Goal: Task Accomplishment & Management: Use online tool/utility

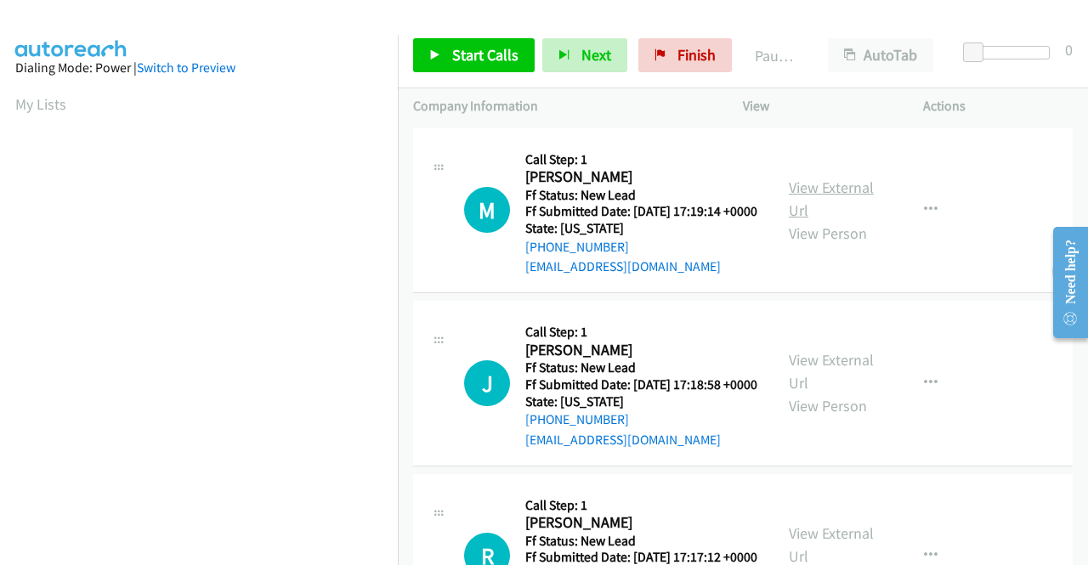
click at [851, 201] on link "View External Url" at bounding box center [831, 199] width 85 height 42
click at [844, 382] on link "View External Url" at bounding box center [831, 371] width 85 height 42
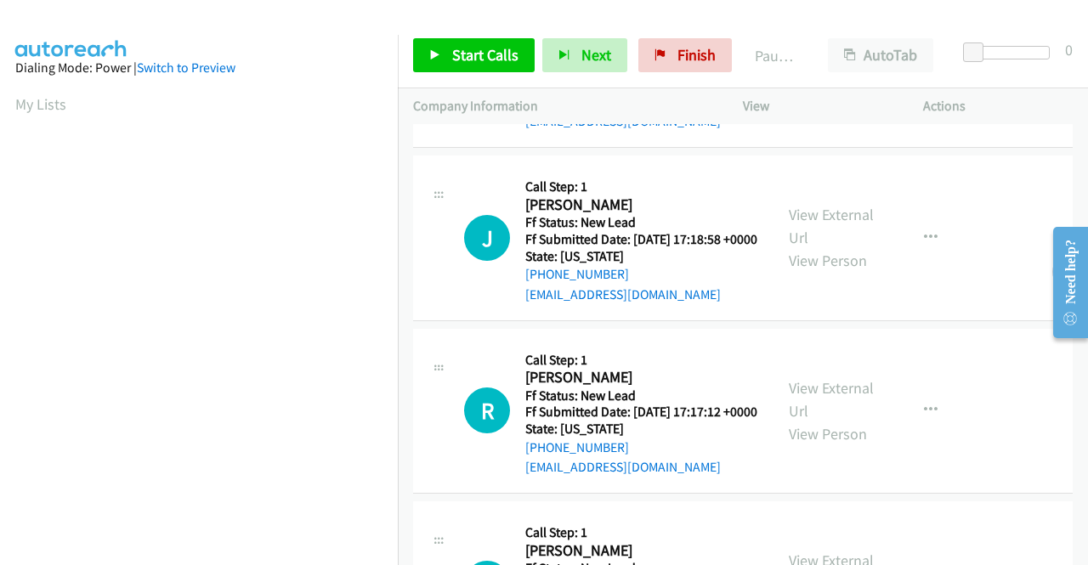
scroll to position [170, 0]
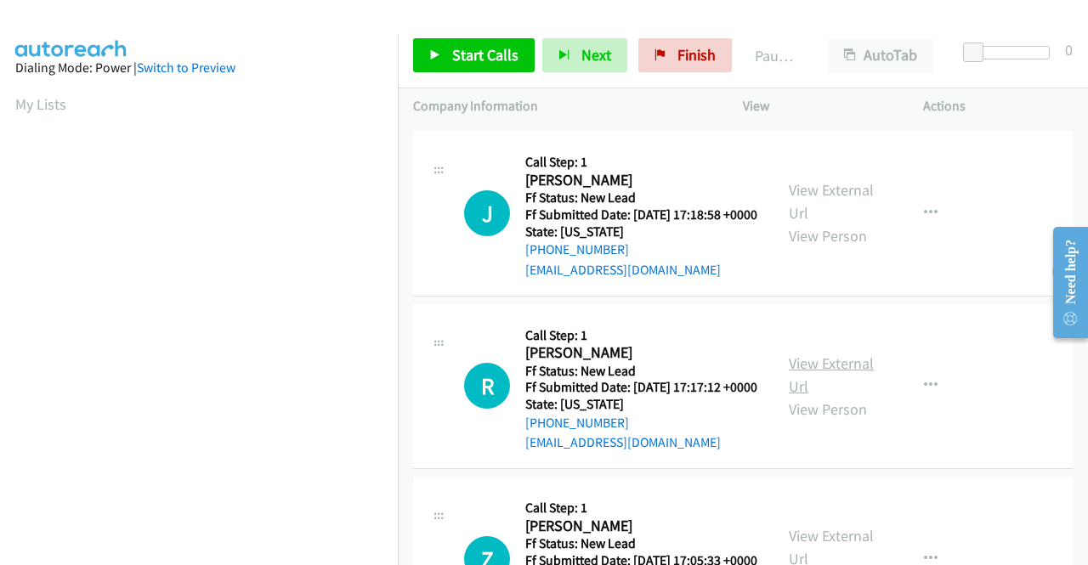
click at [840, 396] on link "View External Url" at bounding box center [831, 375] width 85 height 42
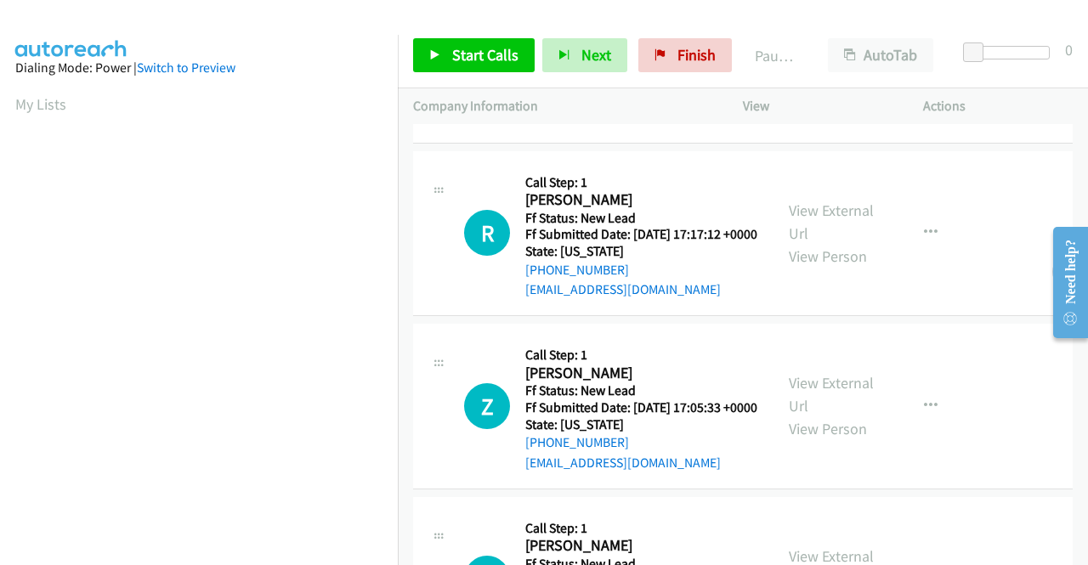
scroll to position [340, 0]
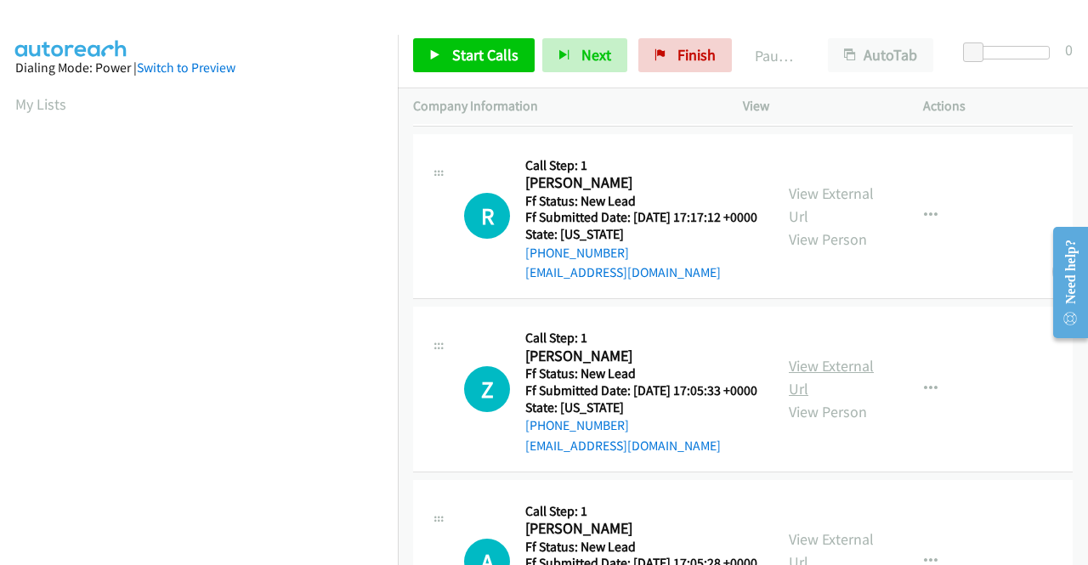
click at [814, 399] on link "View External Url" at bounding box center [831, 377] width 85 height 42
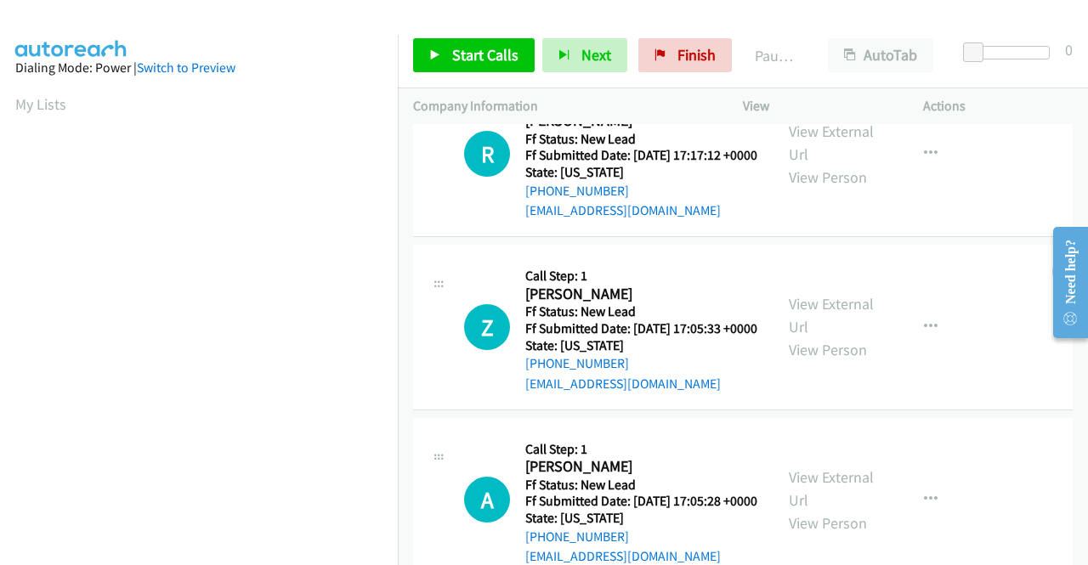
scroll to position [510, 0]
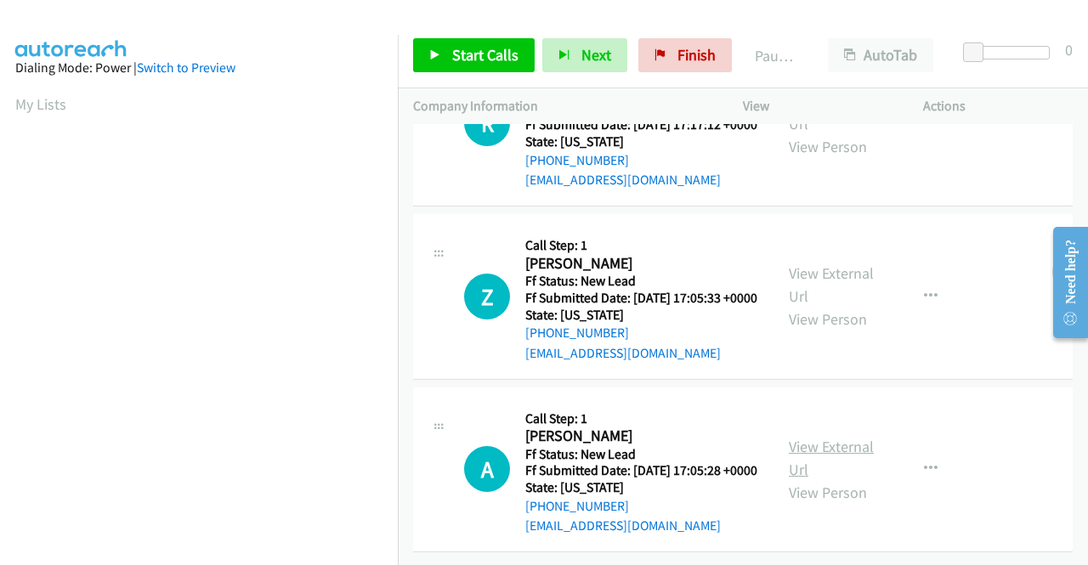
click at [846, 450] on link "View External Url" at bounding box center [831, 458] width 85 height 42
click at [476, 59] on span "Start Calls" at bounding box center [485, 55] width 66 height 20
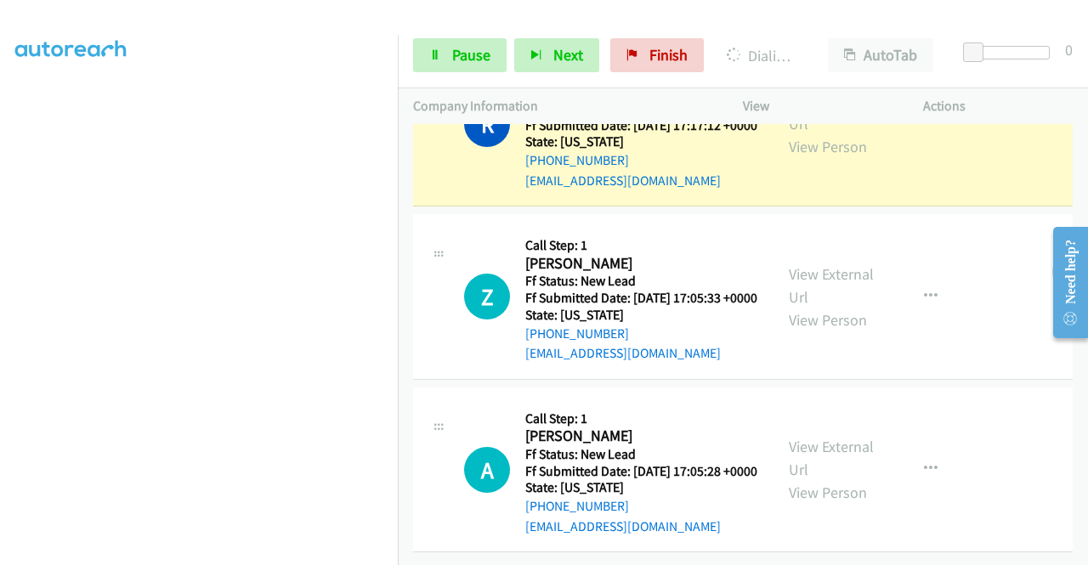
scroll to position [581, 0]
click at [461, 56] on span "Pause" at bounding box center [471, 55] width 38 height 20
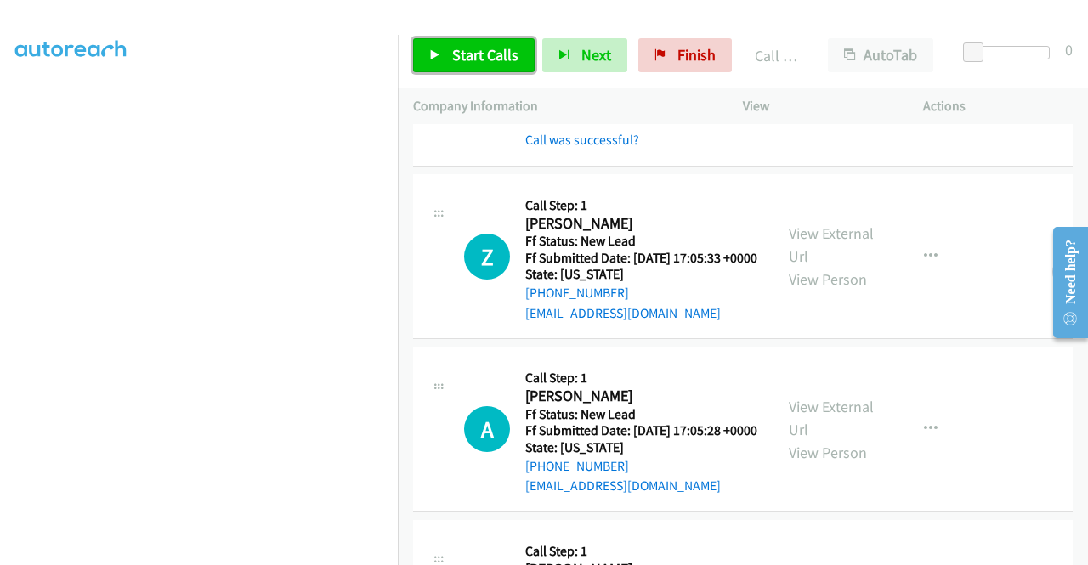
click at [489, 59] on span "Start Calls" at bounding box center [485, 55] width 66 height 20
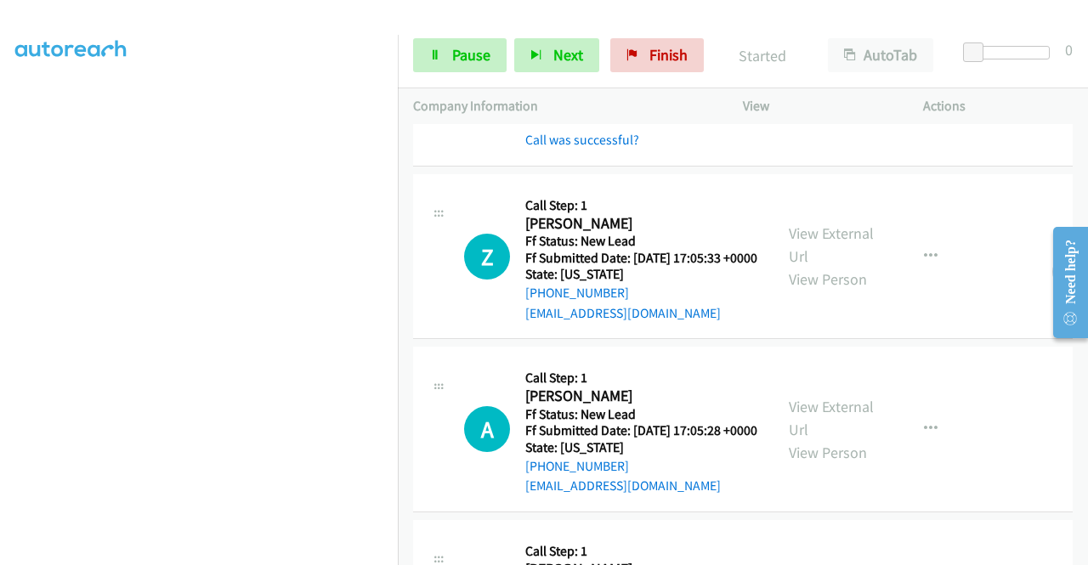
scroll to position [836, 0]
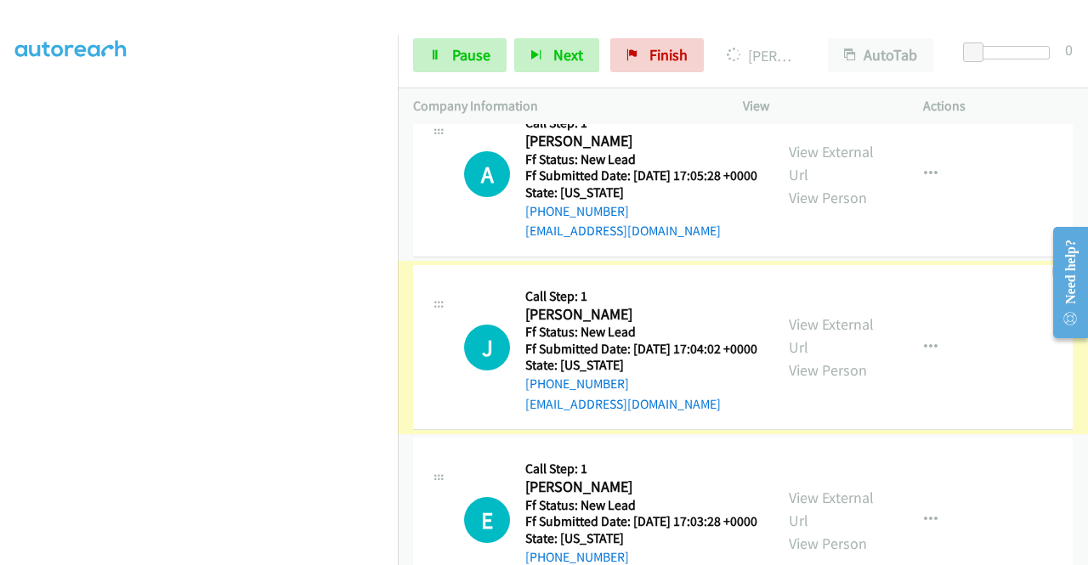
click at [823, 357] on link "View External Url" at bounding box center [831, 335] width 85 height 42
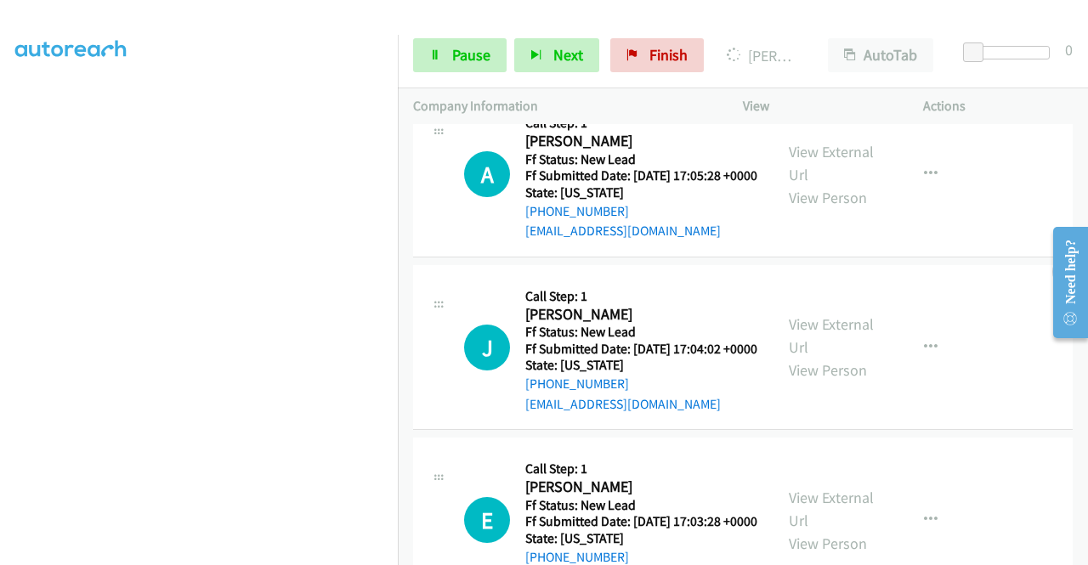
scroll to position [1006, 0]
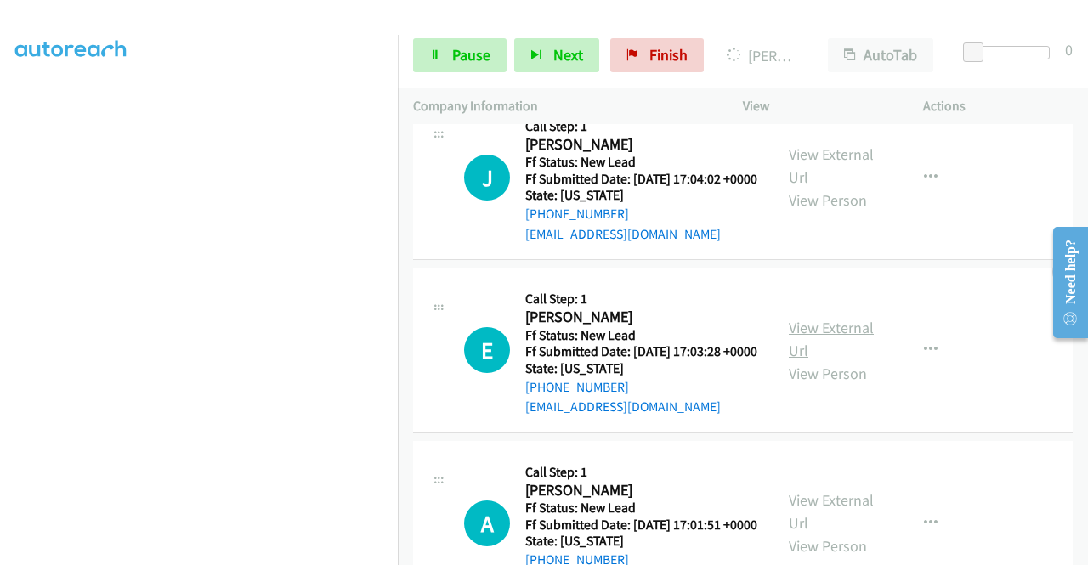
click at [817, 360] on link "View External Url" at bounding box center [831, 339] width 85 height 42
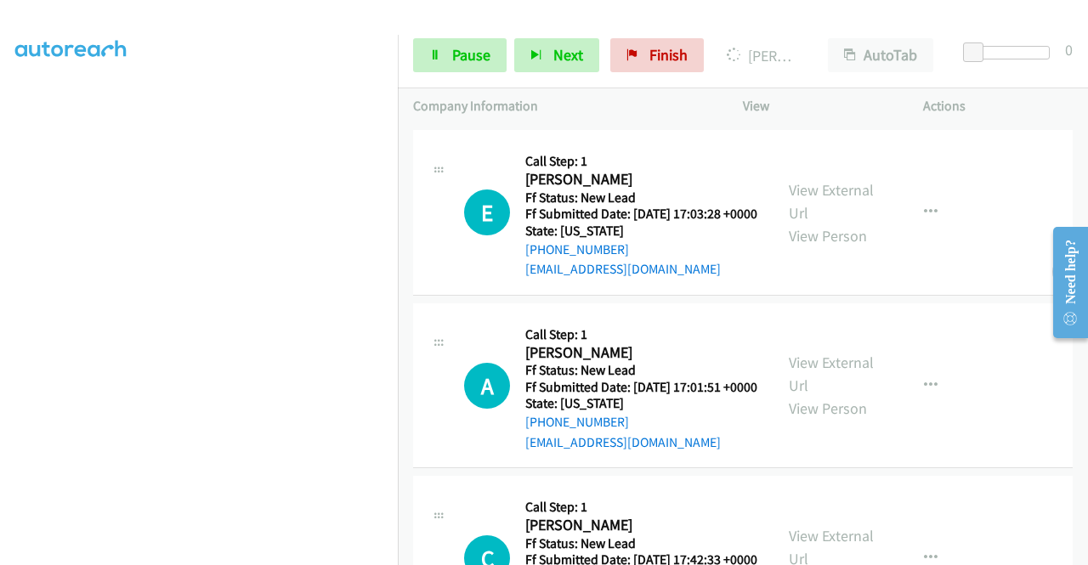
scroll to position [1261, 0]
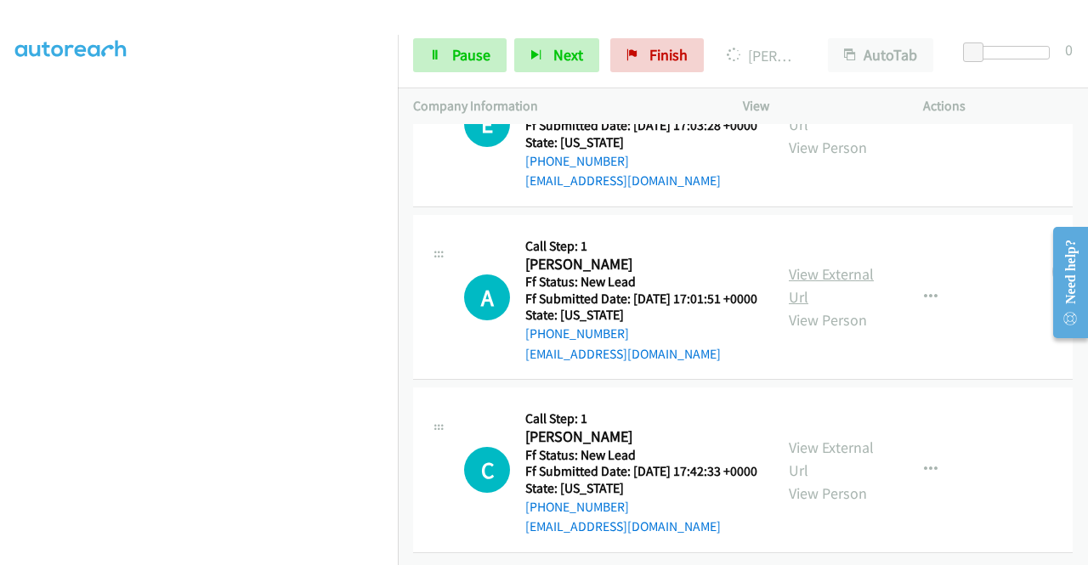
click at [826, 307] on link "View External Url" at bounding box center [831, 285] width 85 height 42
click at [850, 438] on link "View External Url" at bounding box center [831, 459] width 85 height 42
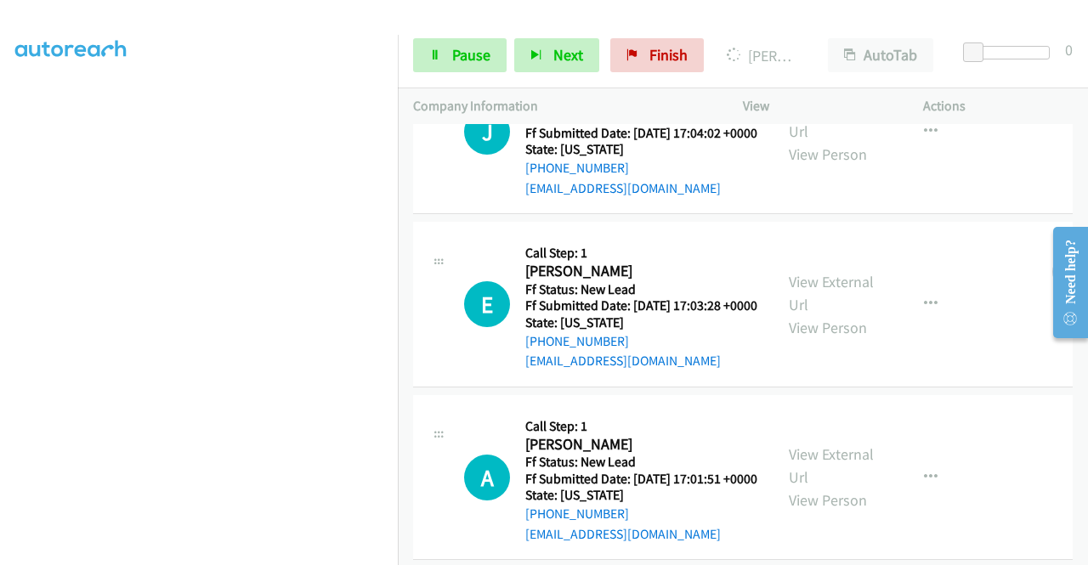
scroll to position [797, 0]
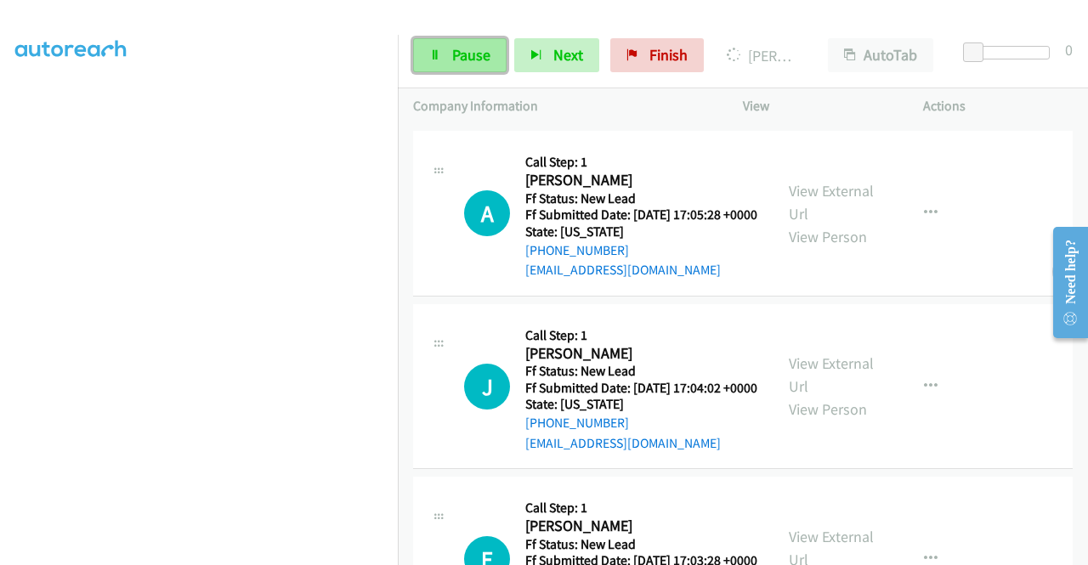
click at [457, 52] on span "Pause" at bounding box center [471, 55] width 38 height 20
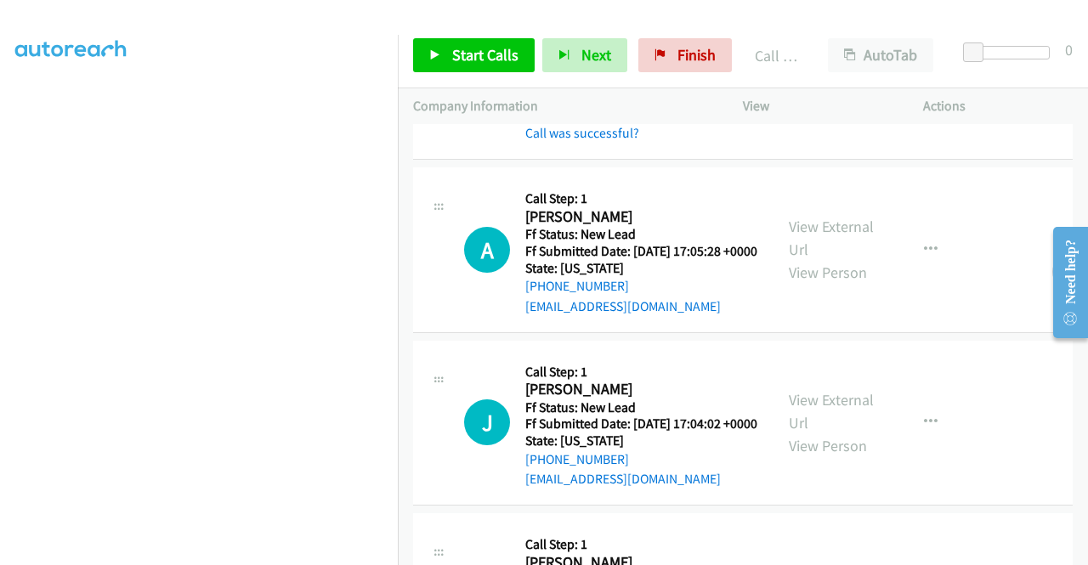
scroll to position [967, 0]
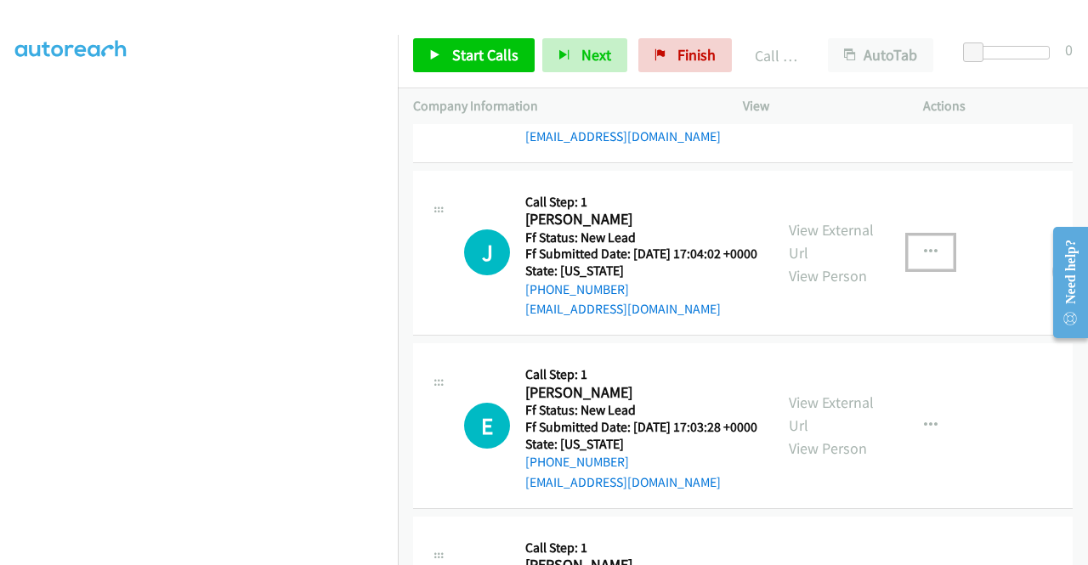
click at [924, 259] on icon "button" at bounding box center [931, 253] width 14 height 14
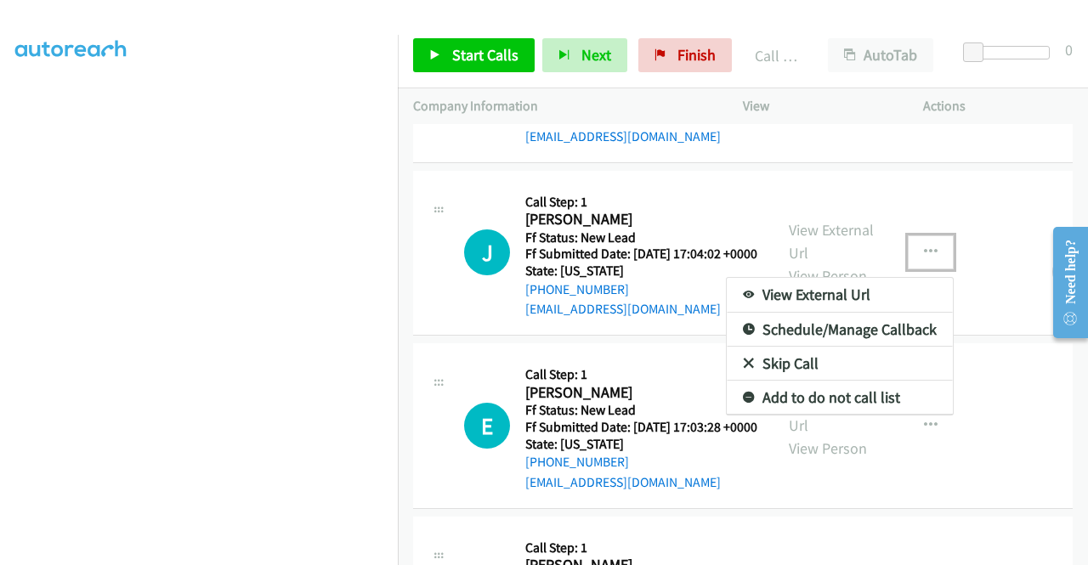
click at [771, 381] on link "Skip Call" at bounding box center [840, 364] width 226 height 34
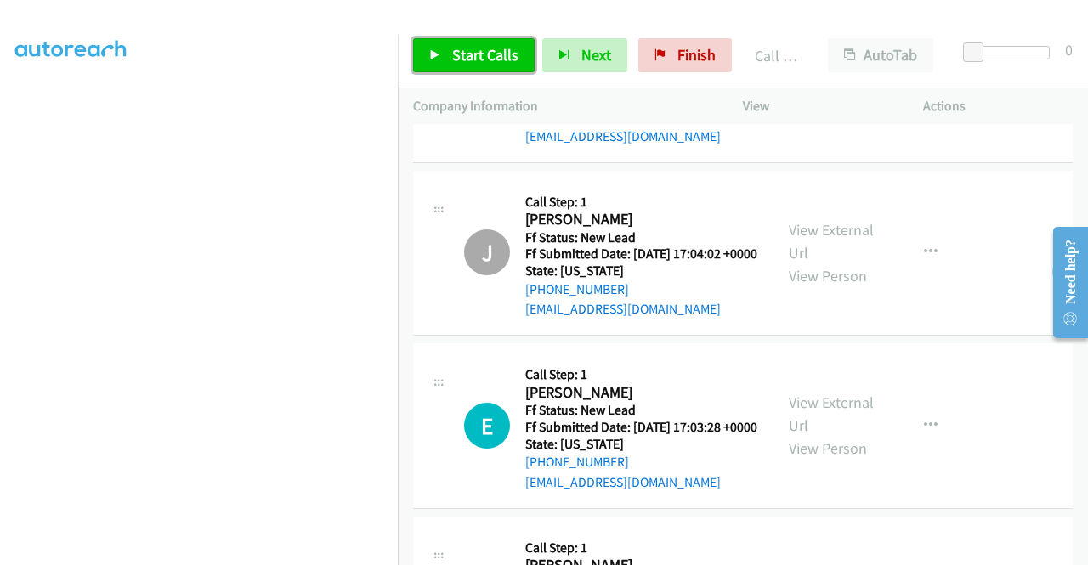
click at [442, 60] on link "Start Calls" at bounding box center [474, 55] width 122 height 34
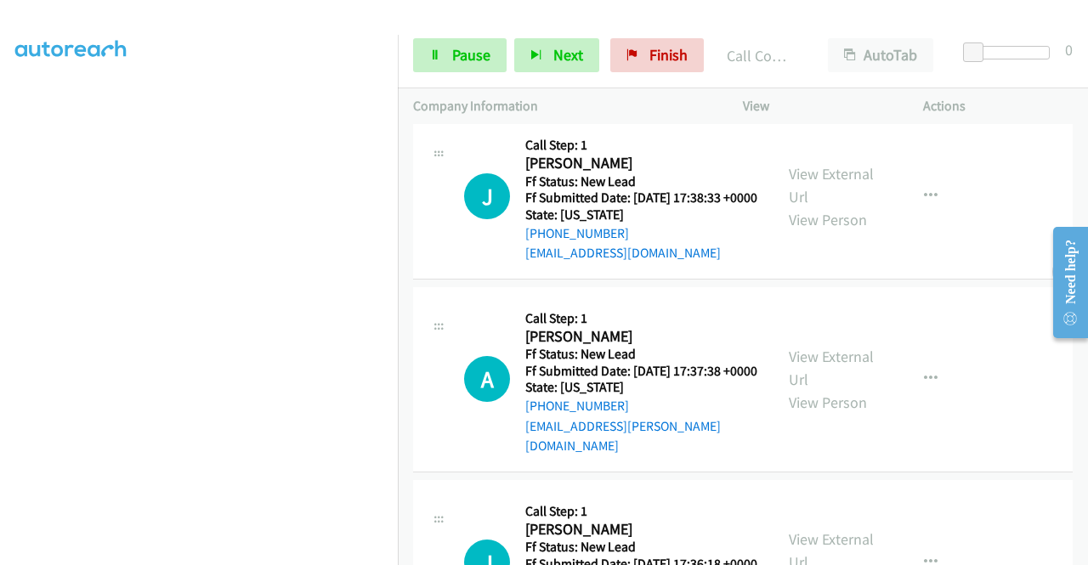
scroll to position [1835, 0]
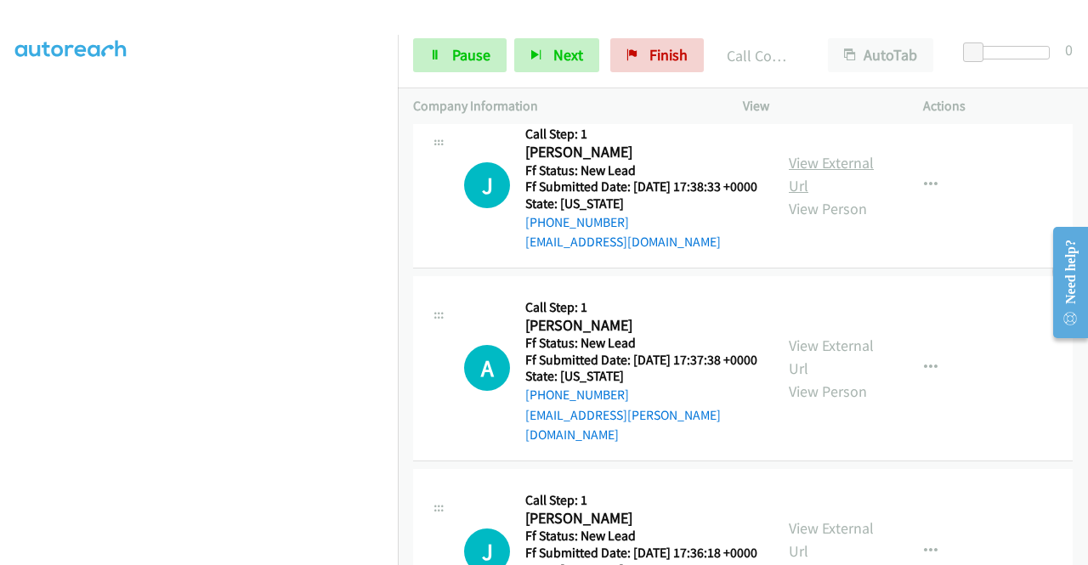
click at [845, 195] on link "View External Url" at bounding box center [831, 174] width 85 height 42
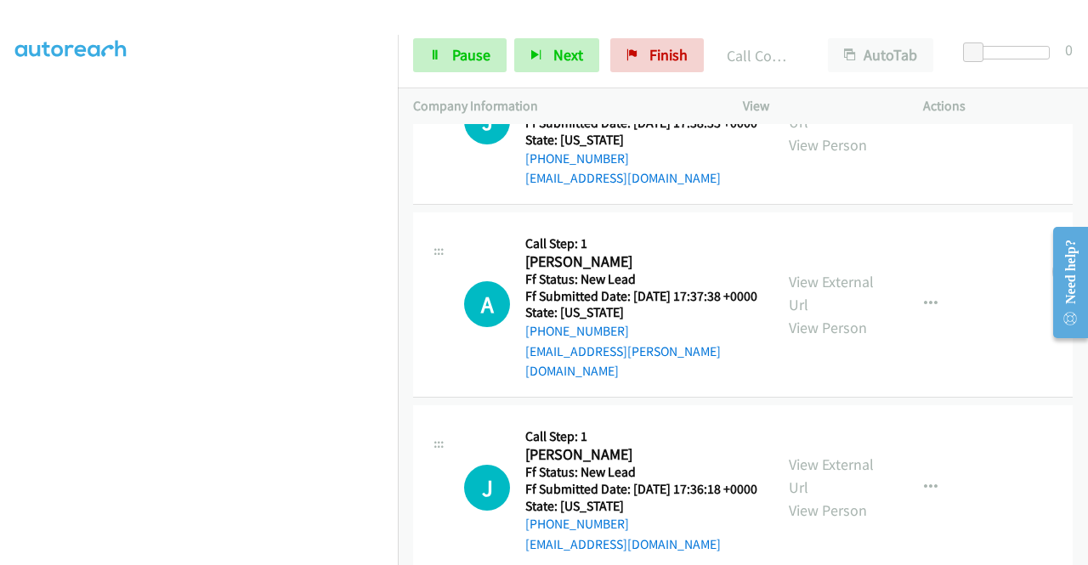
scroll to position [2005, 0]
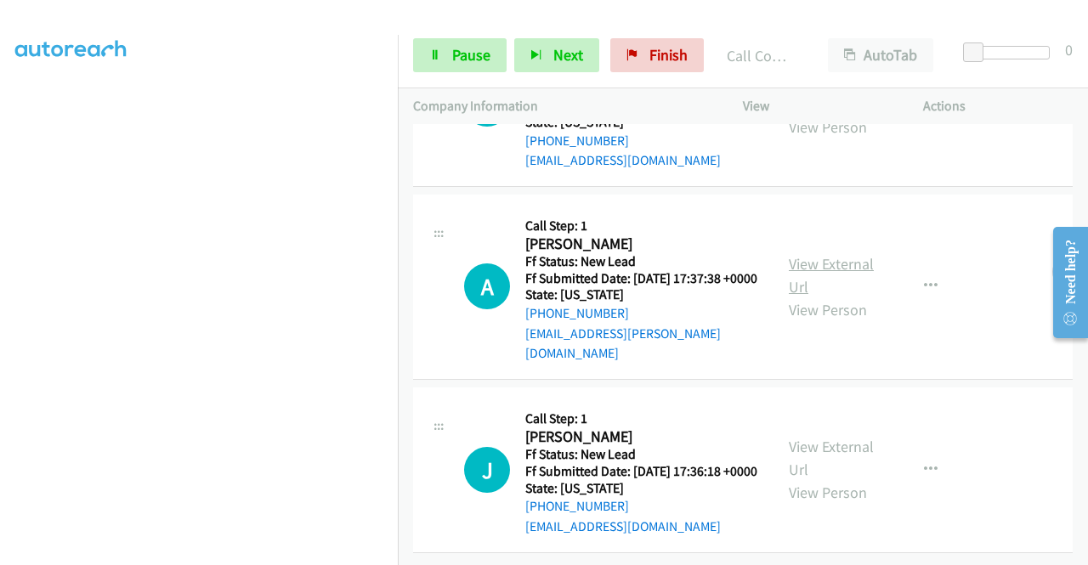
click at [848, 297] on link "View External Url" at bounding box center [831, 275] width 85 height 42
click at [824, 437] on link "View External Url" at bounding box center [831, 458] width 85 height 42
click at [464, 53] on span "Pause" at bounding box center [471, 55] width 38 height 20
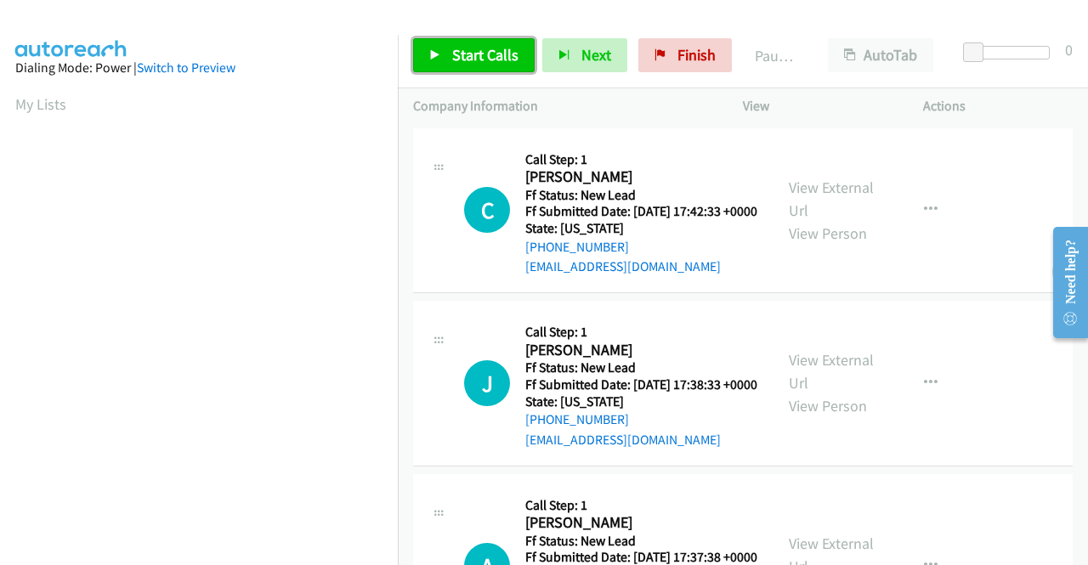
click at [461, 55] on span "Start Calls" at bounding box center [485, 55] width 66 height 20
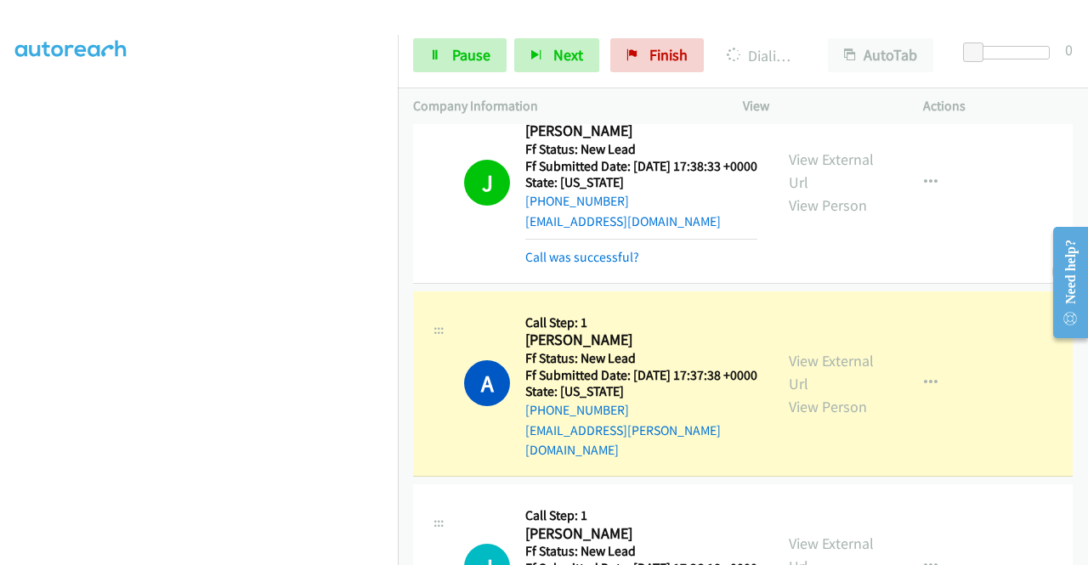
scroll to position [510, 0]
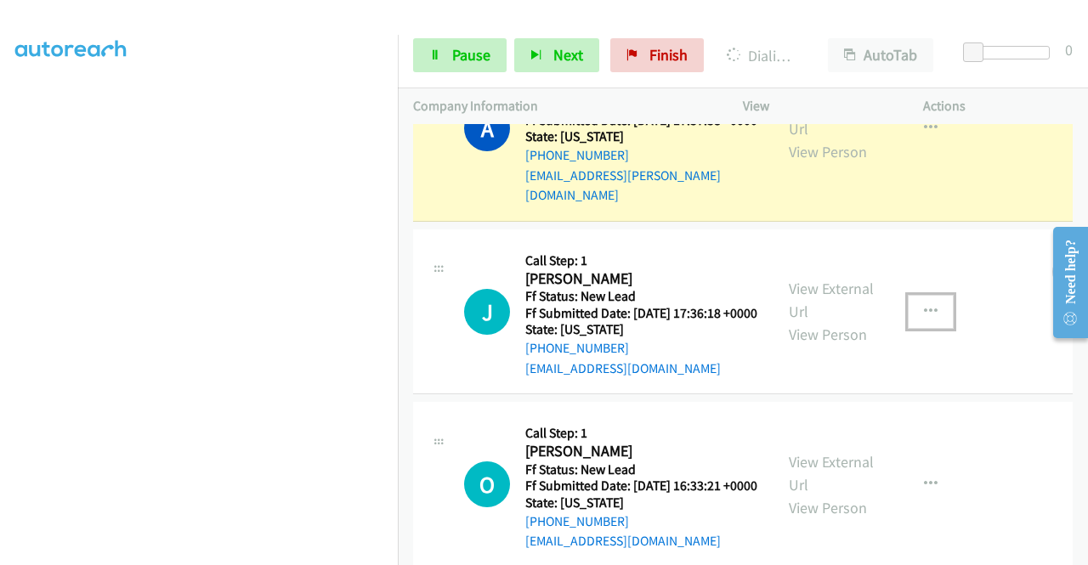
click at [913, 329] on button "button" at bounding box center [931, 312] width 46 height 34
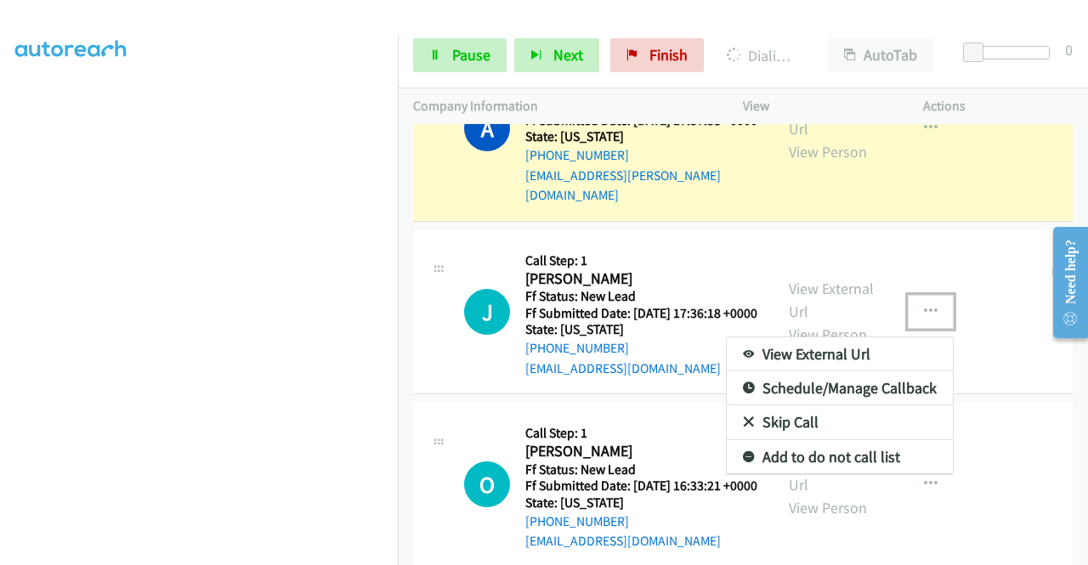
click at [788, 439] on link "Skip Call" at bounding box center [840, 422] width 226 height 34
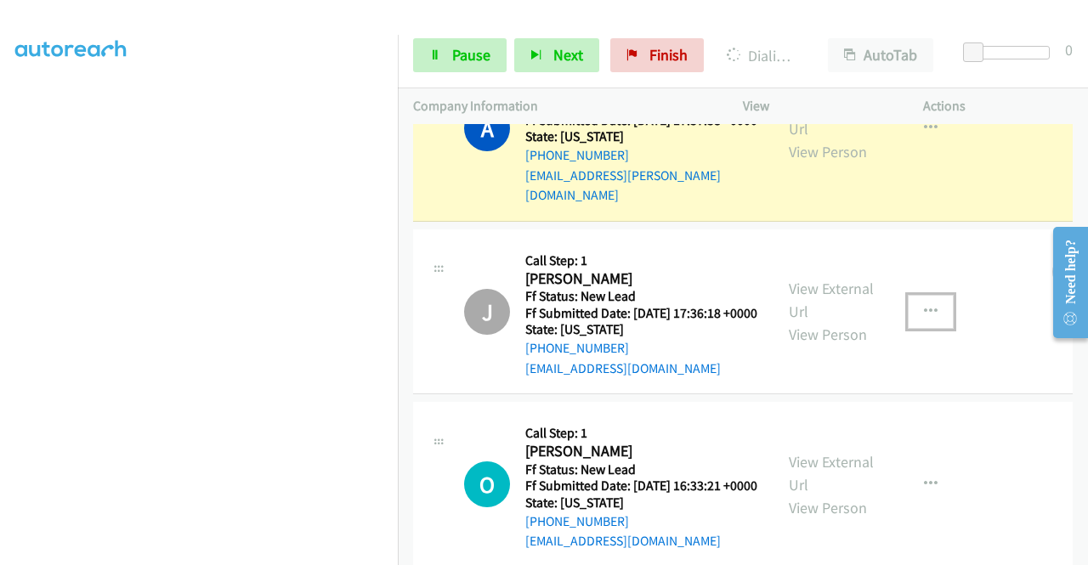
scroll to position [765, 0]
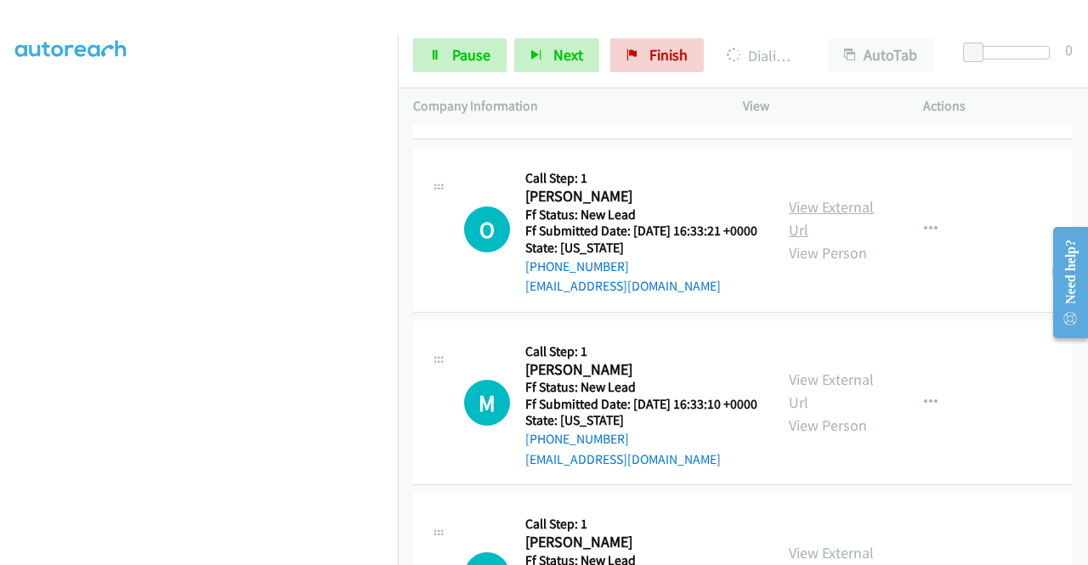
click at [841, 240] on link "View External Url" at bounding box center [831, 218] width 85 height 42
click at [858, 412] on link "View External Url" at bounding box center [831, 391] width 85 height 42
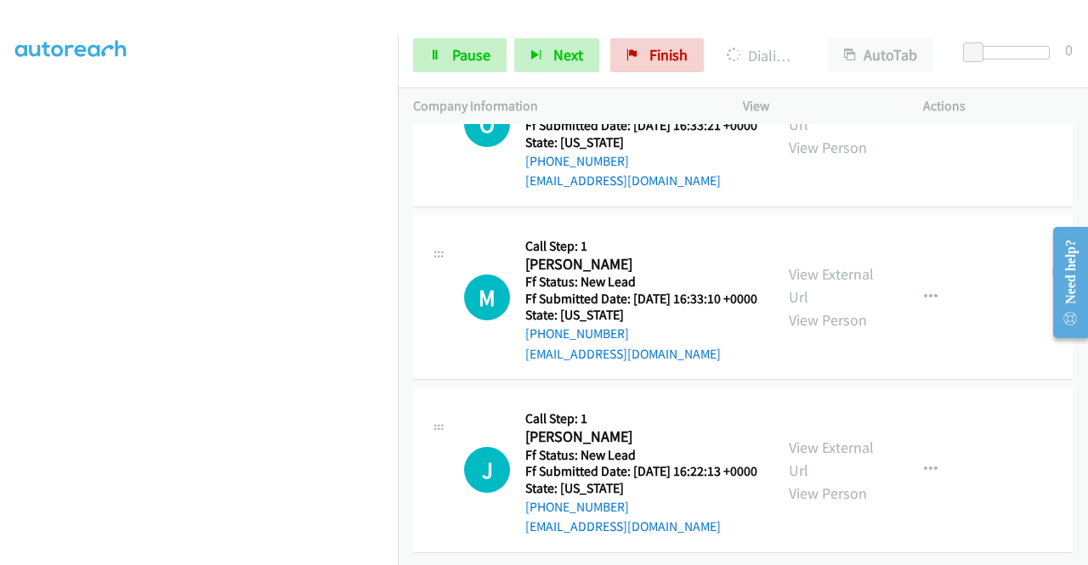
scroll to position [977, 0]
click at [855, 438] on link "View External Url" at bounding box center [831, 459] width 85 height 42
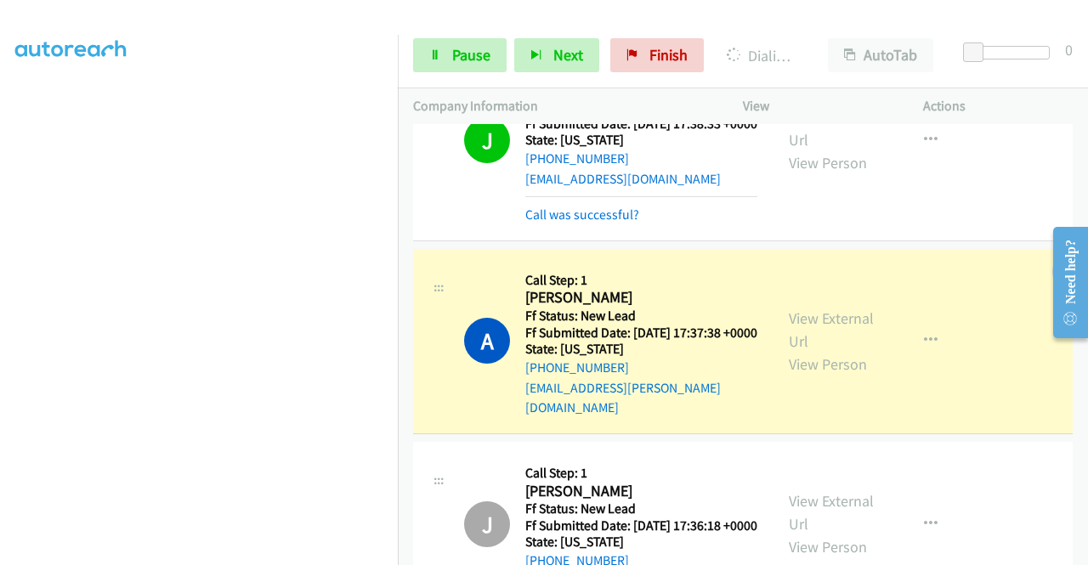
scroll to position [0, 0]
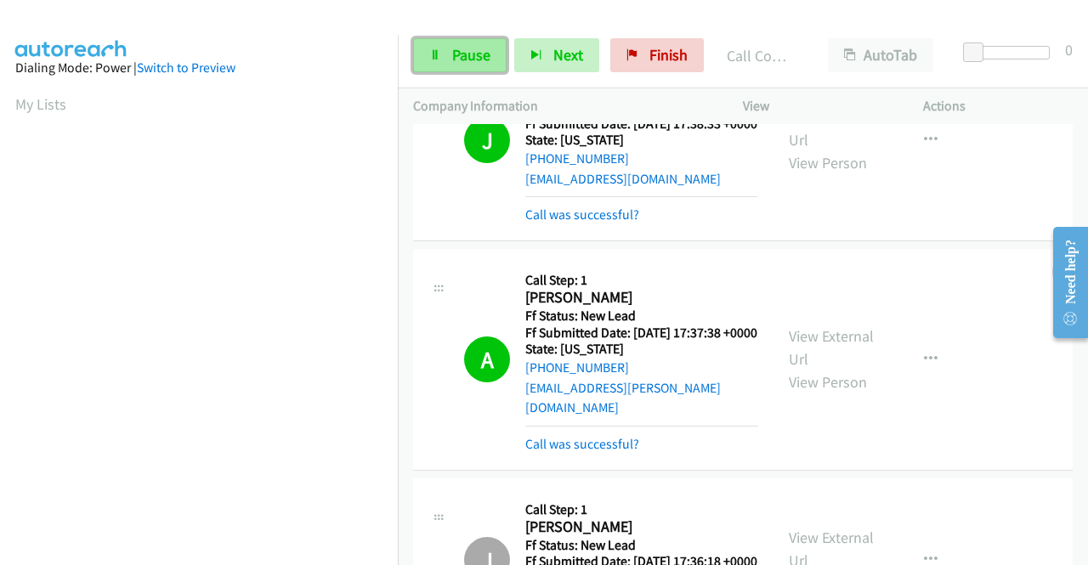
drag, startPoint x: 472, startPoint y: 52, endPoint x: 491, endPoint y: 54, distance: 18.9
click at [472, 52] on span "Pause" at bounding box center [471, 55] width 38 height 20
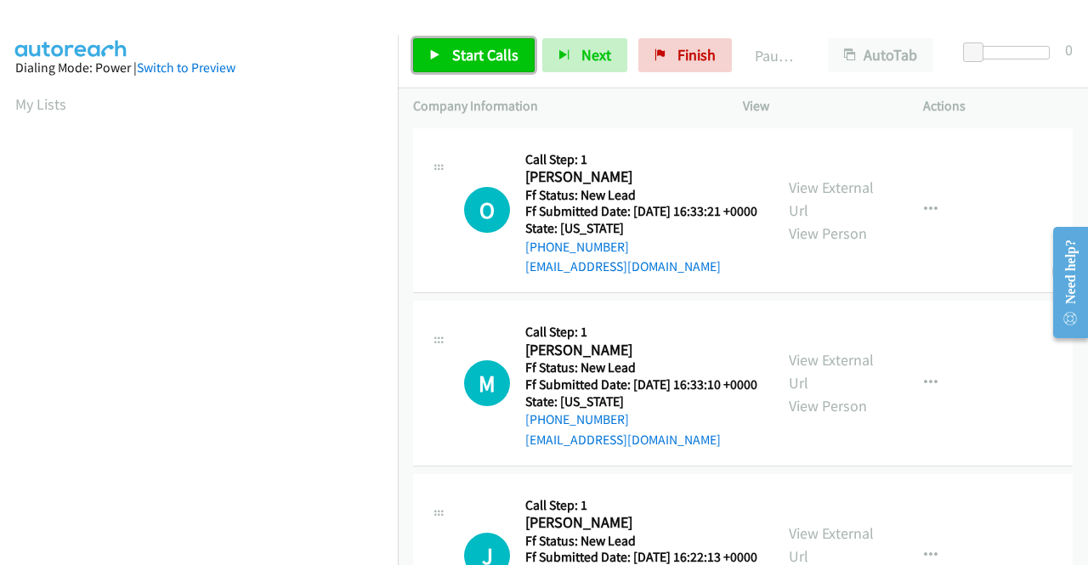
click at [447, 40] on link "Start Calls" at bounding box center [474, 55] width 122 height 34
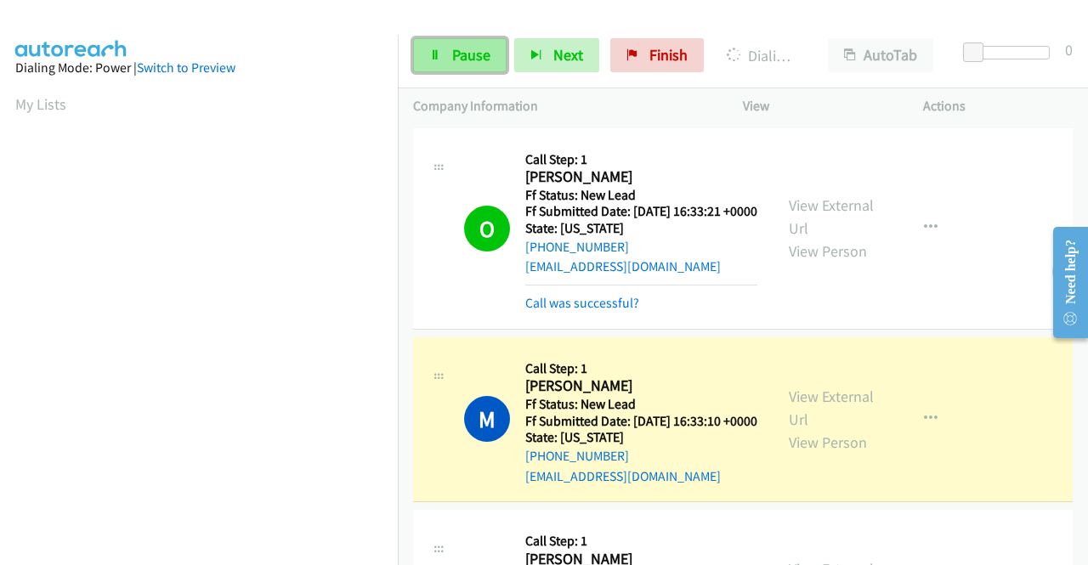
click at [467, 55] on span "Pause" at bounding box center [471, 55] width 38 height 20
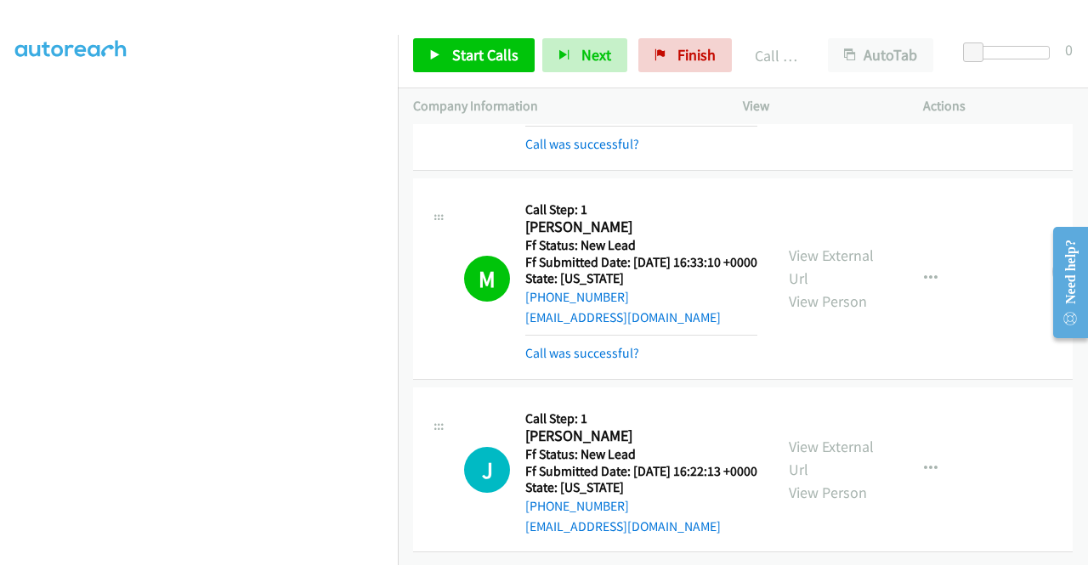
scroll to position [220, 0]
click at [481, 55] on span "Start Calls" at bounding box center [485, 55] width 66 height 20
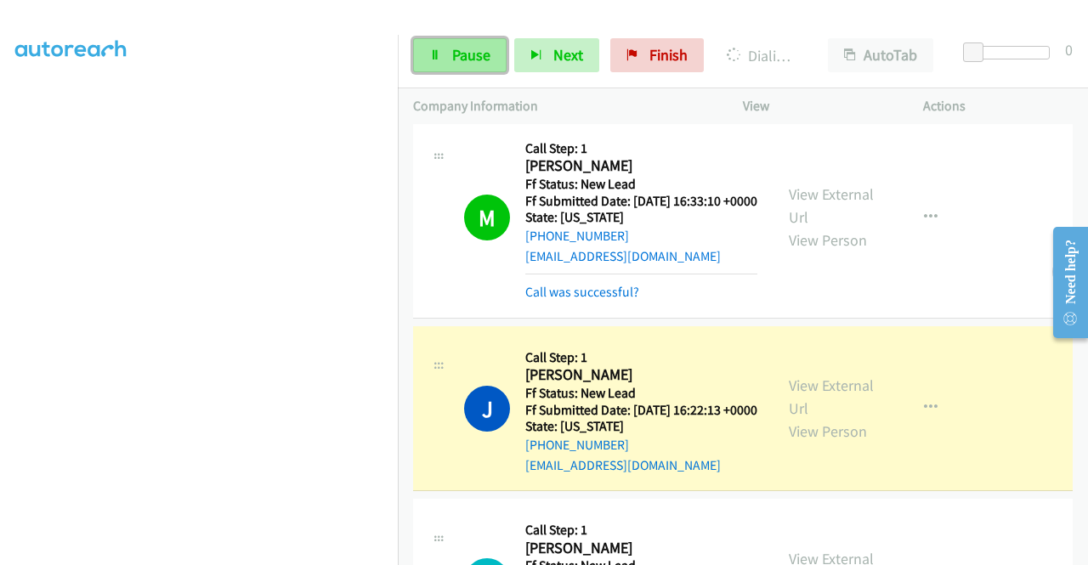
click at [470, 45] on span "Pause" at bounding box center [471, 55] width 38 height 20
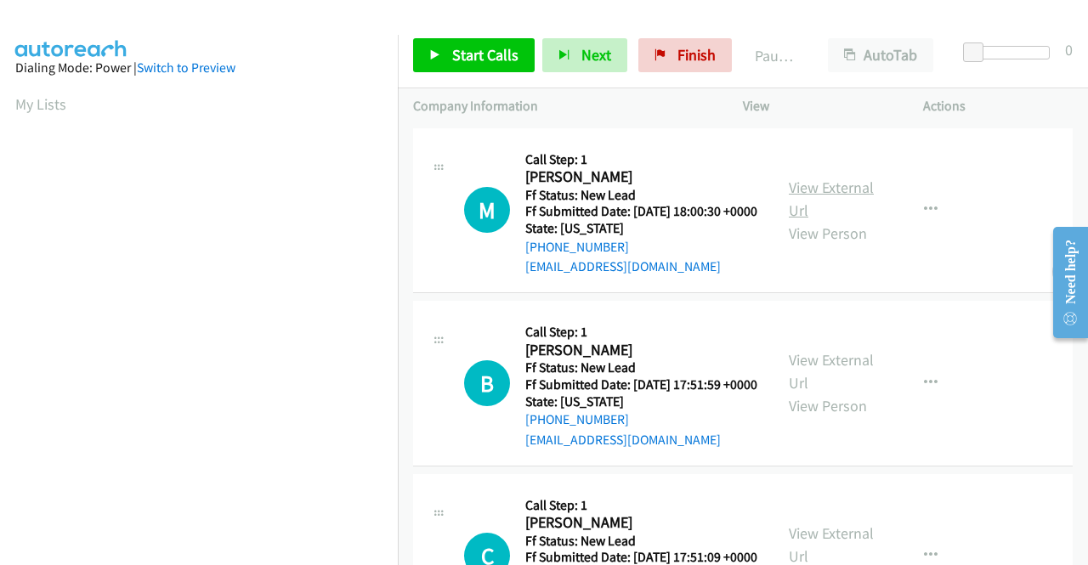
click at [799, 194] on link "View External Url" at bounding box center [831, 199] width 85 height 42
click at [828, 388] on link "View External Url" at bounding box center [831, 371] width 85 height 42
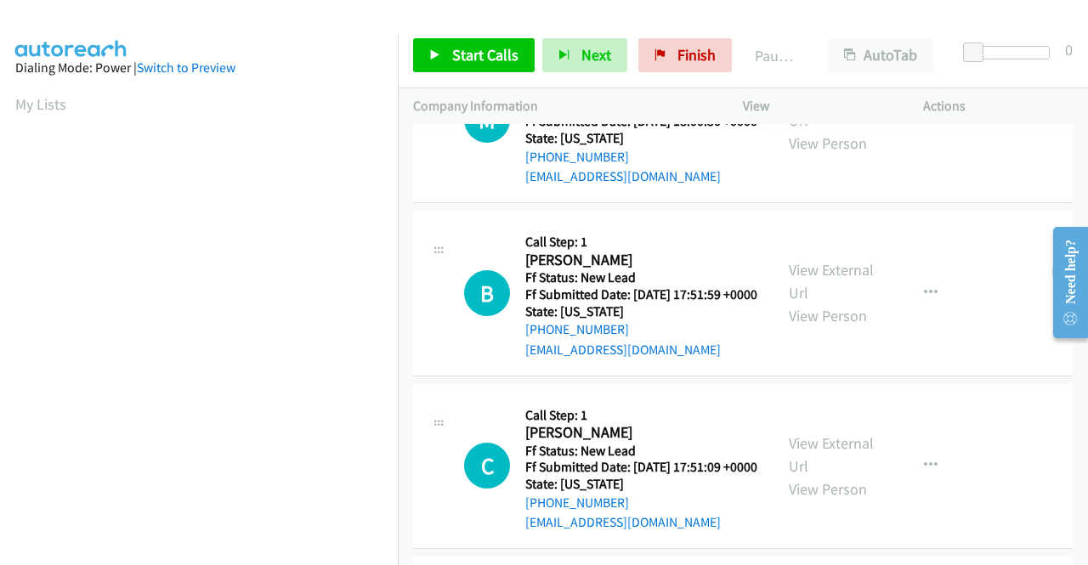
scroll to position [255, 0]
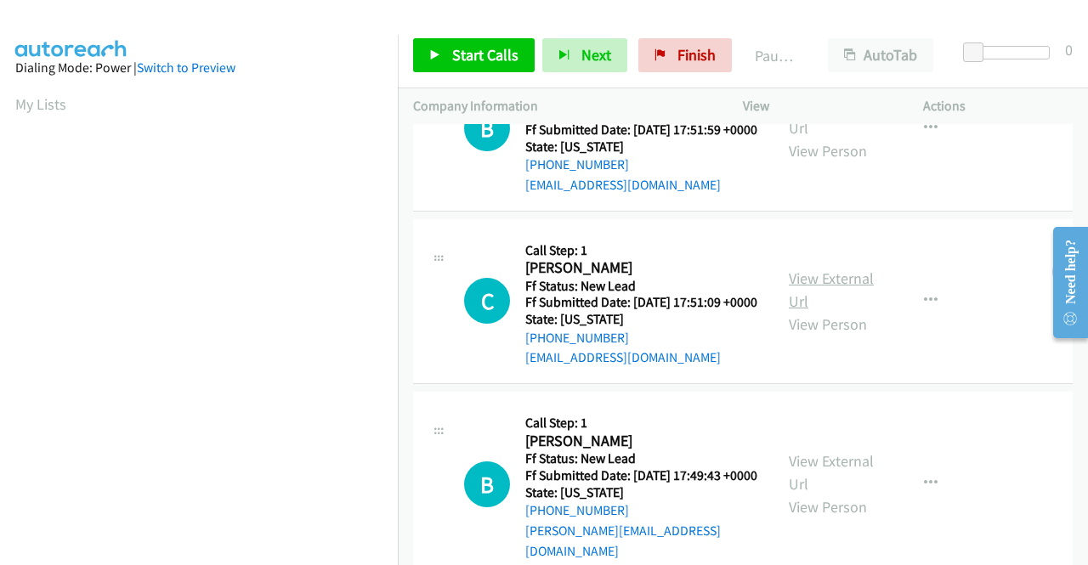
click at [830, 311] on link "View External Url" at bounding box center [831, 290] width 85 height 42
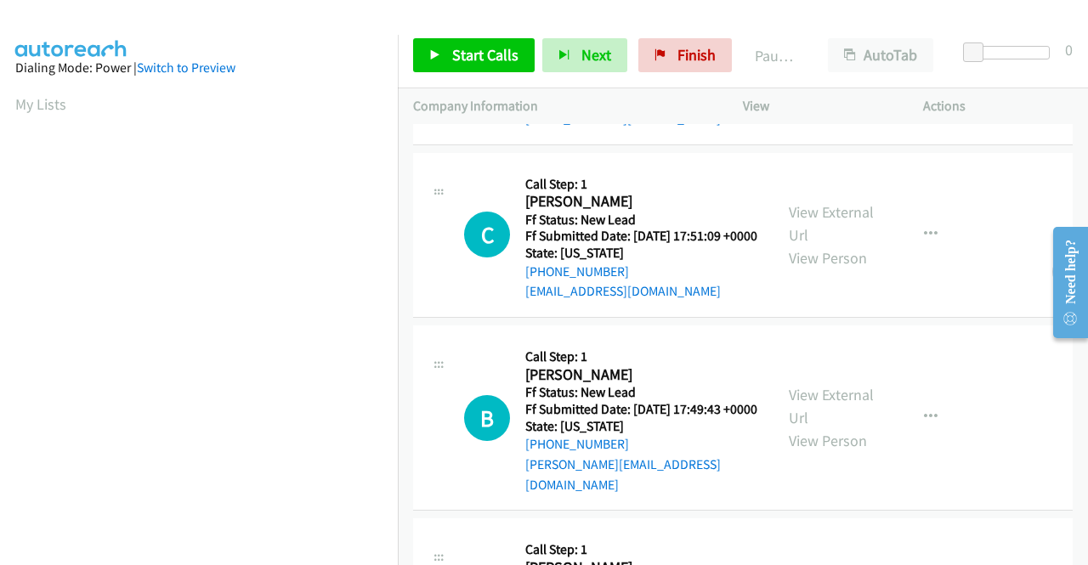
scroll to position [425, 0]
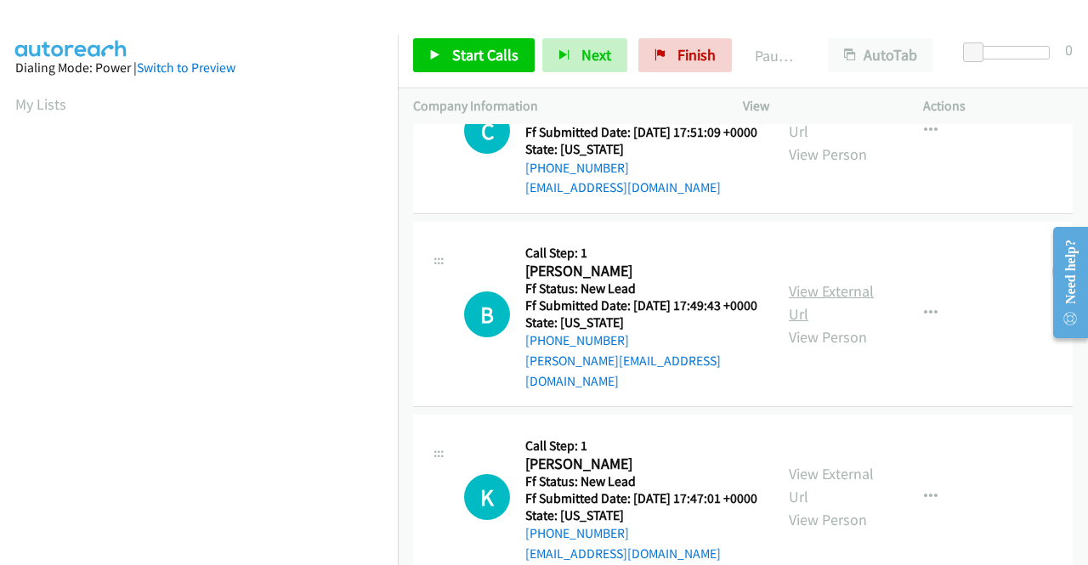
click at [814, 324] on link "View External Url" at bounding box center [831, 302] width 85 height 42
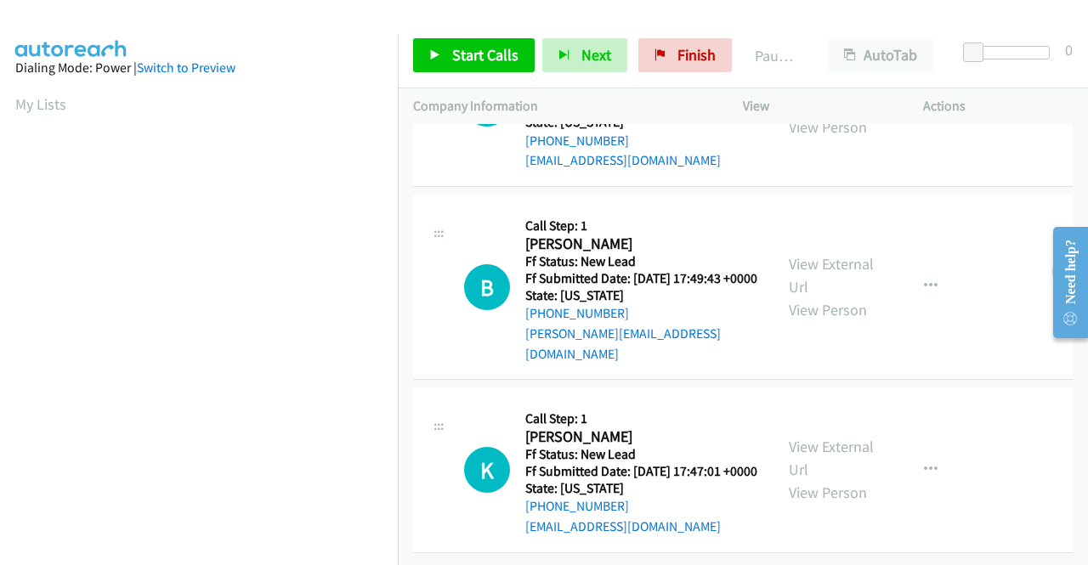
scroll to position [527, 0]
click at [841, 437] on link "View External Url" at bounding box center [831, 458] width 85 height 42
click at [438, 52] on icon at bounding box center [435, 56] width 12 height 12
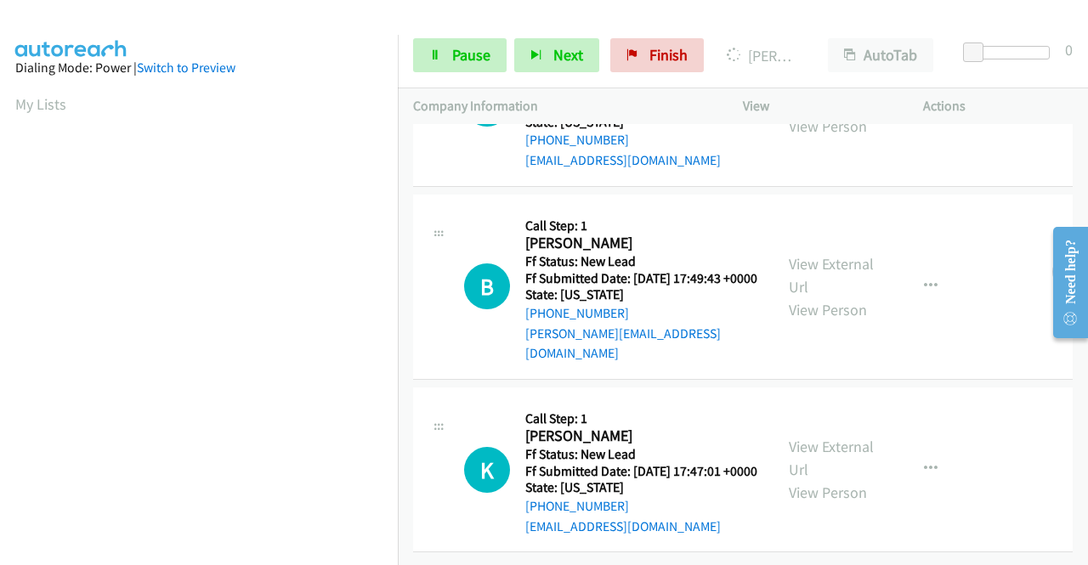
scroll to position [563, 0]
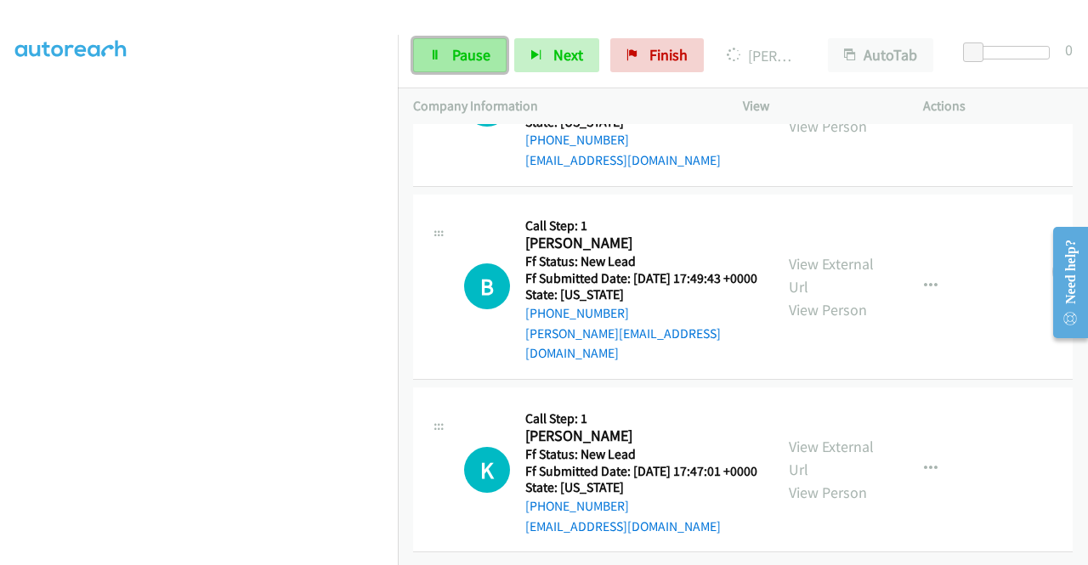
click at [464, 53] on span "Pause" at bounding box center [471, 55] width 38 height 20
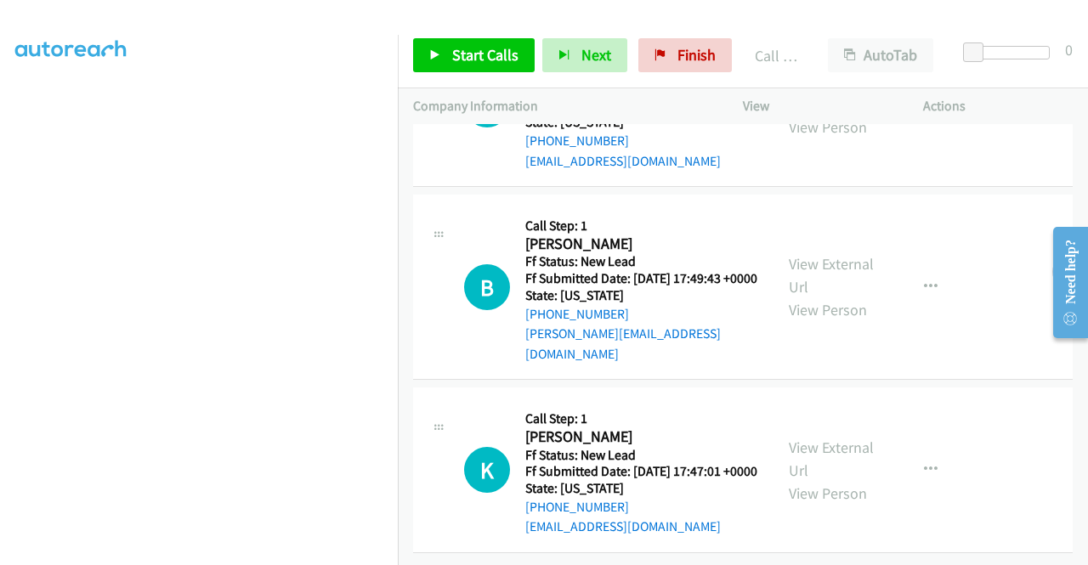
scroll to position [598, 0]
click at [449, 63] on link "Start Calls" at bounding box center [474, 55] width 122 height 34
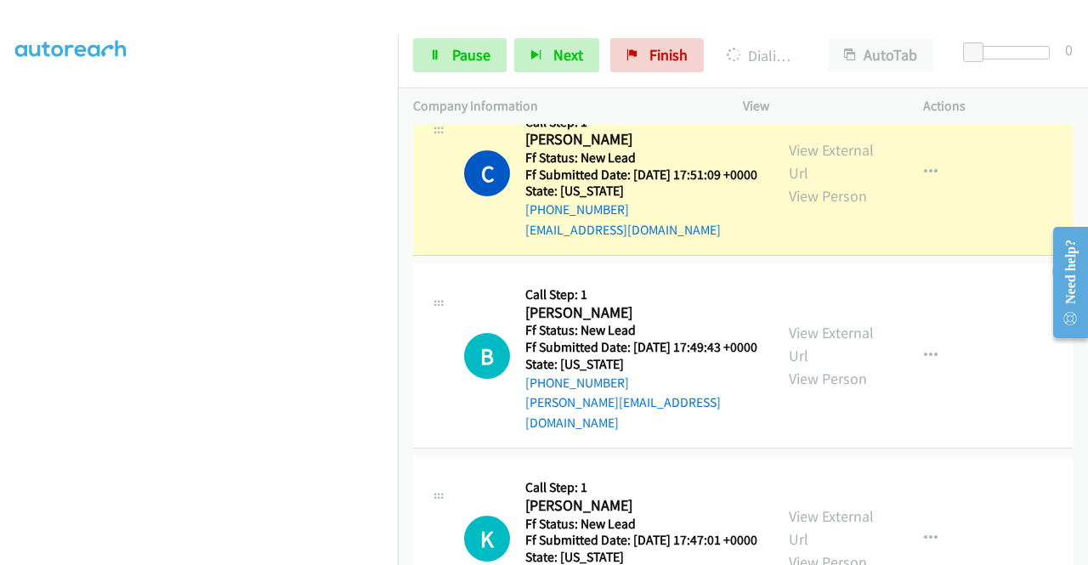
scroll to position [428, 0]
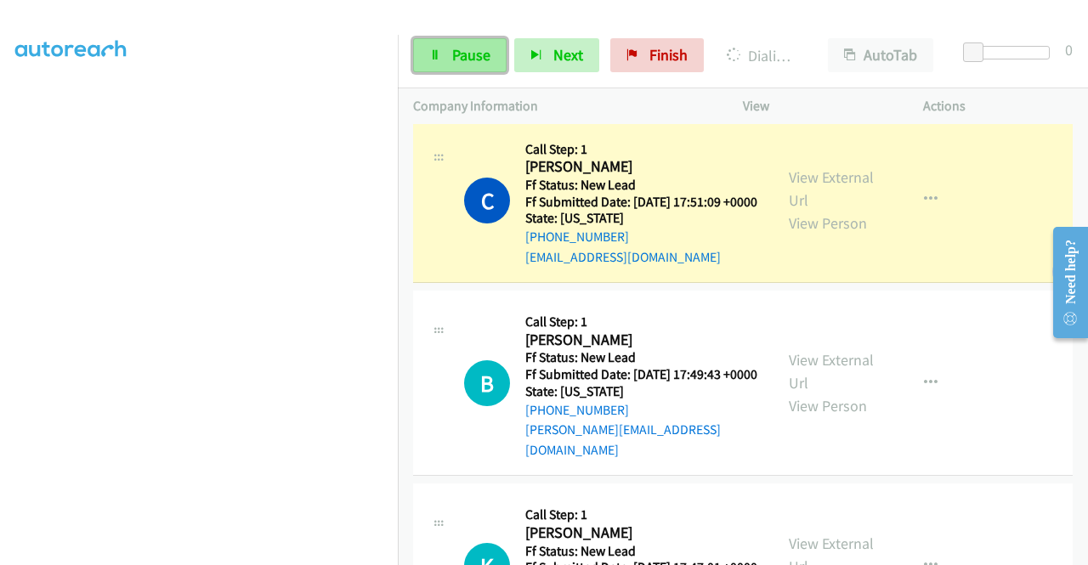
click at [457, 64] on span "Pause" at bounding box center [471, 55] width 38 height 20
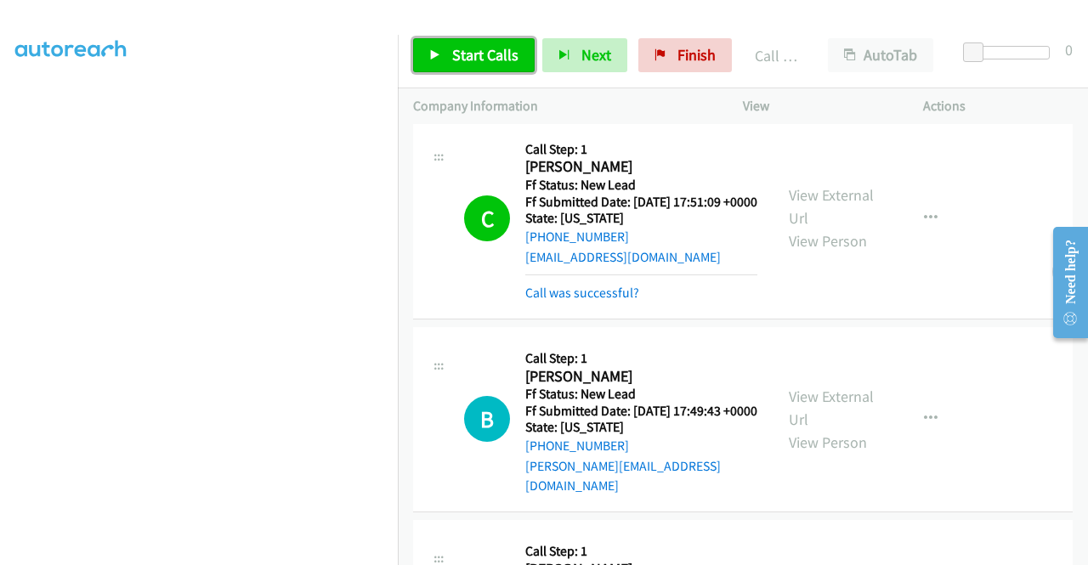
scroll to position [635, 0]
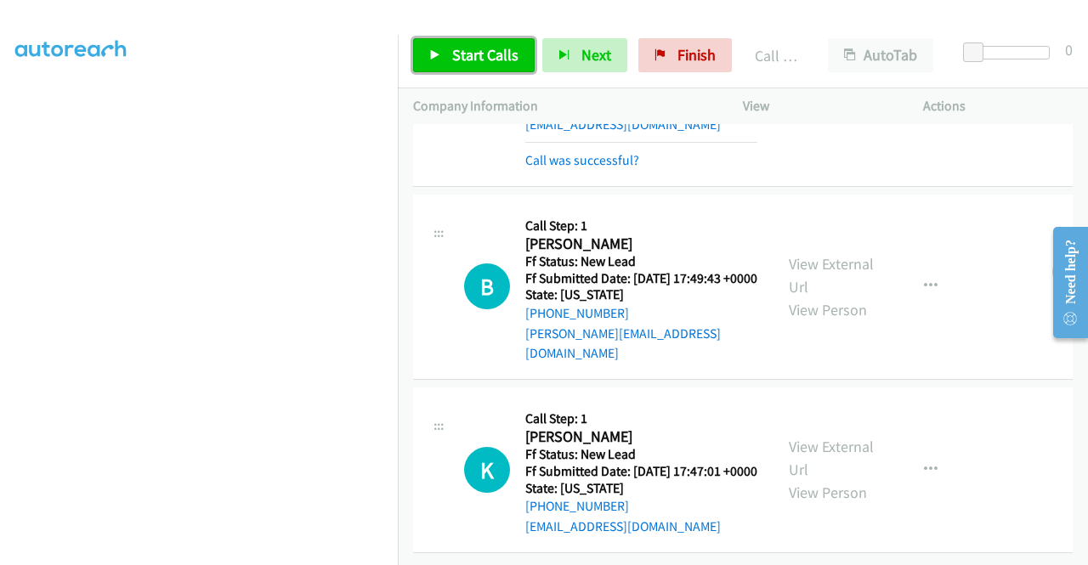
click at [442, 55] on link "Start Calls" at bounding box center [474, 55] width 122 height 34
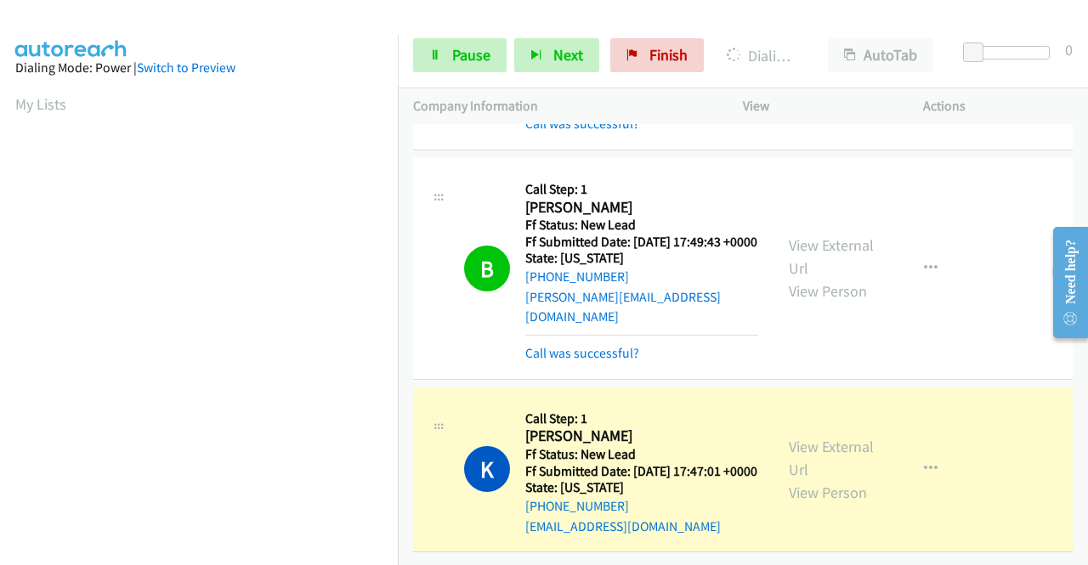
scroll to position [387, 0]
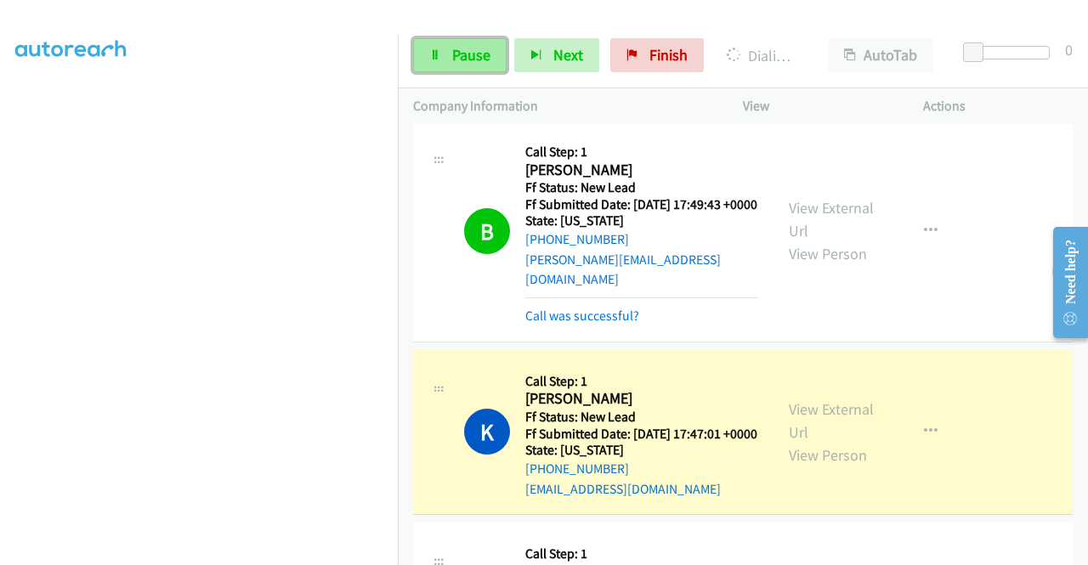
click at [460, 59] on span "Pause" at bounding box center [471, 55] width 38 height 20
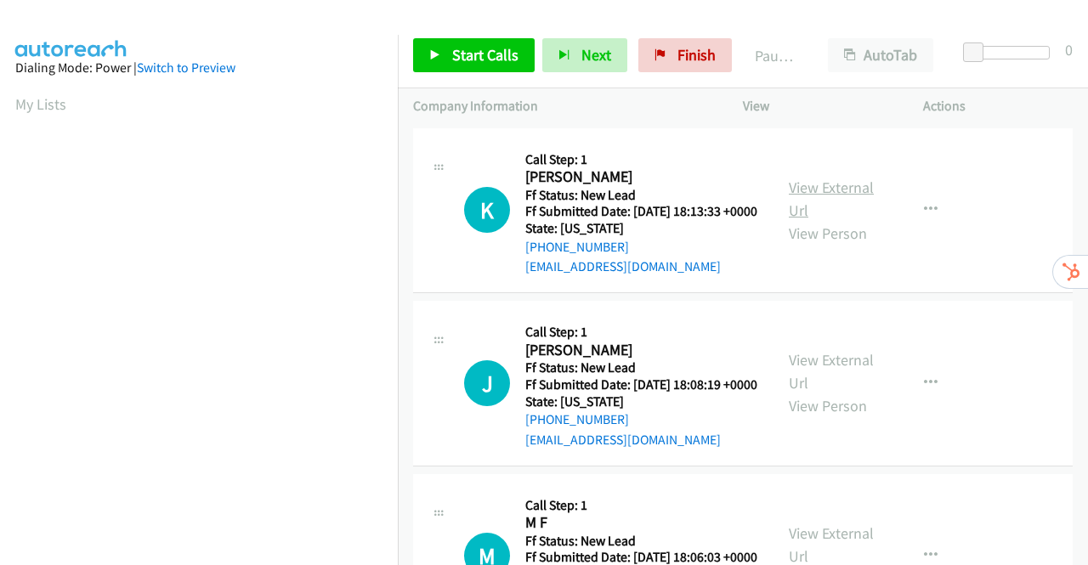
click at [826, 190] on link "View External Url" at bounding box center [831, 199] width 85 height 42
click at [829, 380] on link "View External Url" at bounding box center [831, 371] width 85 height 42
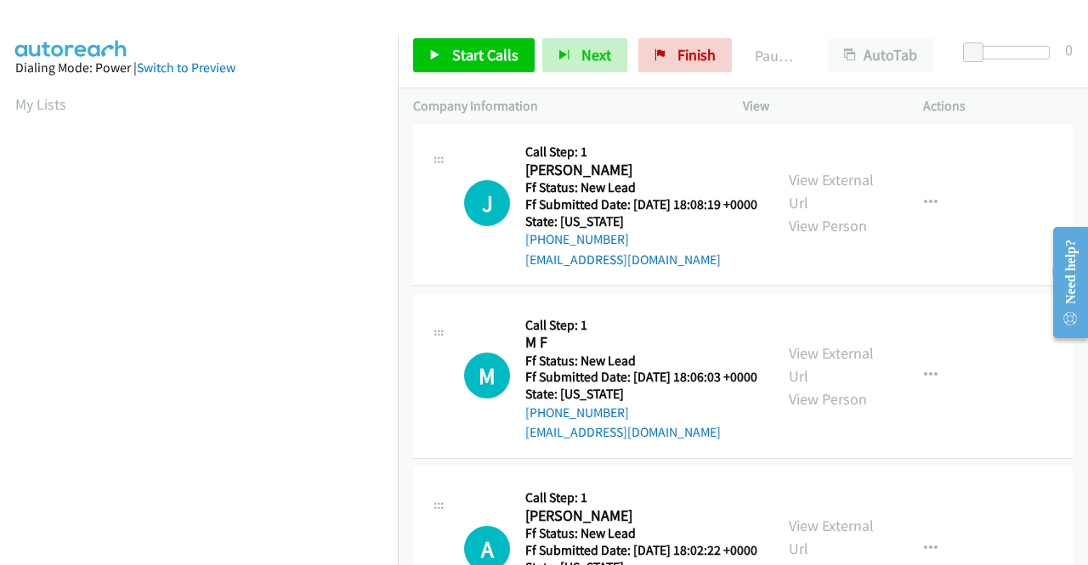
scroll to position [255, 0]
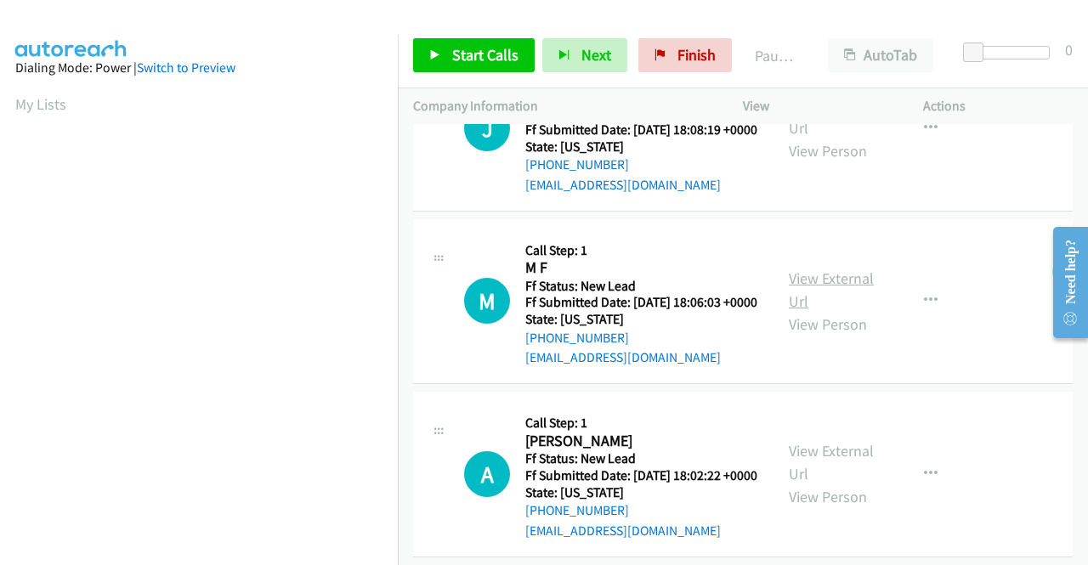
click at [853, 311] on link "View External Url" at bounding box center [831, 290] width 85 height 42
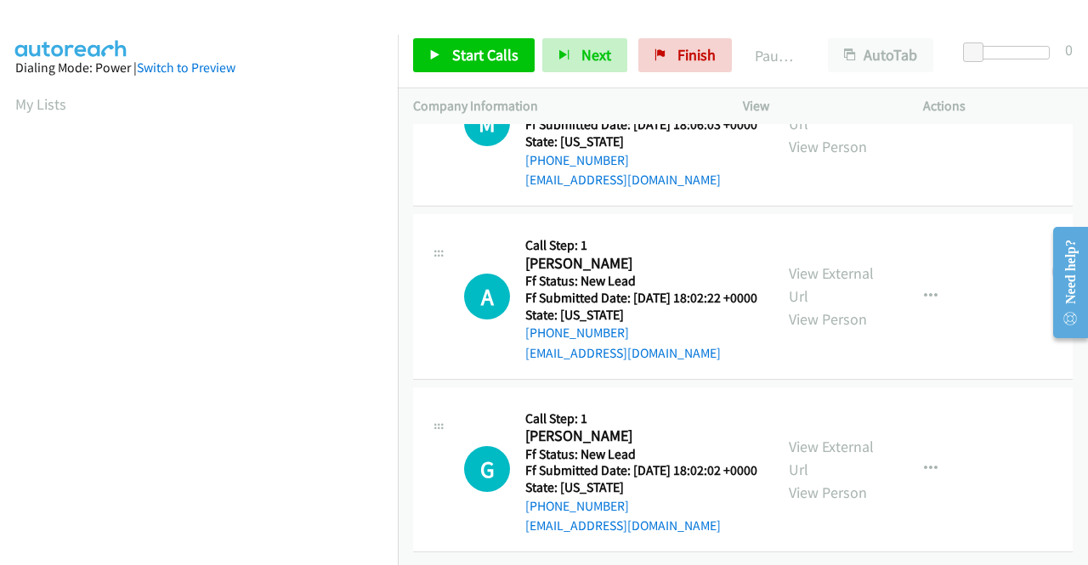
scroll to position [510, 0]
click at [817, 263] on link "View External Url" at bounding box center [831, 284] width 85 height 42
click at [836, 462] on link "View External Url" at bounding box center [831, 458] width 85 height 42
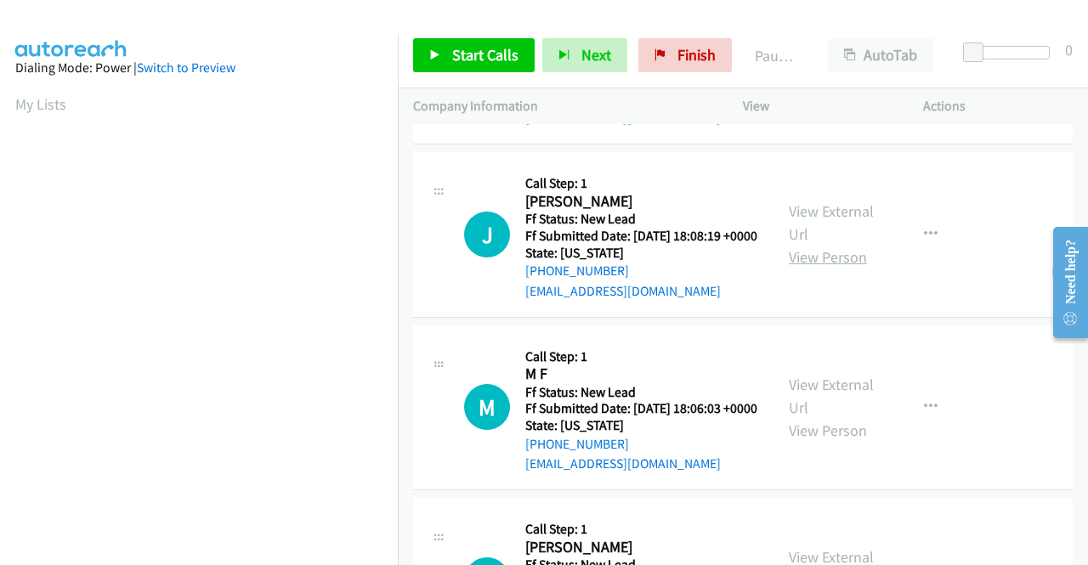
scroll to position [0, 0]
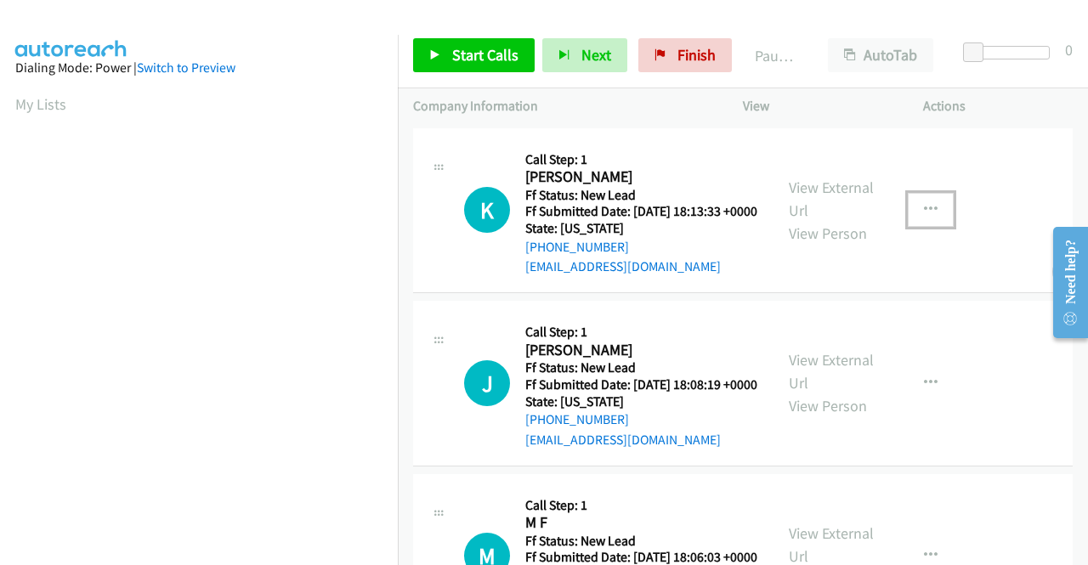
click at [924, 217] on icon "button" at bounding box center [931, 210] width 14 height 14
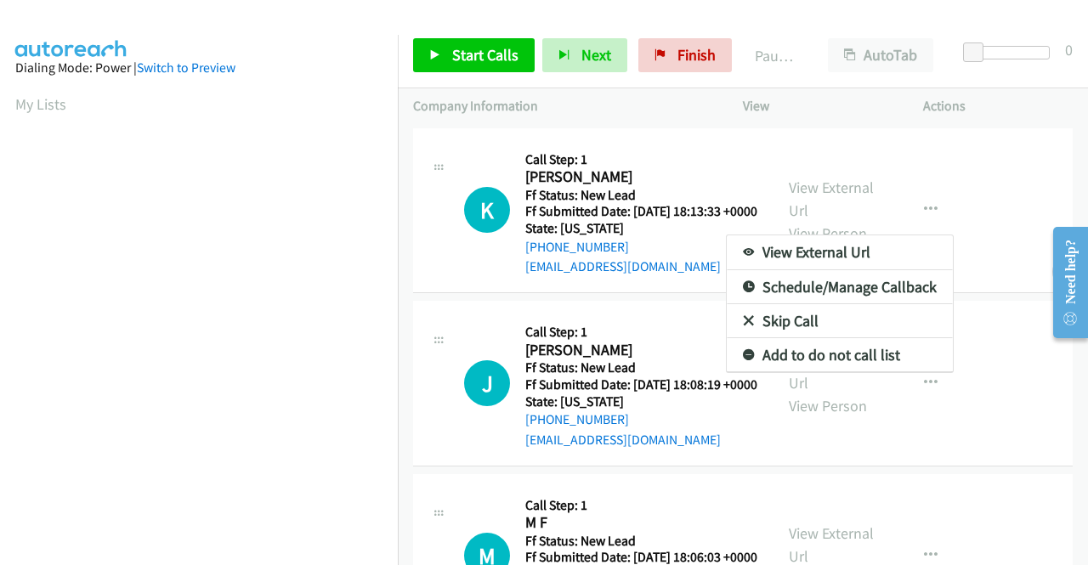
click at [783, 333] on link "Skip Call" at bounding box center [840, 321] width 226 height 34
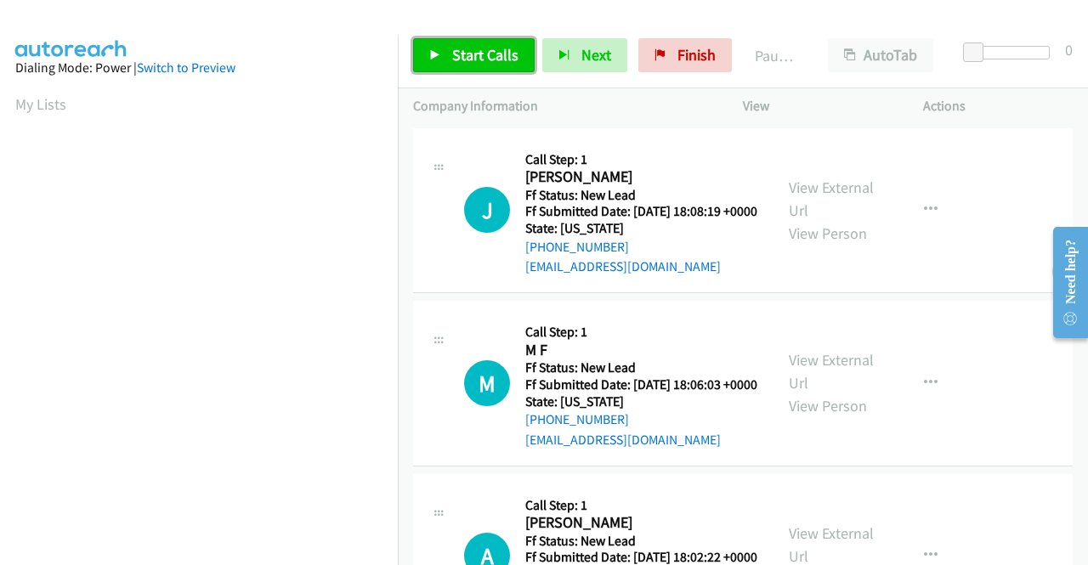
click at [433, 54] on icon at bounding box center [435, 56] width 12 height 12
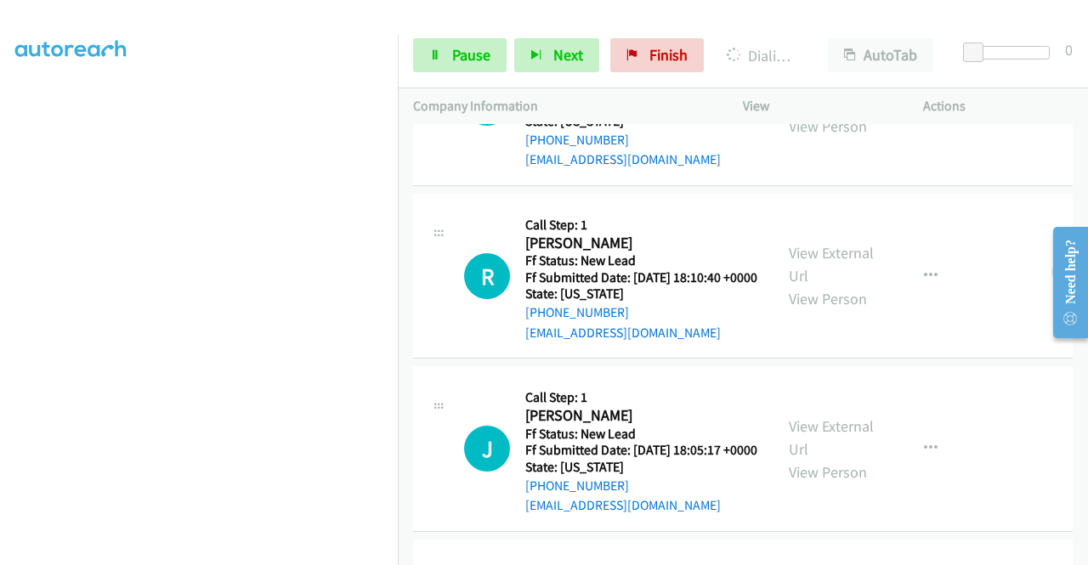
scroll to position [935, 0]
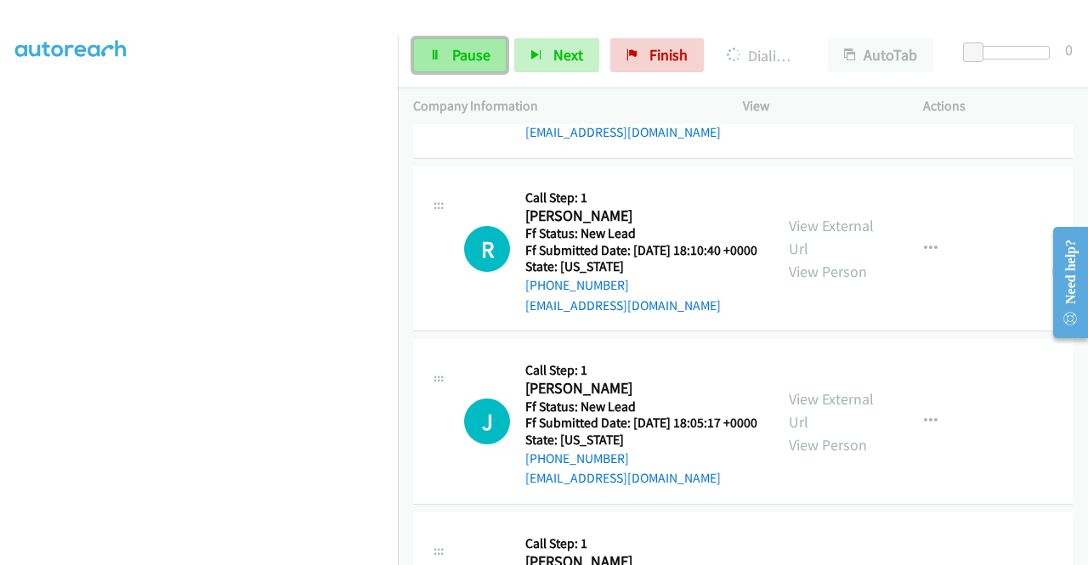
click at [445, 52] on link "Pause" at bounding box center [459, 55] width 93 height 34
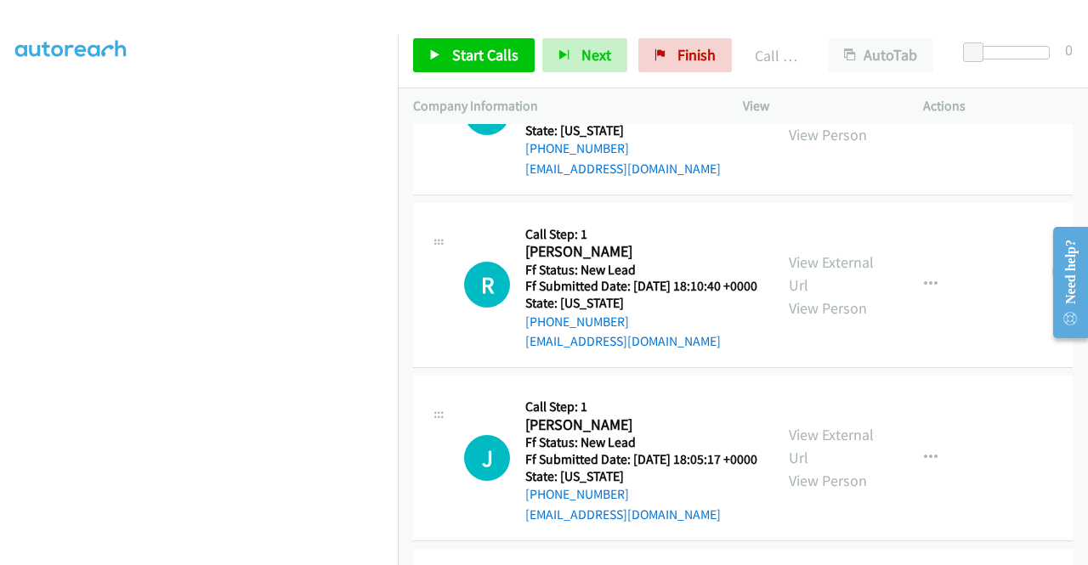
scroll to position [970, 0]
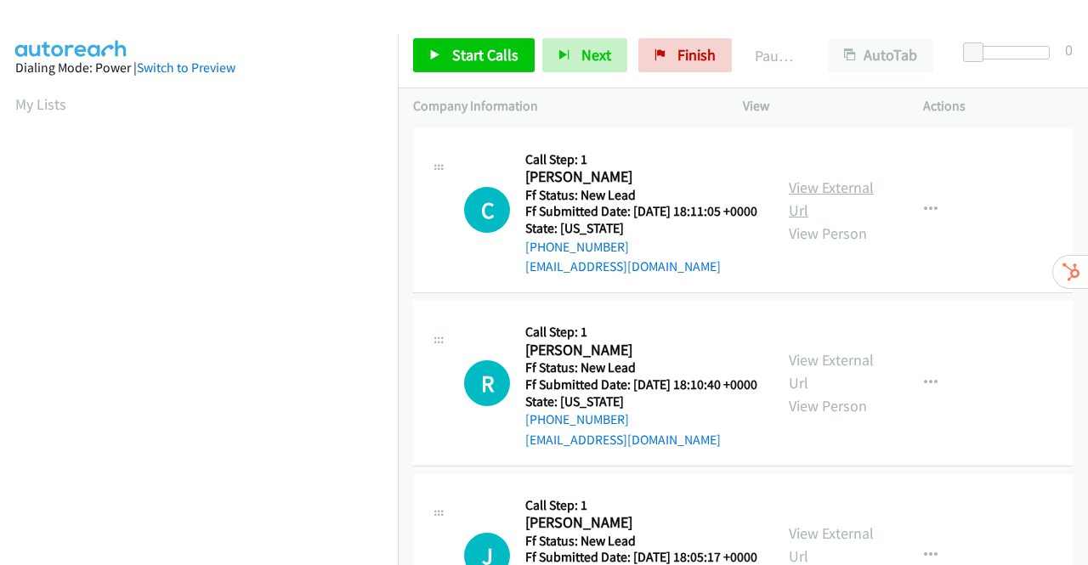
click at [817, 194] on link "View External Url" at bounding box center [831, 199] width 85 height 42
click at [808, 388] on link "View External Url" at bounding box center [831, 371] width 85 height 42
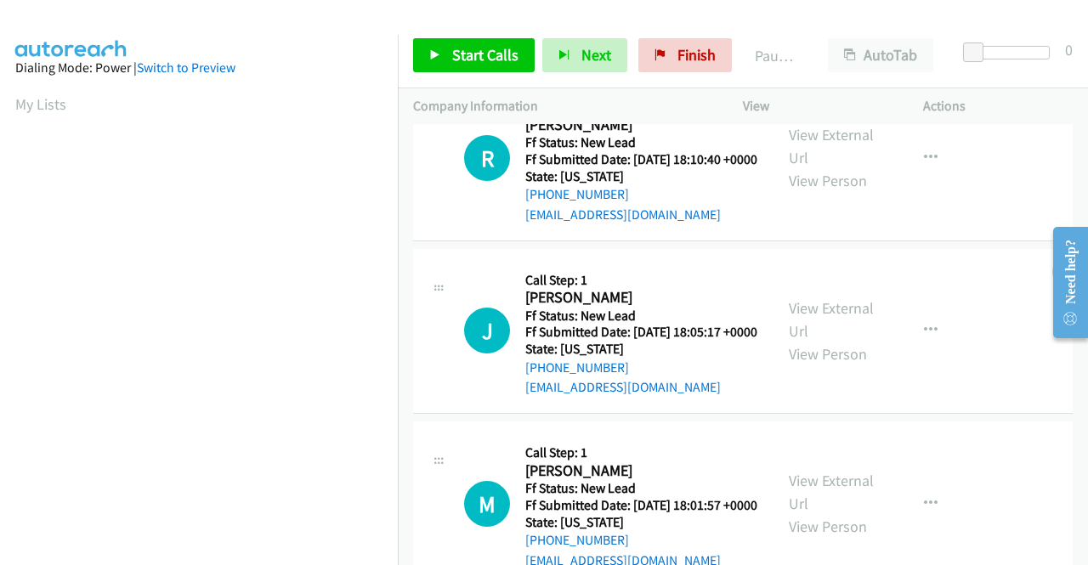
scroll to position [255, 0]
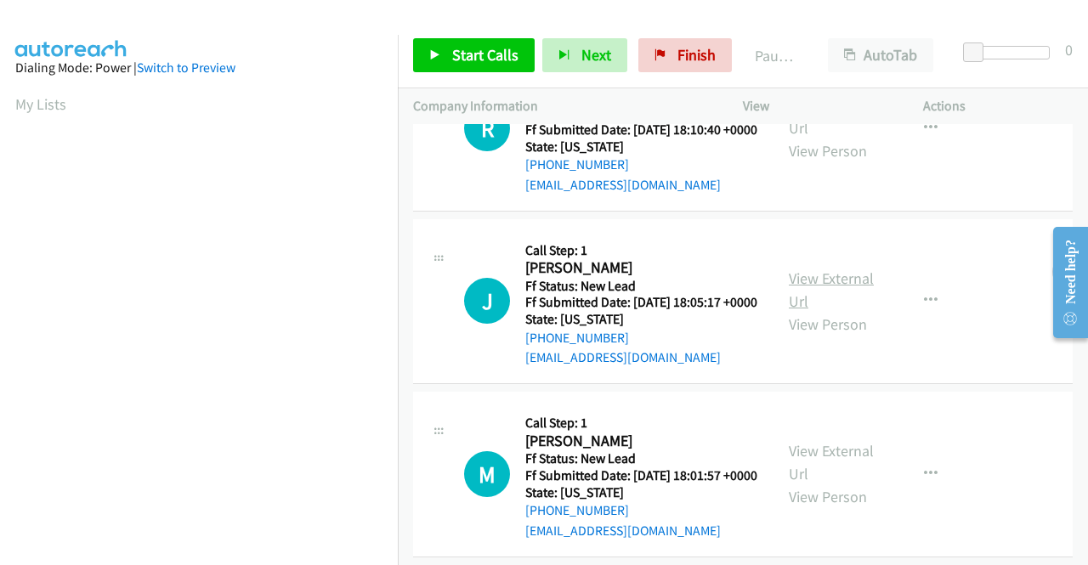
click at [849, 311] on link "View External Url" at bounding box center [831, 290] width 85 height 42
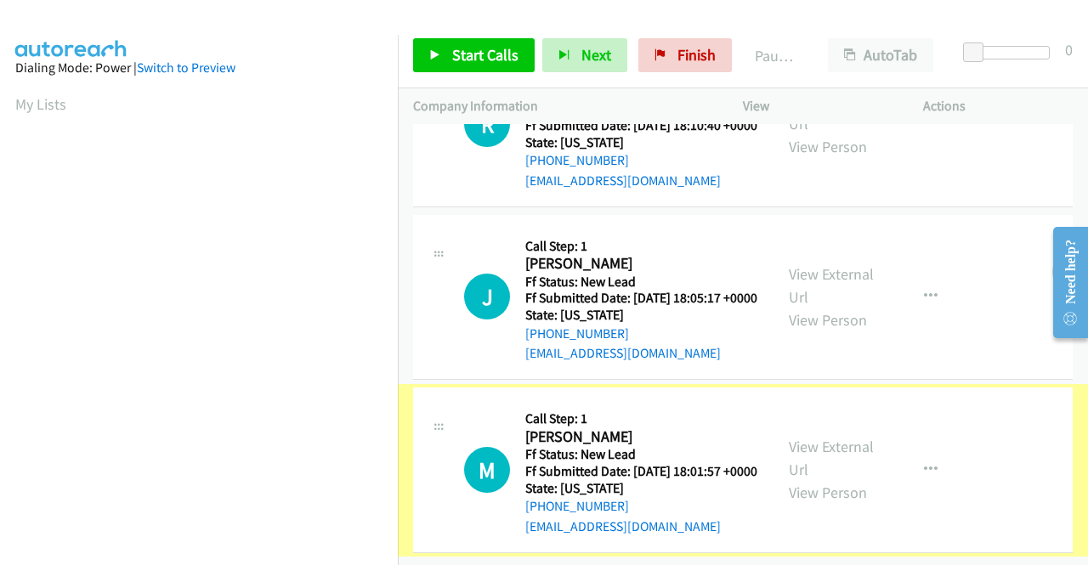
scroll to position [337, 0]
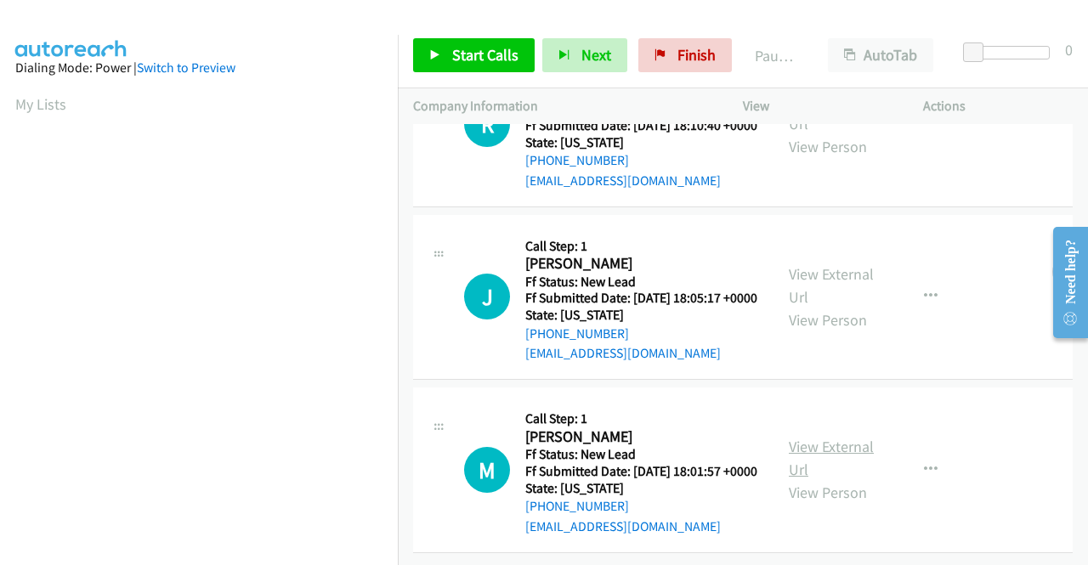
click at [832, 437] on link "View External Url" at bounding box center [831, 458] width 85 height 42
click at [479, 60] on span "Start Calls" at bounding box center [485, 55] width 66 height 20
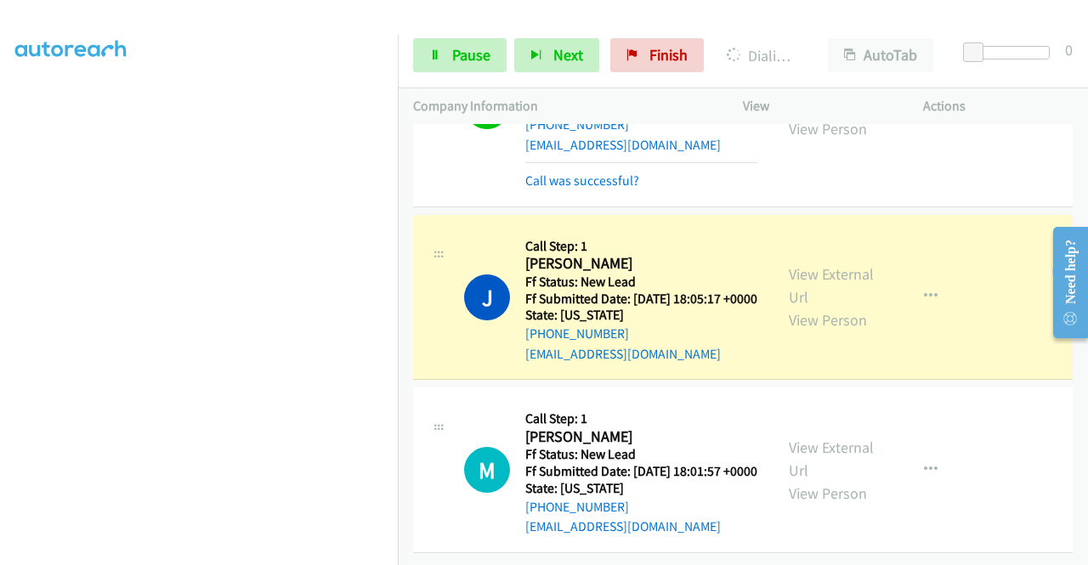
scroll to position [410, 0]
click at [446, 48] on link "Pause" at bounding box center [459, 55] width 93 height 34
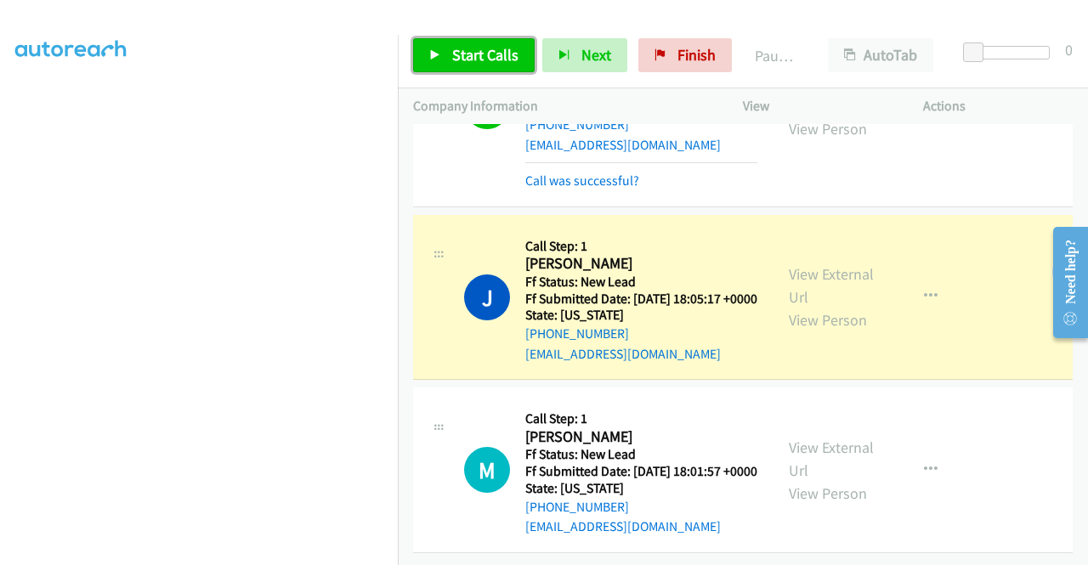
click at [479, 61] on span "Start Calls" at bounding box center [485, 55] width 66 height 20
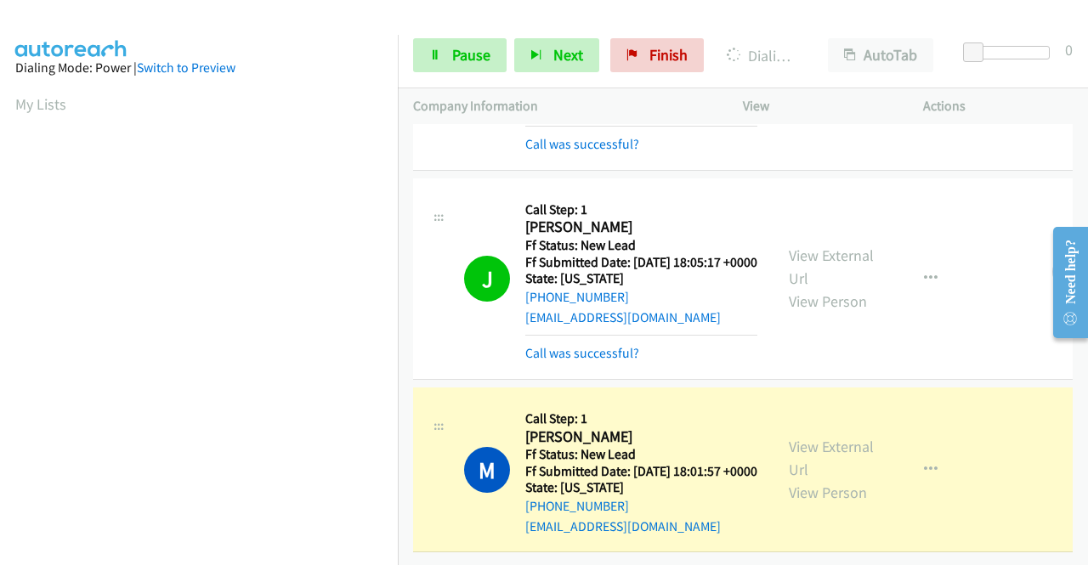
scroll to position [340, 0]
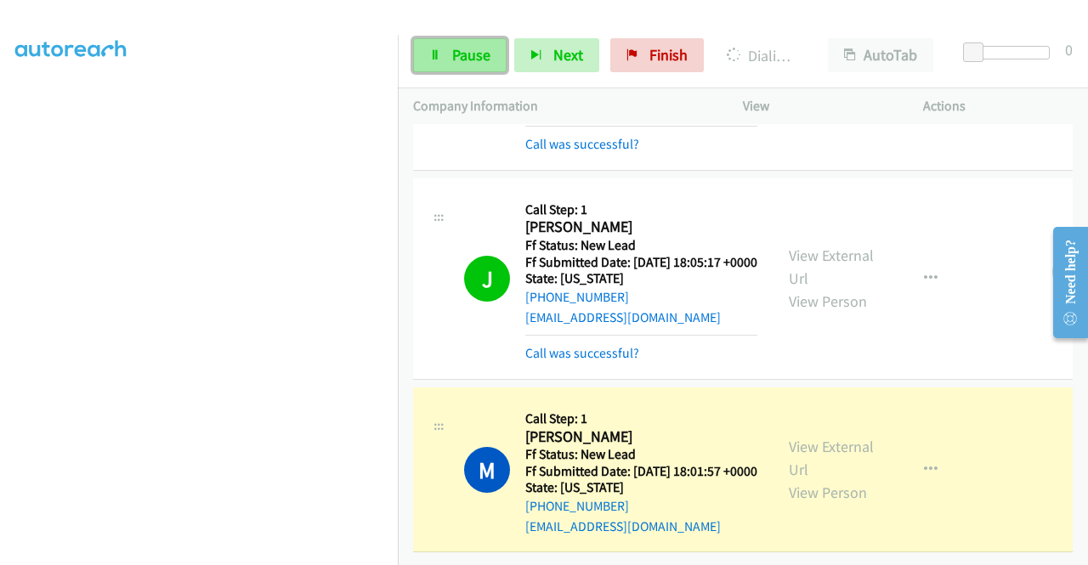
click at [454, 62] on span "Pause" at bounding box center [471, 55] width 38 height 20
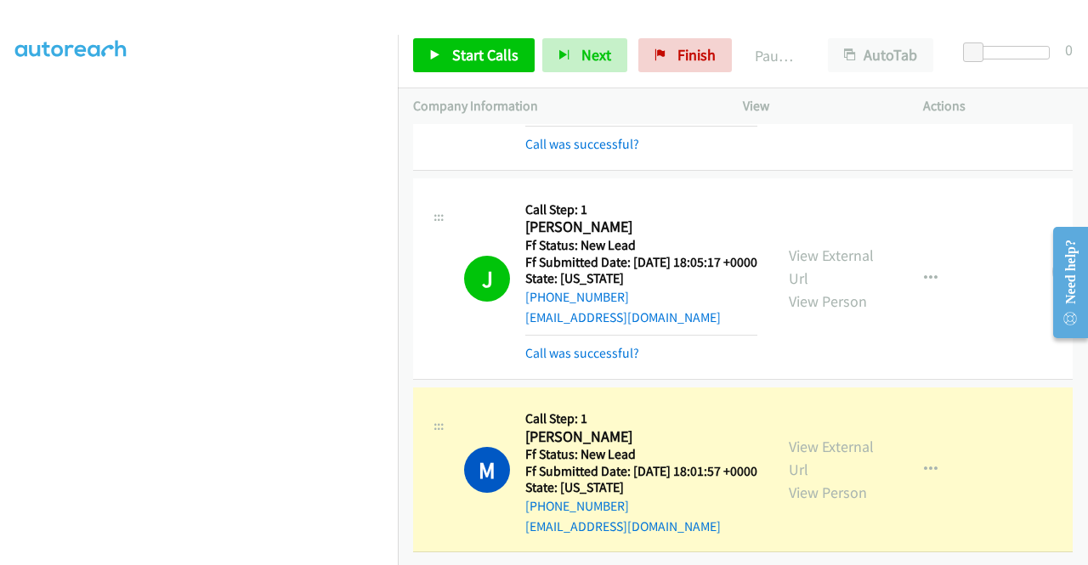
scroll to position [0, 0]
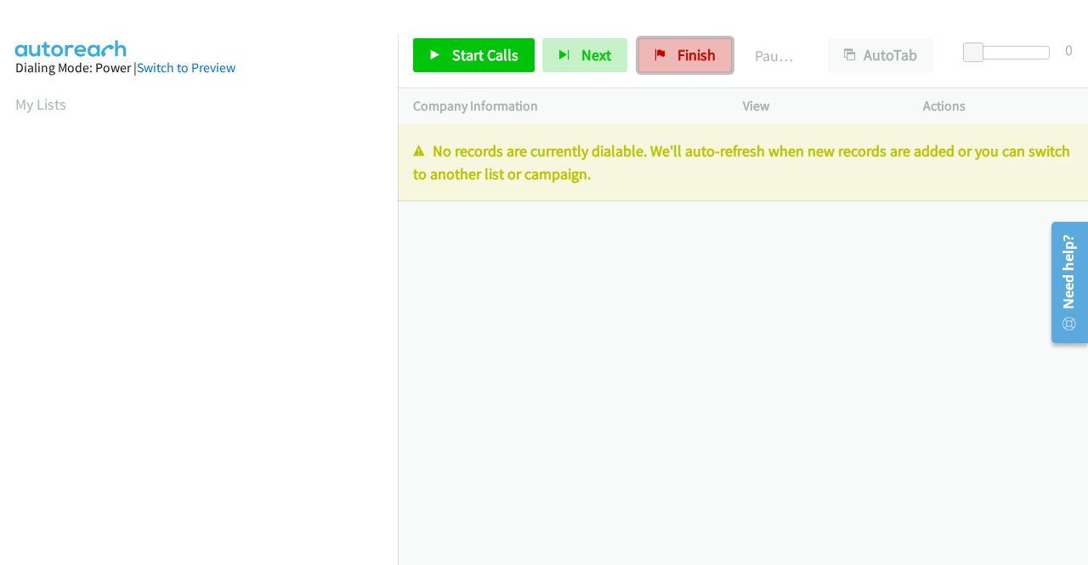
drag, startPoint x: 684, startPoint y: 61, endPoint x: 663, endPoint y: 52, distance: 23.2
click at [663, 52] on link "Finish" at bounding box center [684, 55] width 93 height 34
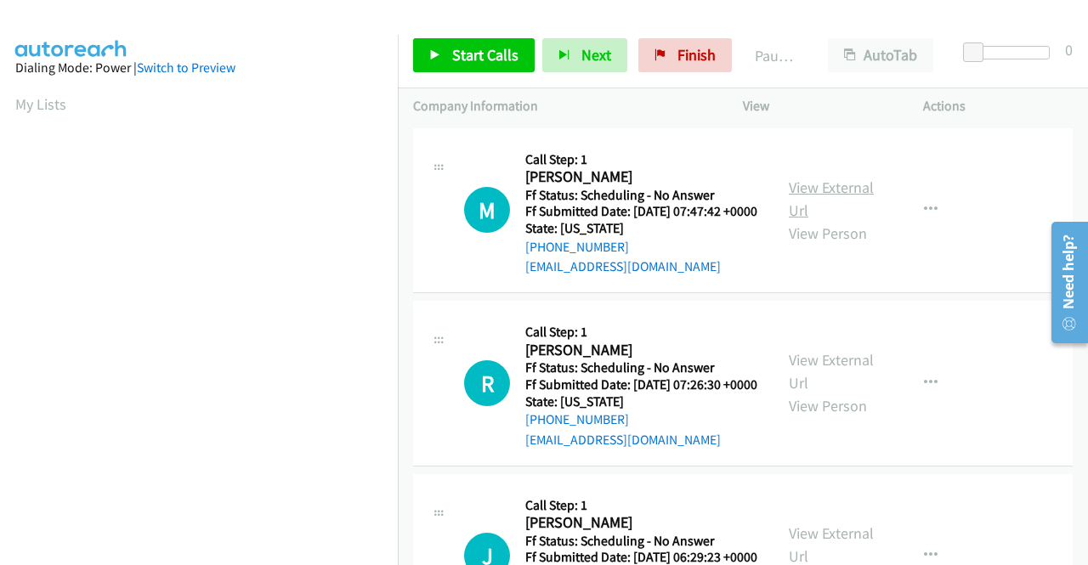
click at [823, 199] on link "View External Url" at bounding box center [831, 199] width 85 height 42
click at [849, 392] on link "View External Url" at bounding box center [831, 371] width 85 height 42
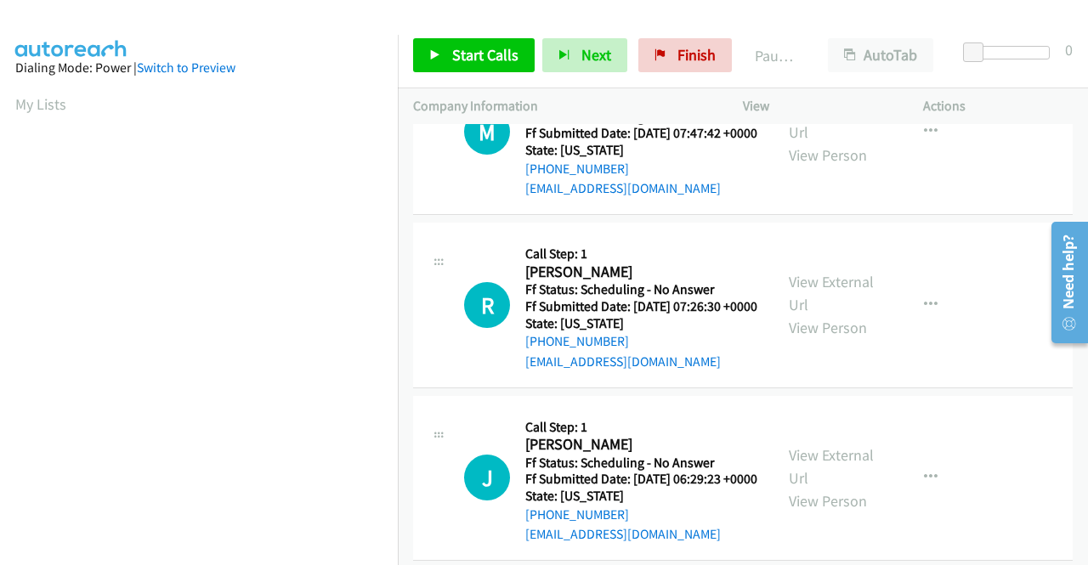
scroll to position [170, 0]
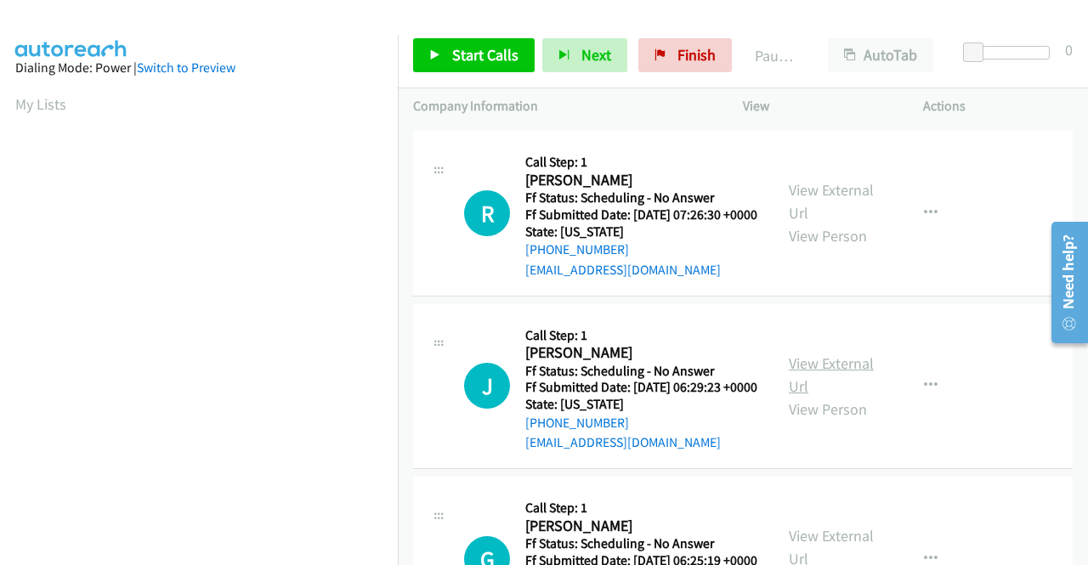
click at [838, 396] on link "View External Url" at bounding box center [831, 375] width 85 height 42
click at [447, 55] on link "Start Calls" at bounding box center [474, 55] width 122 height 34
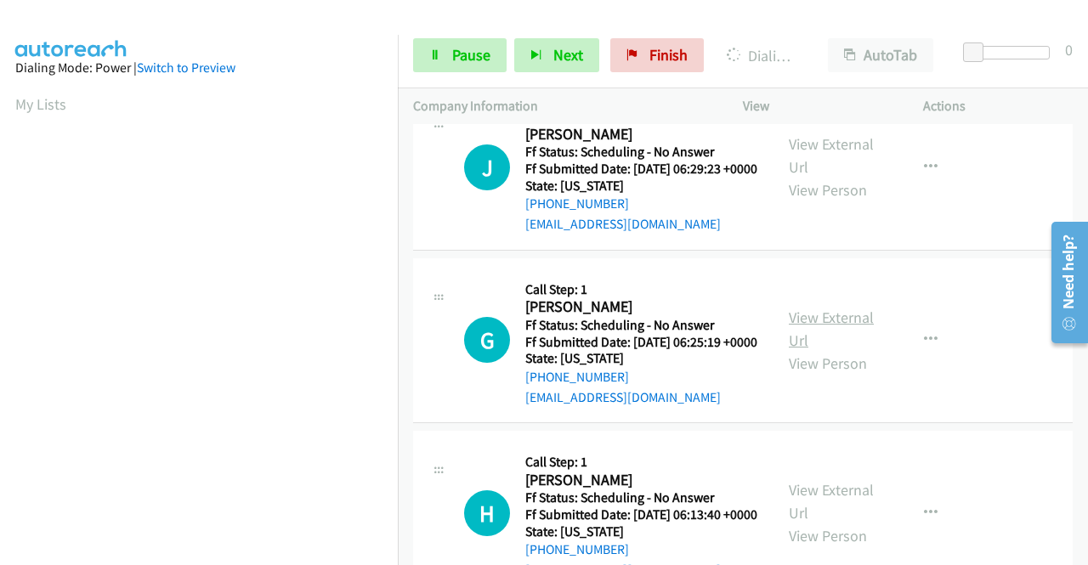
scroll to position [461, 0]
click at [821, 351] on link "View External Url" at bounding box center [831, 329] width 85 height 42
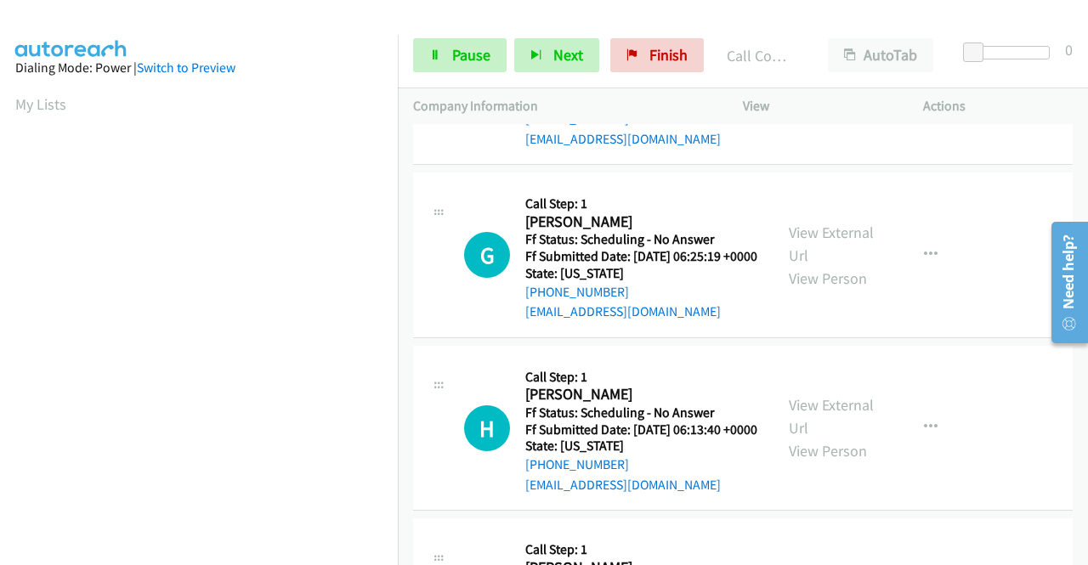
scroll to position [631, 0]
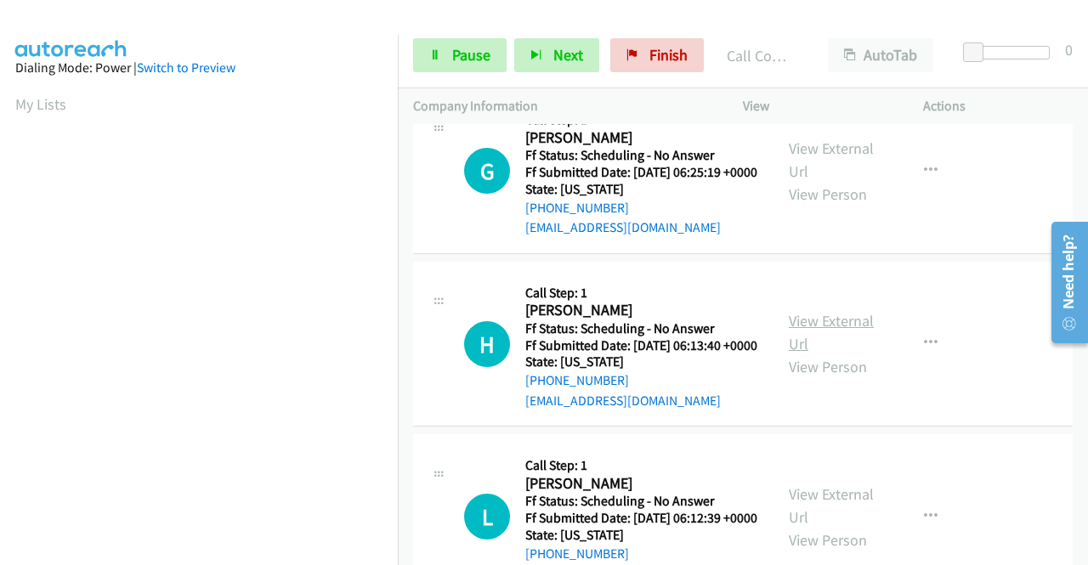
click at [855, 354] on link "View External Url" at bounding box center [831, 332] width 85 height 42
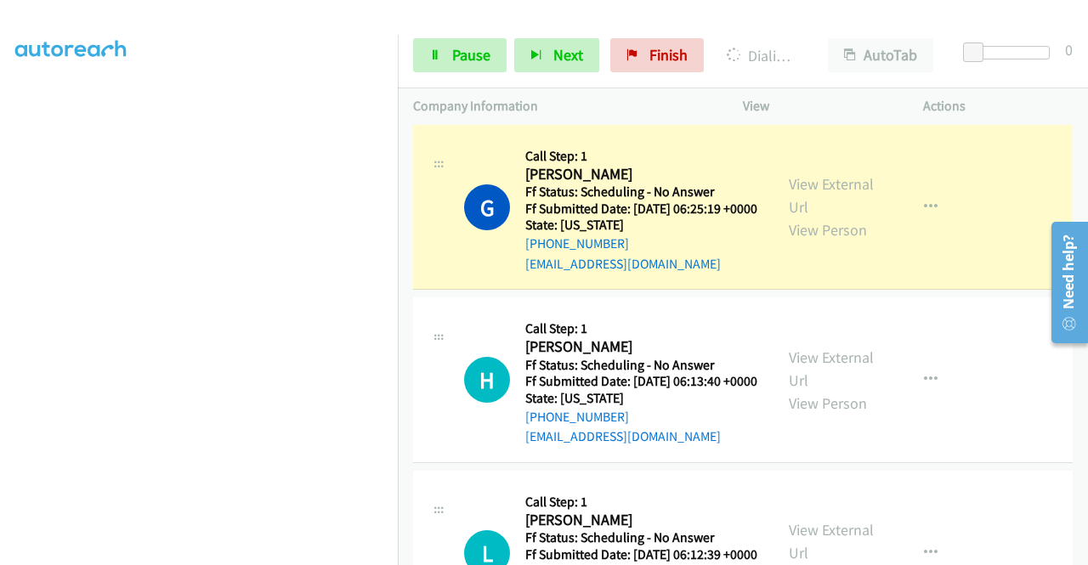
scroll to position [800, 0]
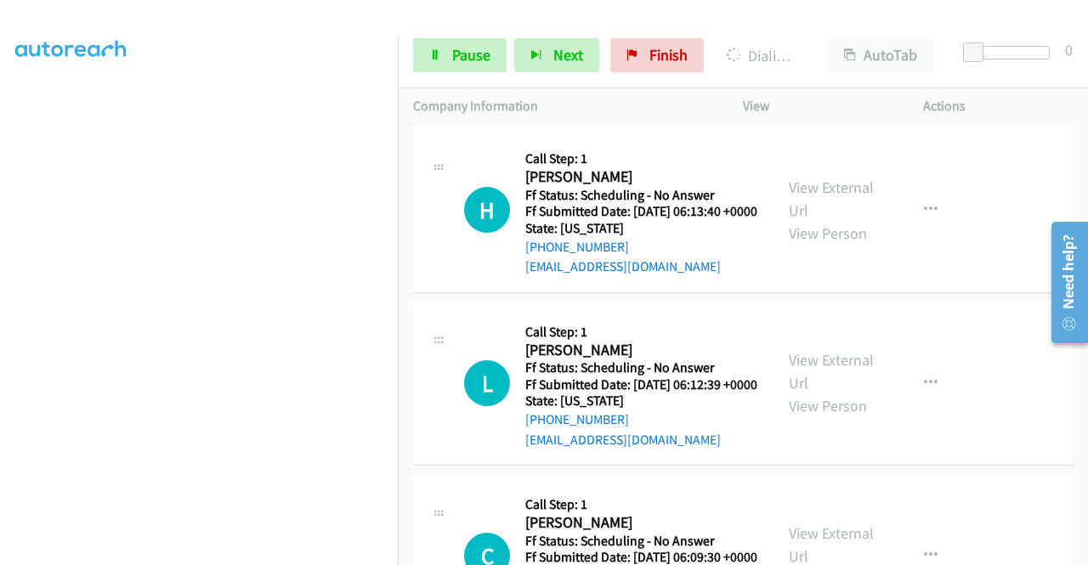
click at [811, 417] on div "View External Url View Person" at bounding box center [833, 382] width 88 height 69
click at [811, 393] on link "View External Url" at bounding box center [831, 371] width 85 height 42
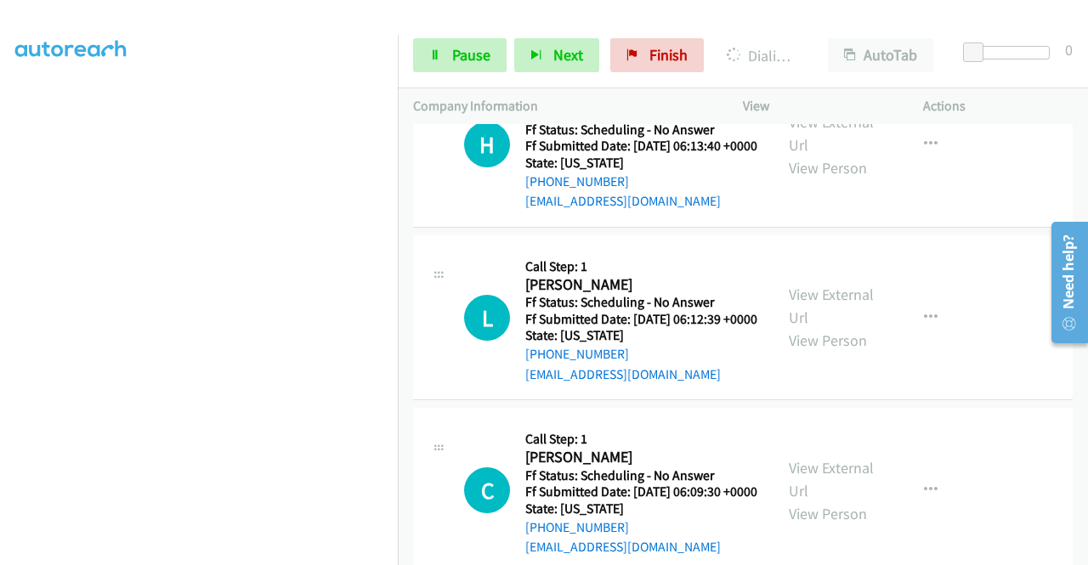
scroll to position [970, 0]
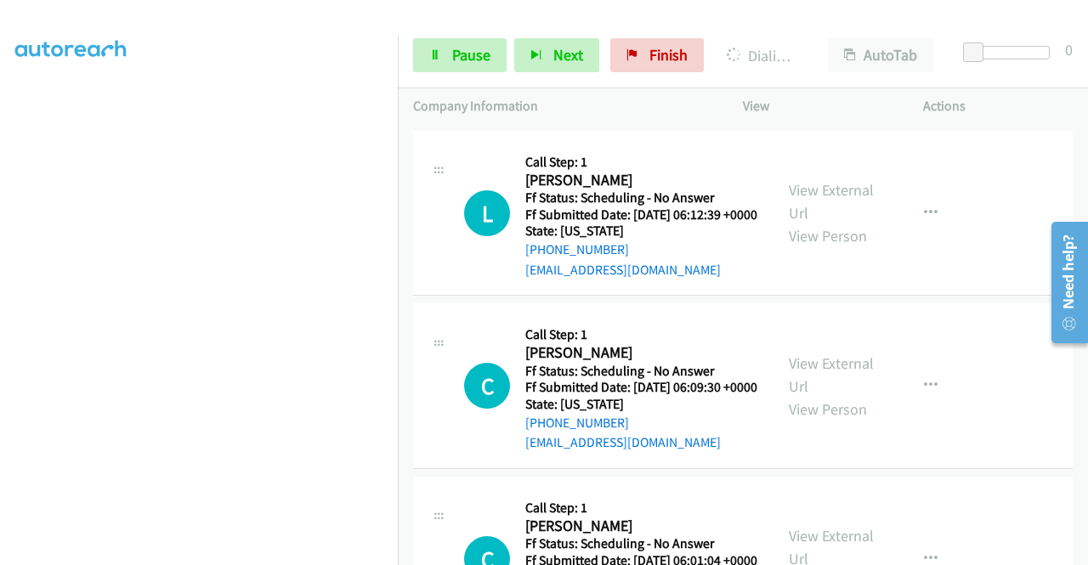
click at [846, 421] on div "View External Url View Person" at bounding box center [833, 386] width 88 height 69
click at [845, 396] on link "View External Url" at bounding box center [831, 375] width 85 height 42
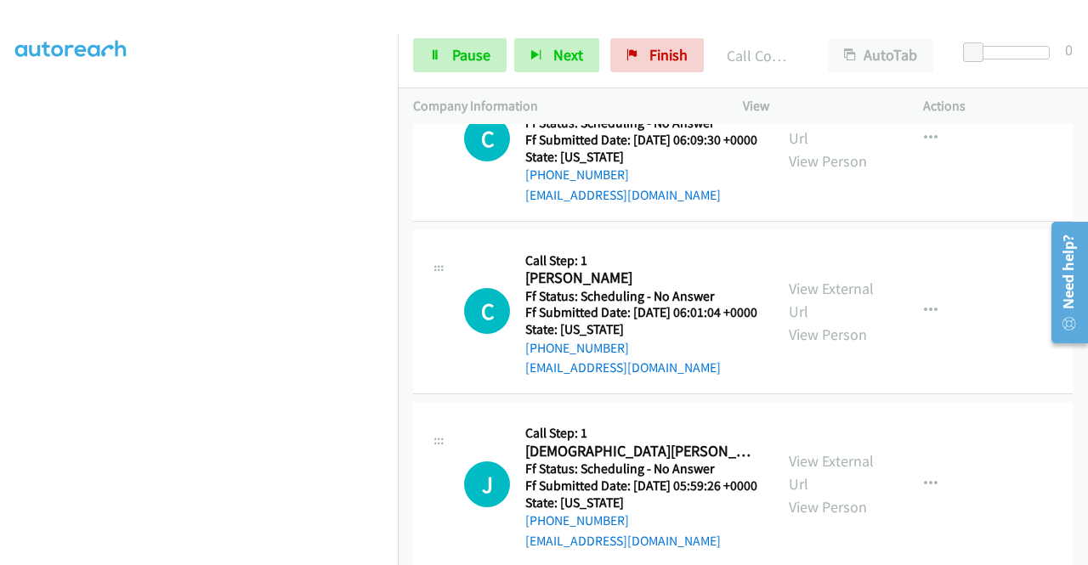
scroll to position [1261, 0]
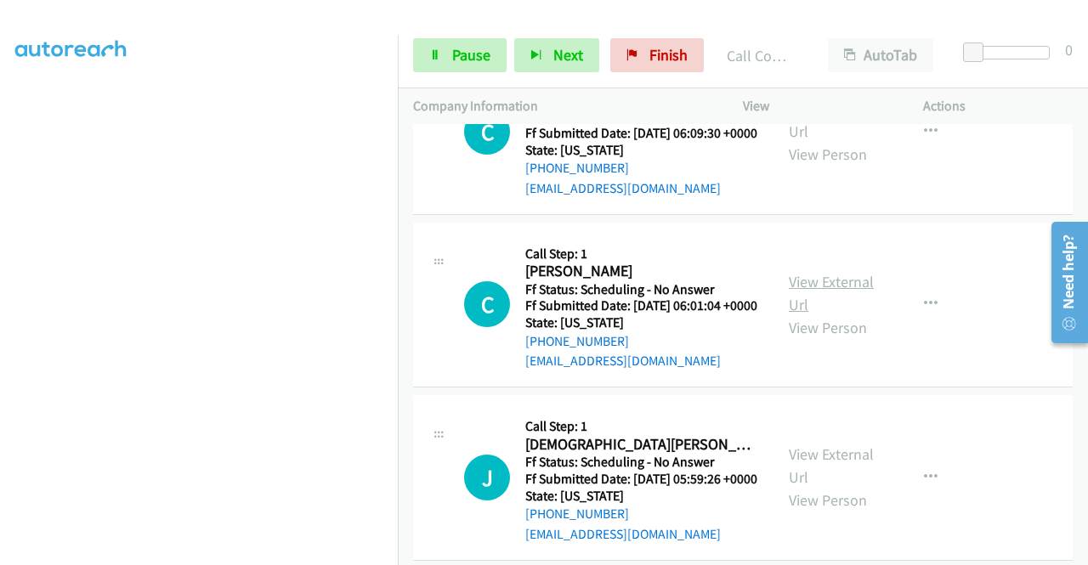
click at [828, 314] on link "View External Url" at bounding box center [831, 293] width 85 height 42
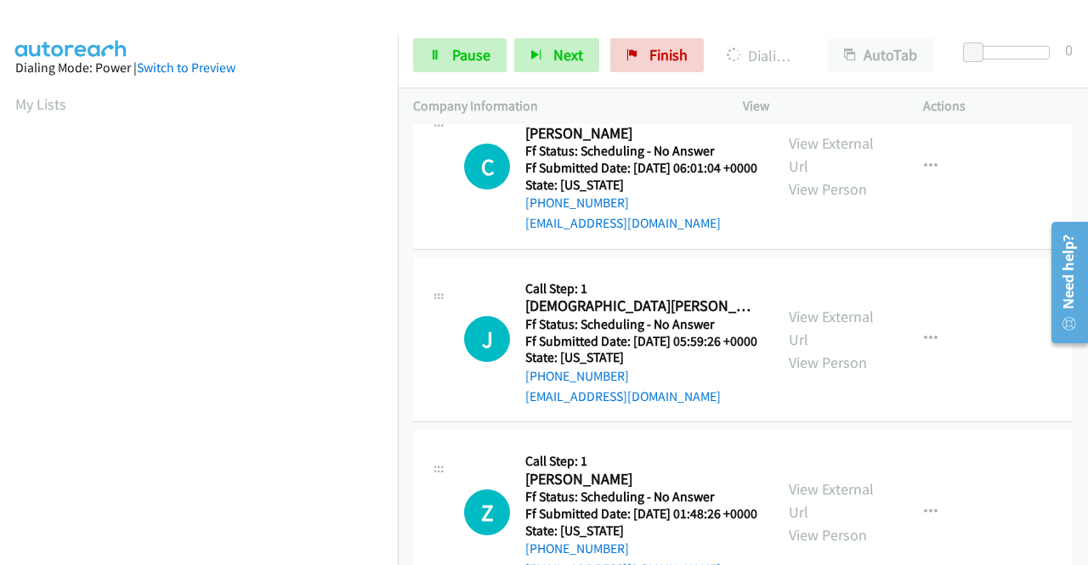
scroll to position [1516, 0]
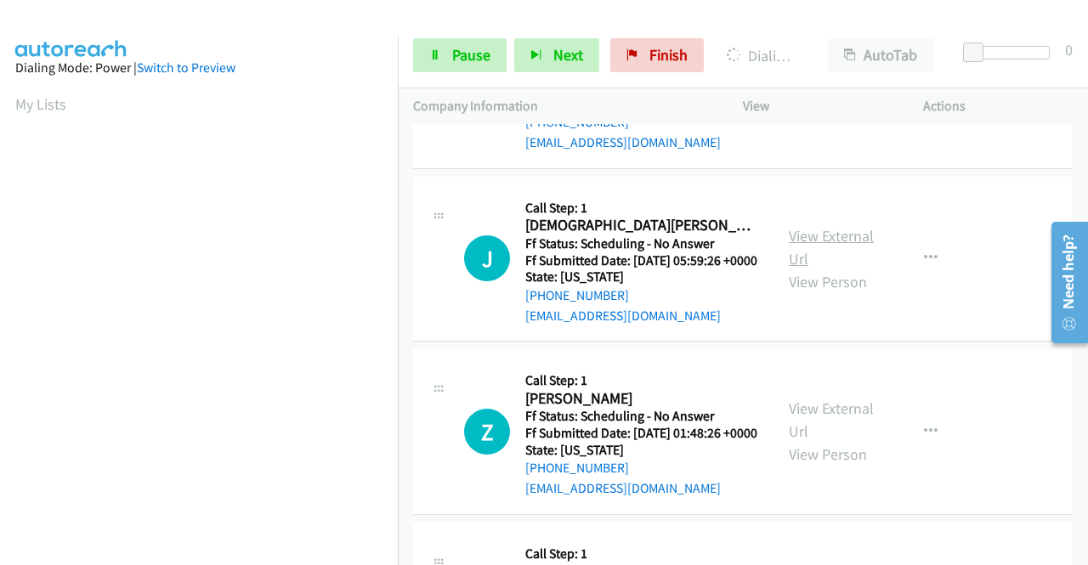
click at [836, 269] on link "View External Url" at bounding box center [831, 247] width 85 height 42
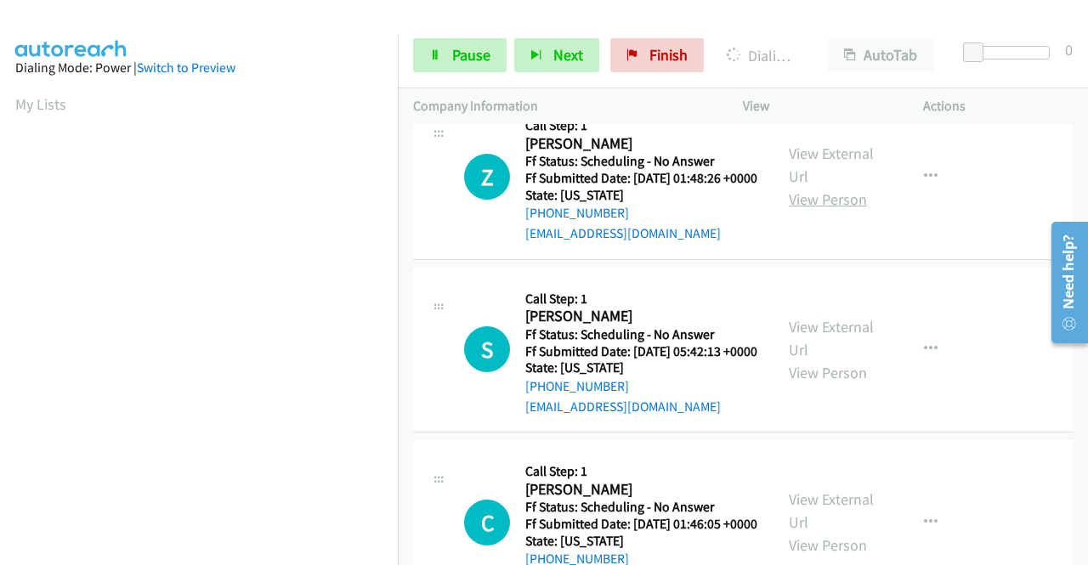
scroll to position [1807, 0]
click at [834, 187] on link "View External Url" at bounding box center [831, 165] width 85 height 42
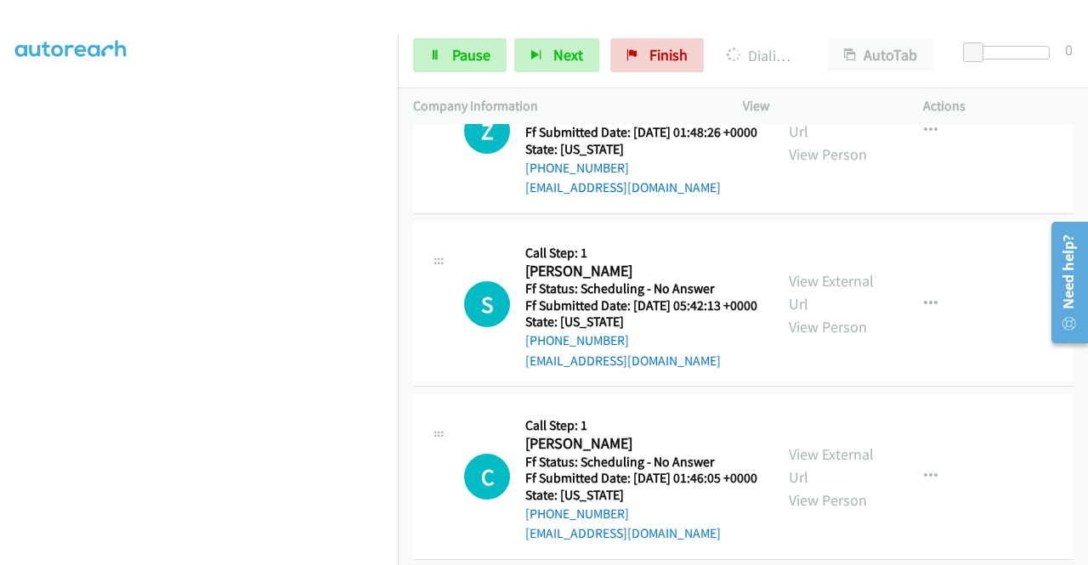
scroll to position [1892, 0]
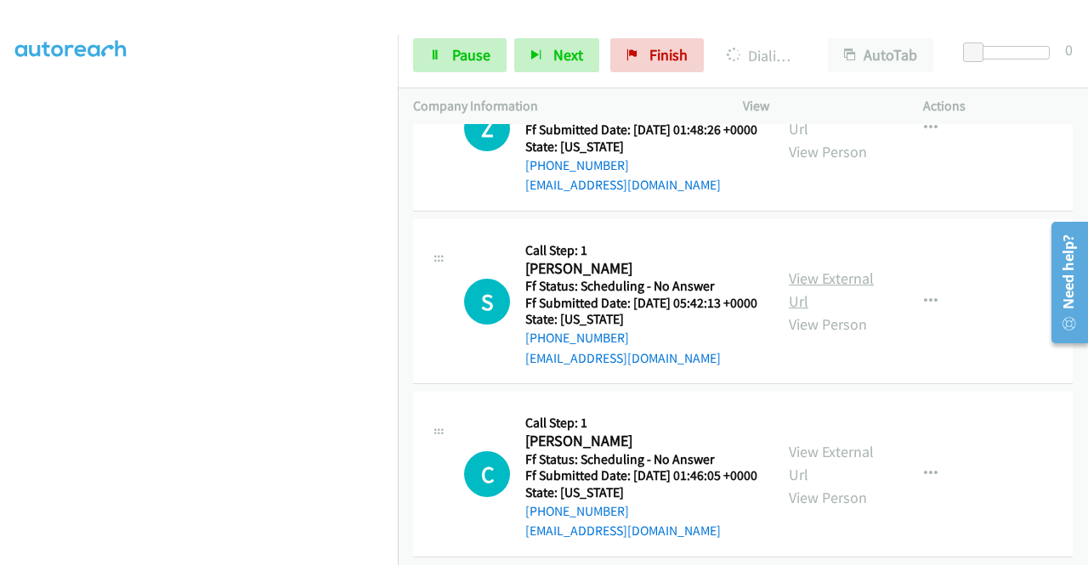
click at [810, 311] on link "View External Url" at bounding box center [831, 290] width 85 height 42
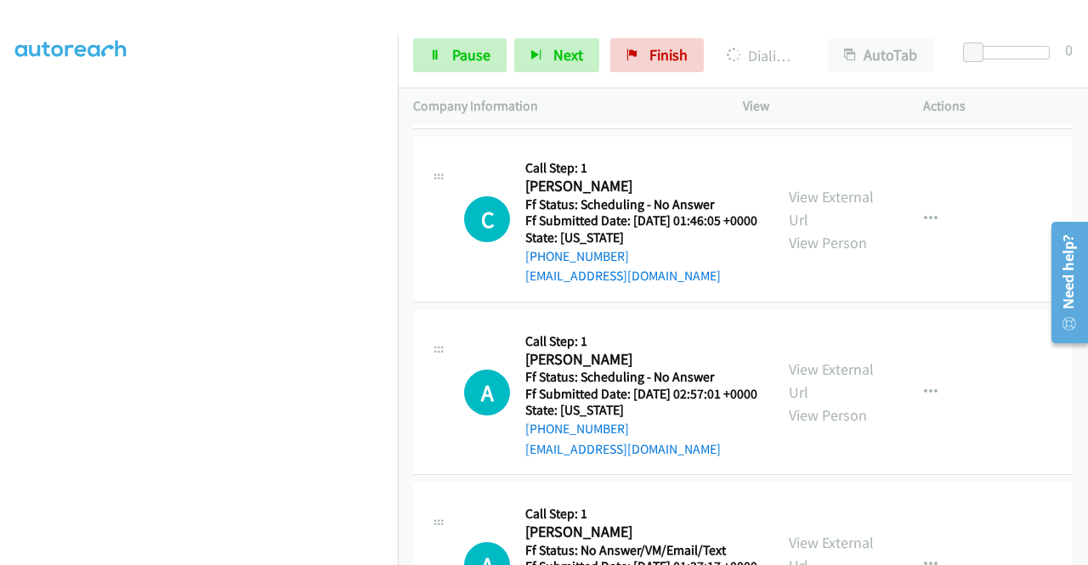
scroll to position [0, 0]
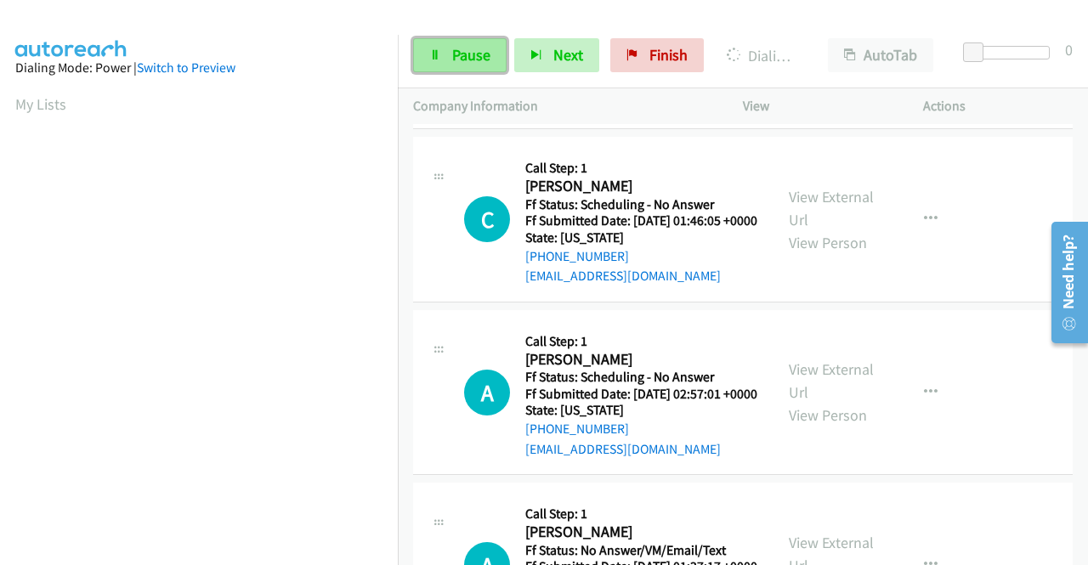
click at [459, 60] on span "Pause" at bounding box center [471, 55] width 38 height 20
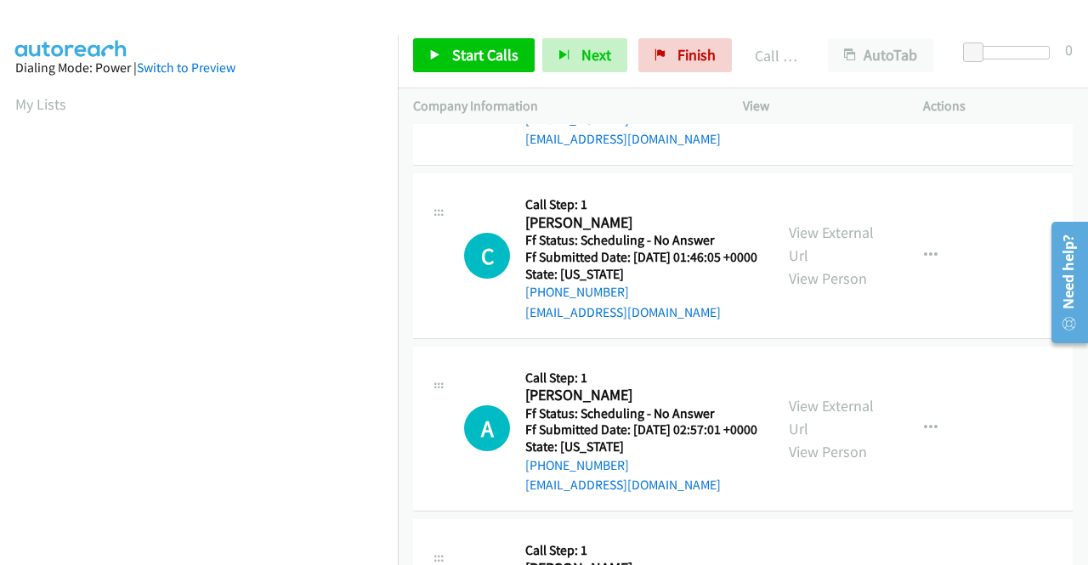
scroll to position [2182, 0]
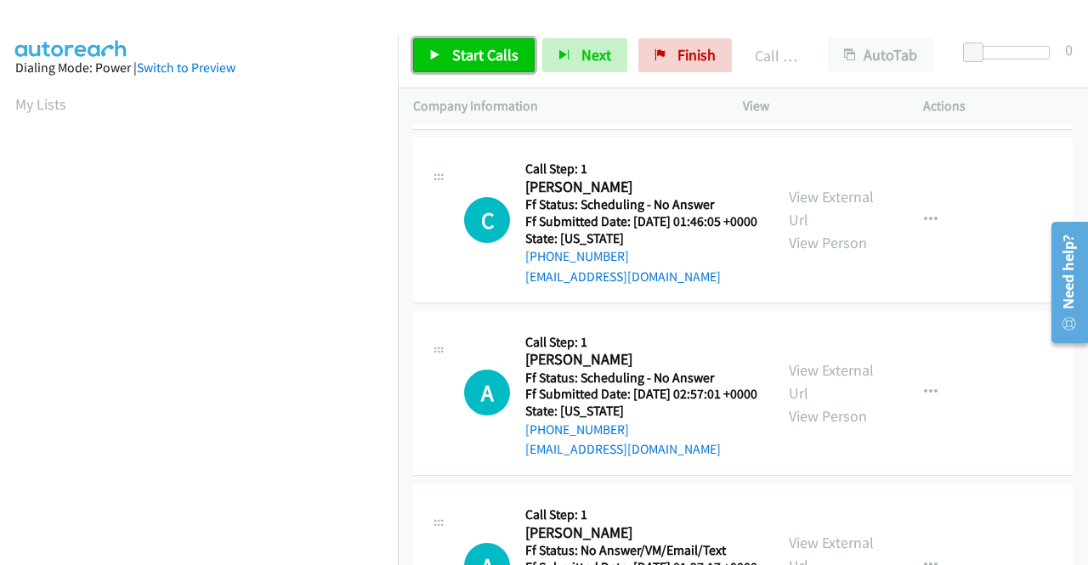
click at [448, 48] on link "Start Calls" at bounding box center [474, 55] width 122 height 34
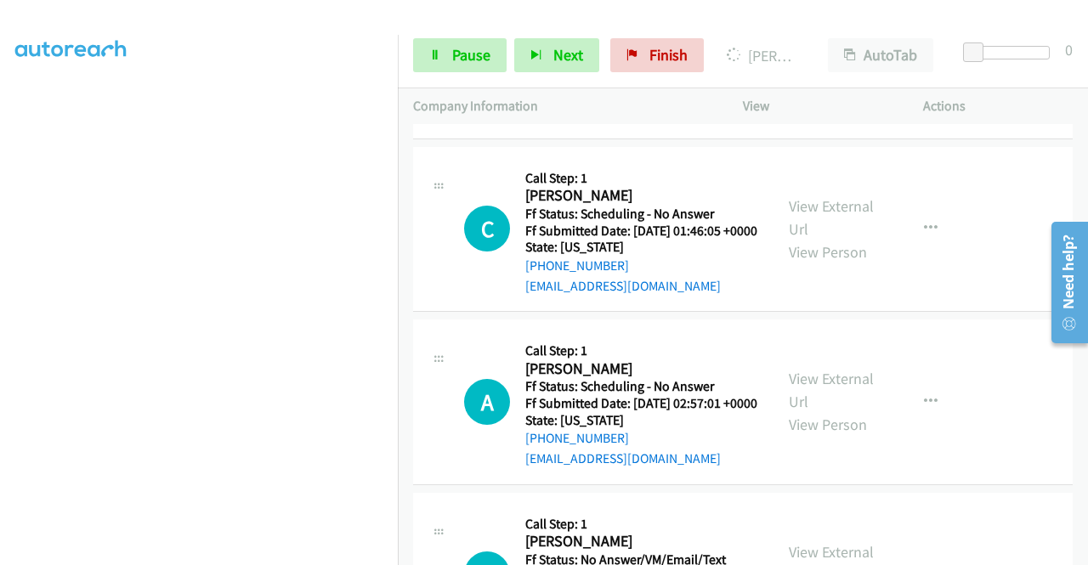
scroll to position [2352, 0]
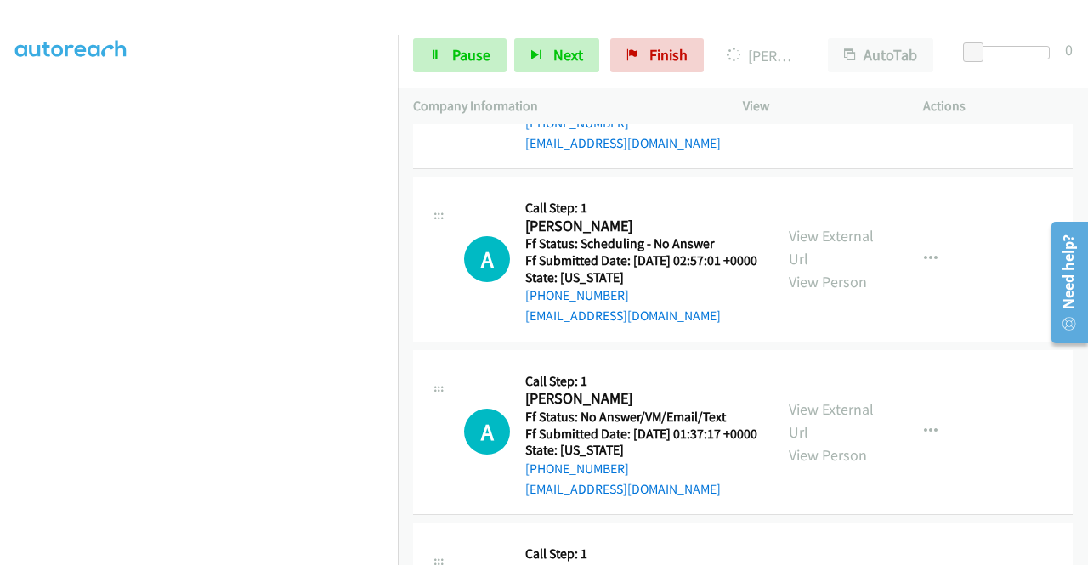
click at [846, 96] on link "View External Url" at bounding box center [831, 75] width 85 height 42
click at [817, 269] on link "View External Url" at bounding box center [831, 247] width 85 height 42
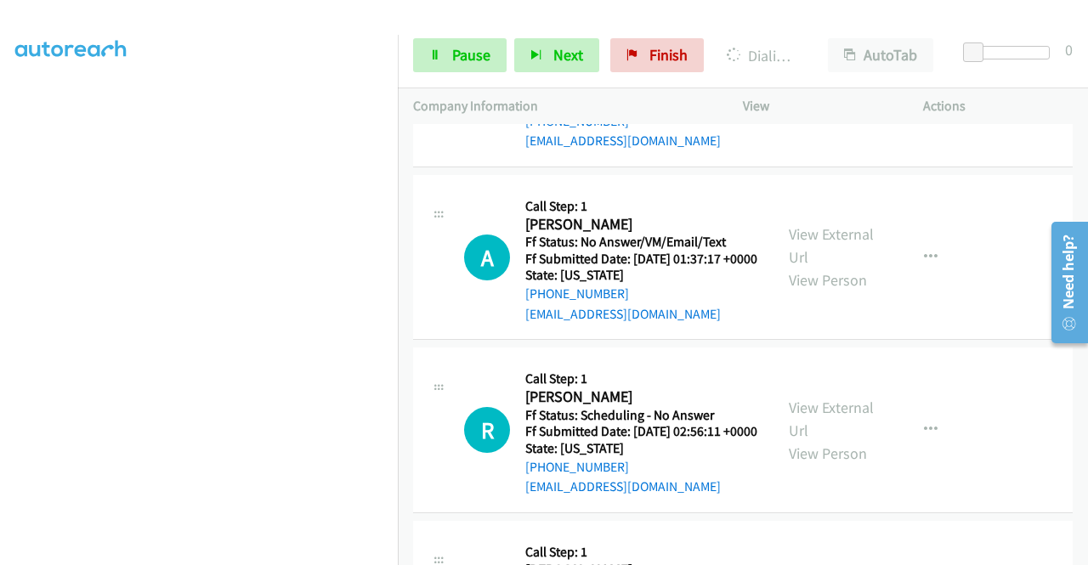
scroll to position [2777, 0]
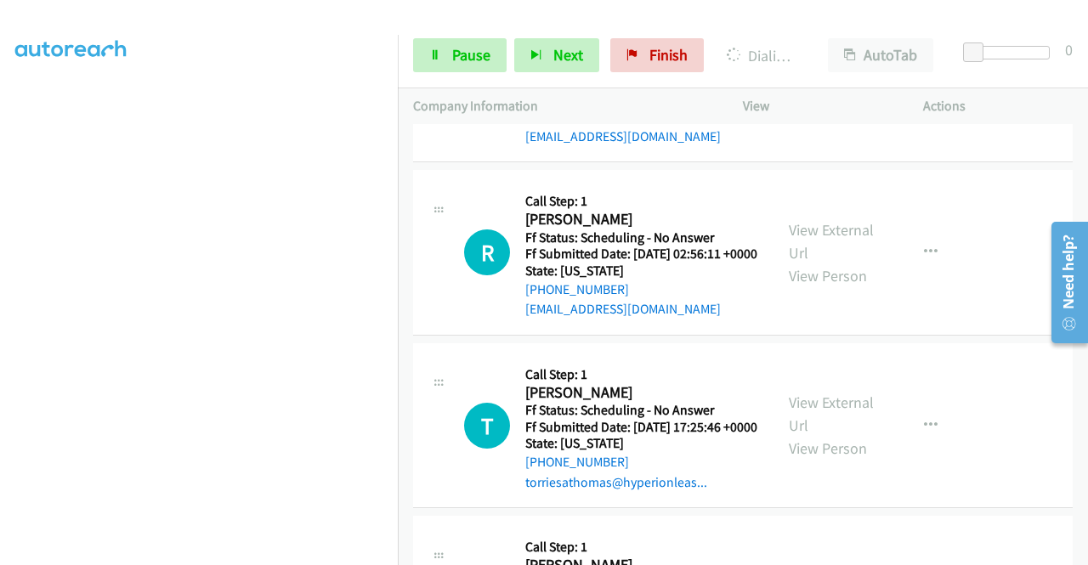
click at [824, 89] on link "View External Url" at bounding box center [831, 68] width 85 height 42
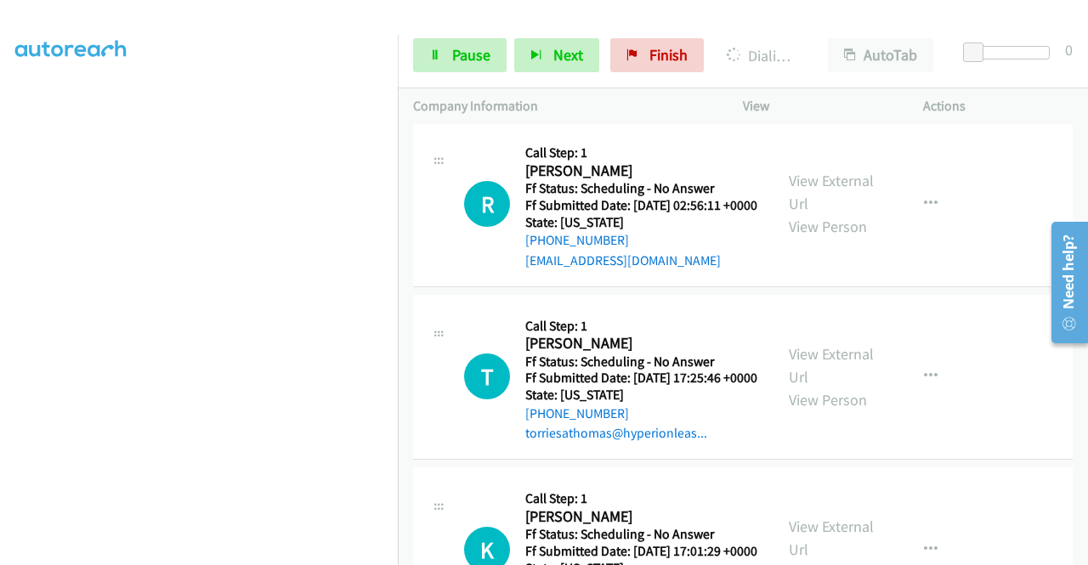
scroll to position [2947, 0]
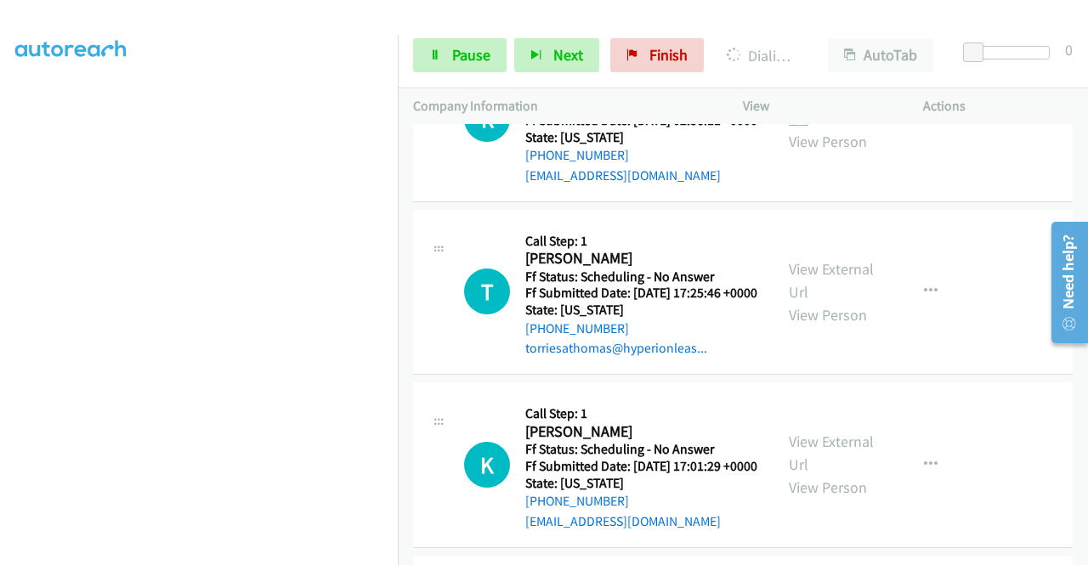
click at [829, 128] on link "View External Url" at bounding box center [831, 107] width 85 height 42
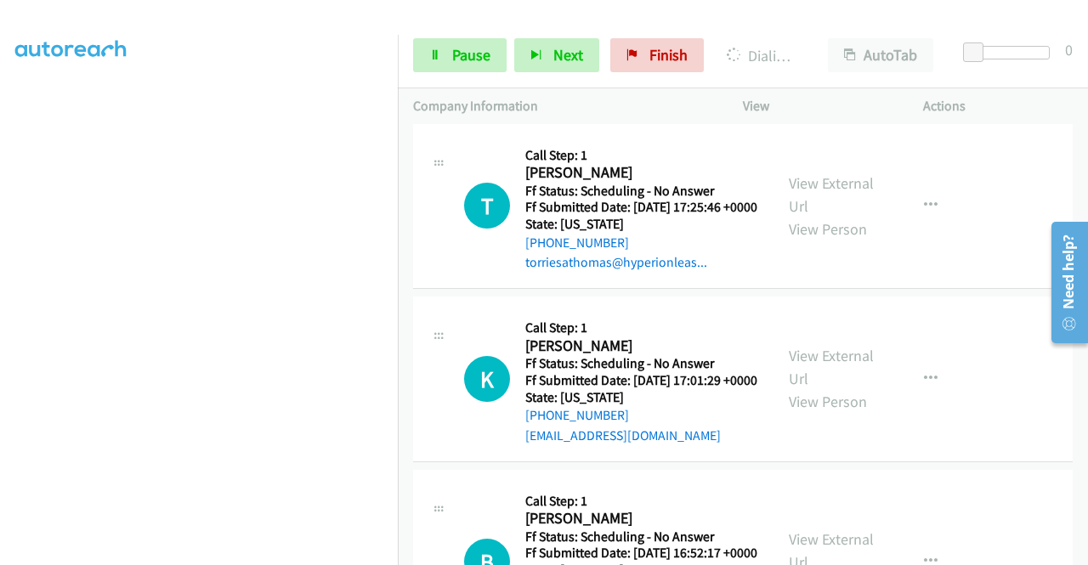
scroll to position [3117, 0]
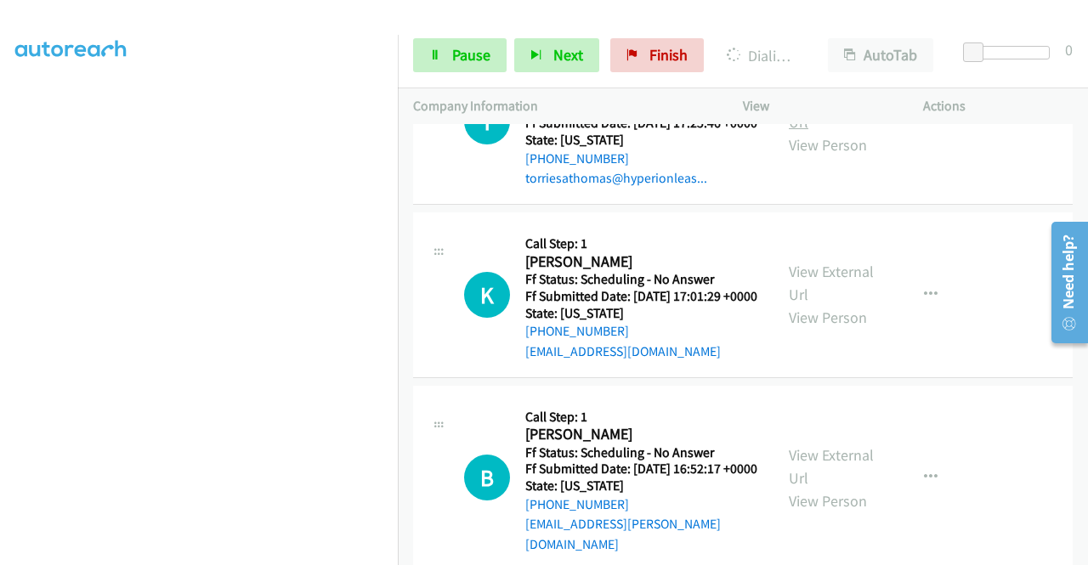
click at [817, 132] on link "View External Url" at bounding box center [831, 110] width 85 height 42
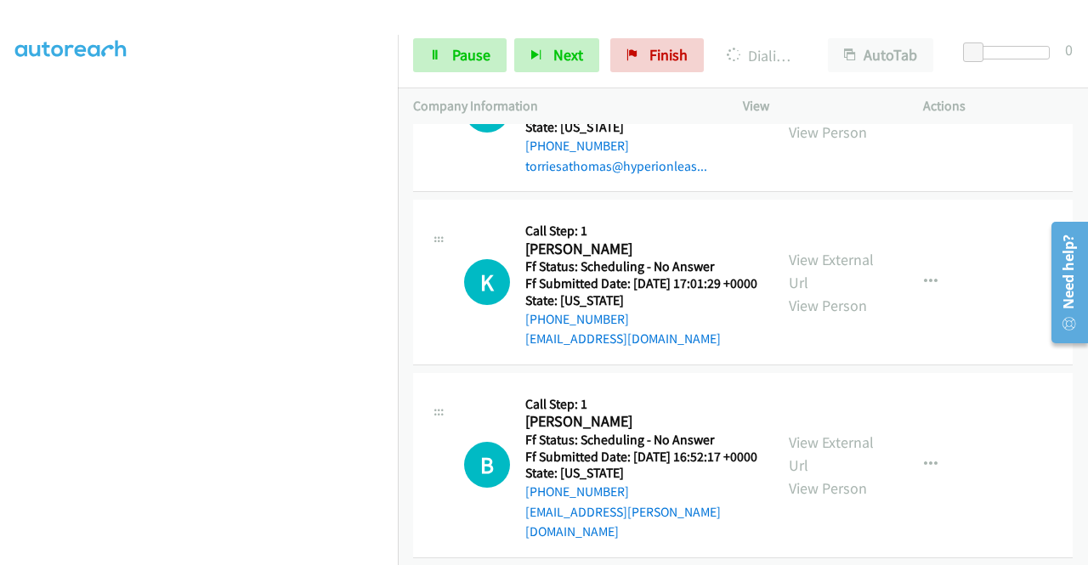
scroll to position [3287, 0]
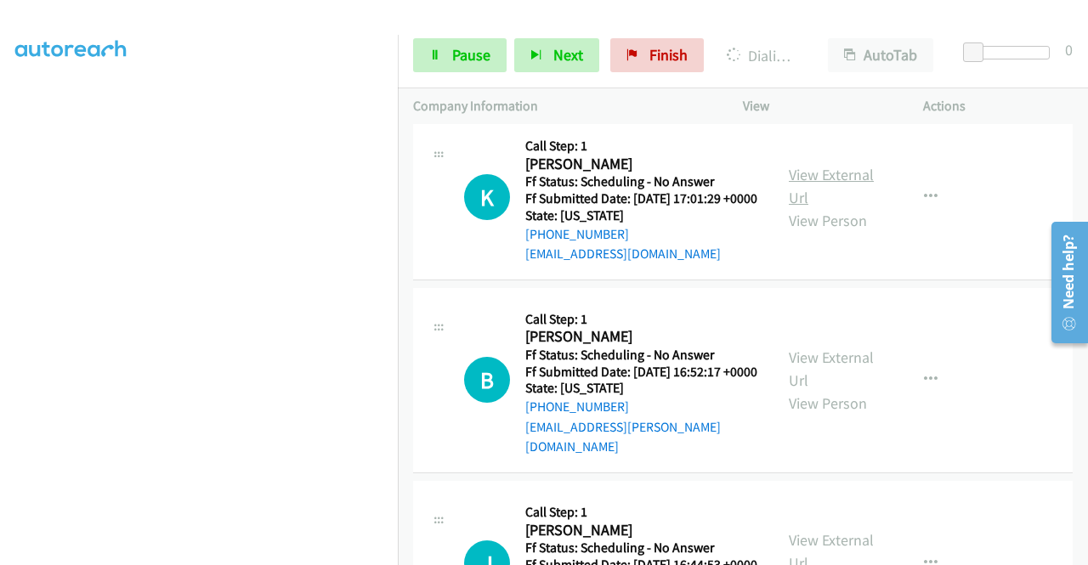
click at [833, 207] on link "View External Url" at bounding box center [831, 186] width 85 height 42
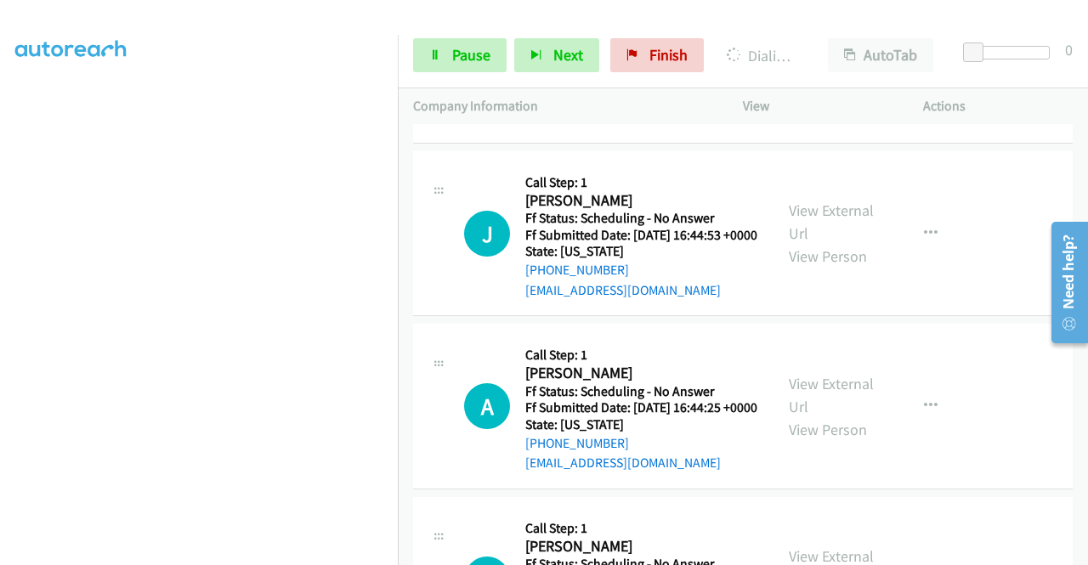
scroll to position [3627, 0]
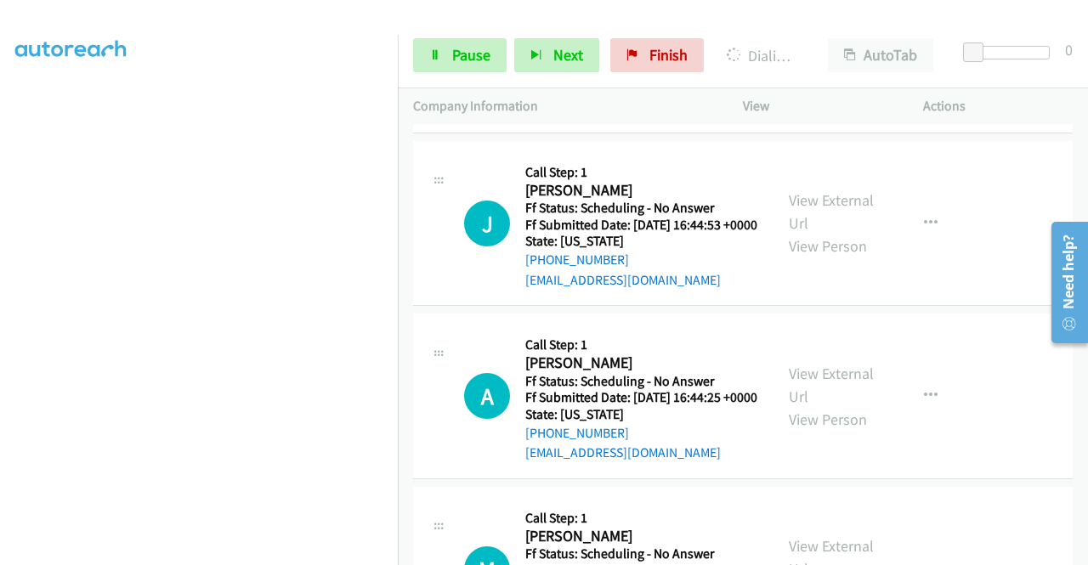
click at [823, 50] on link "View External Url" at bounding box center [831, 29] width 85 height 42
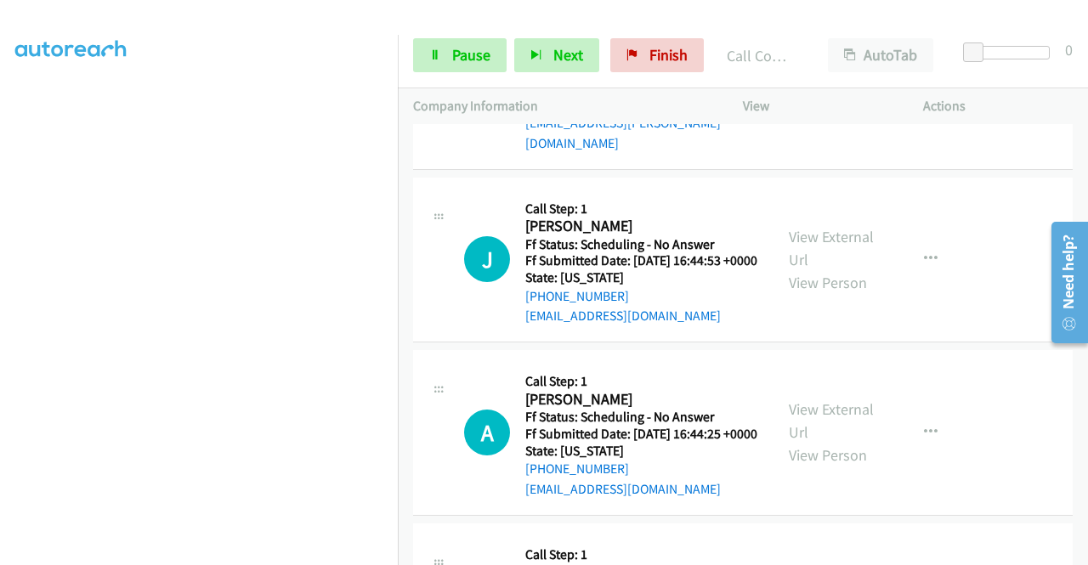
scroll to position [3663, 0]
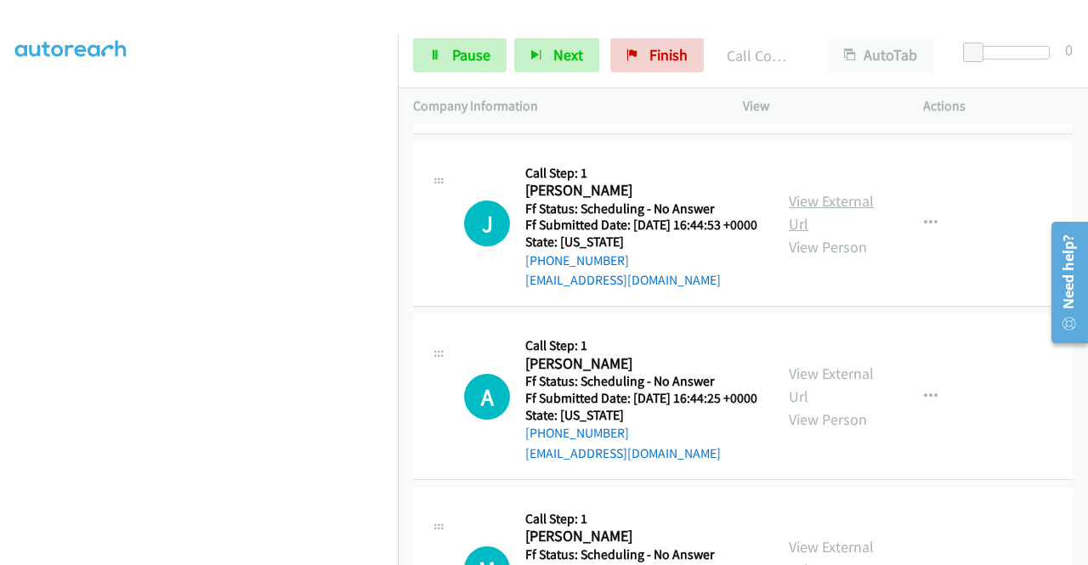
click at [821, 234] on link "View External Url" at bounding box center [831, 212] width 85 height 42
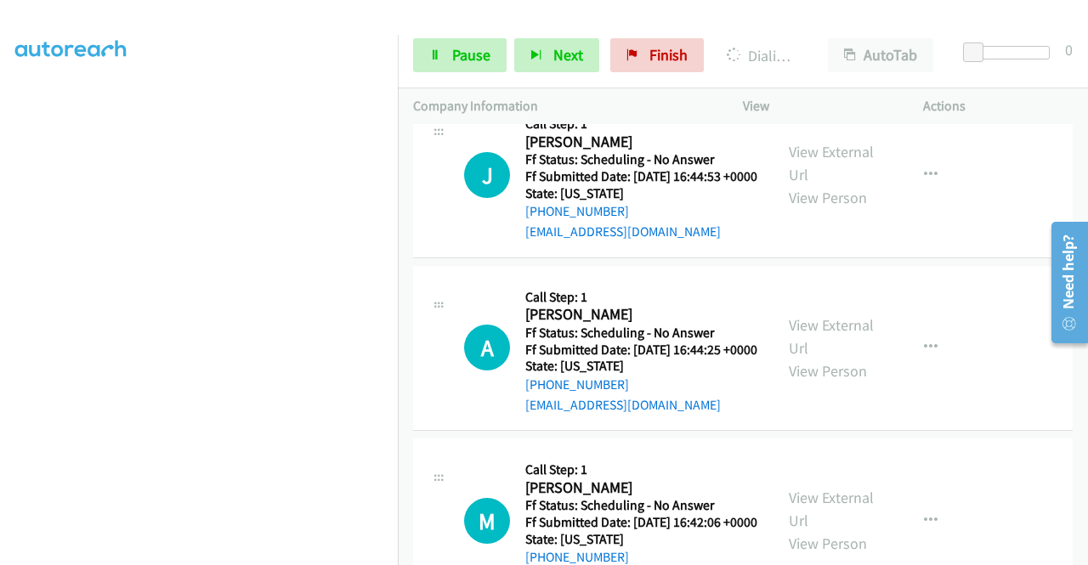
scroll to position [3917, 0]
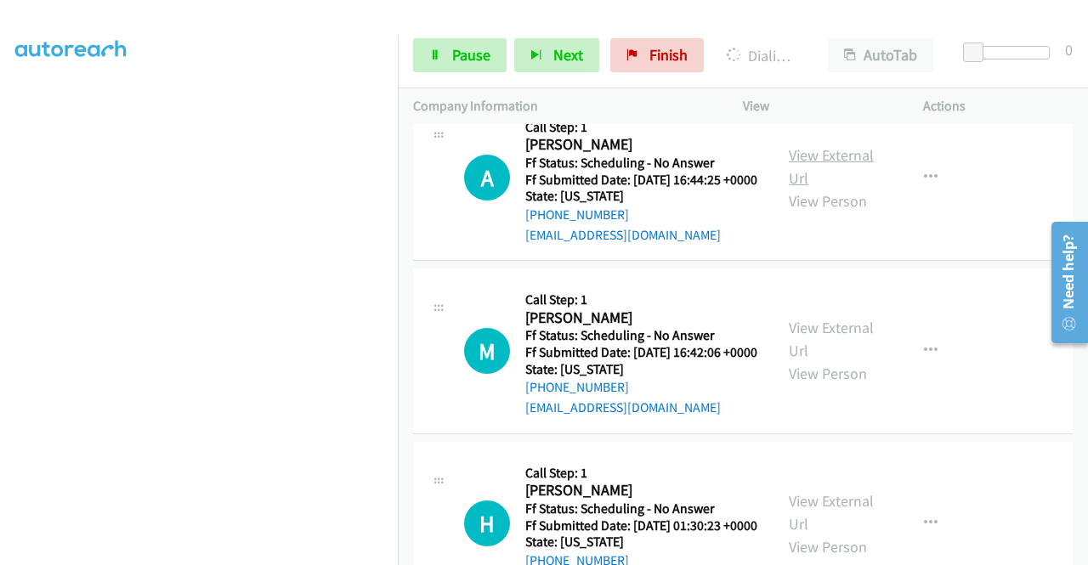
click at [799, 188] on link "View External Url" at bounding box center [831, 166] width 85 height 42
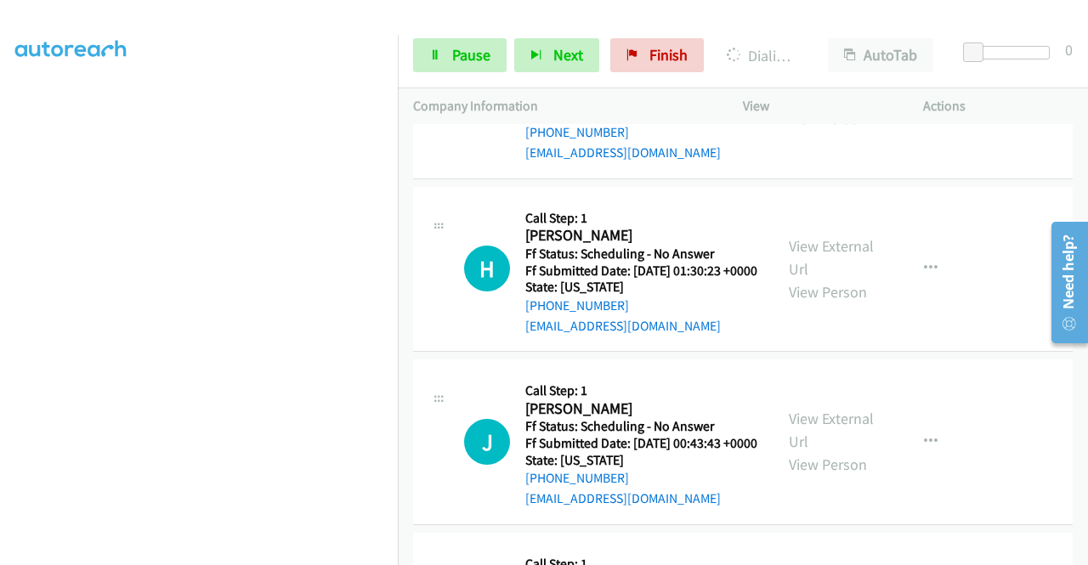
click at [807, 105] on link "View External Url" at bounding box center [831, 84] width 85 height 42
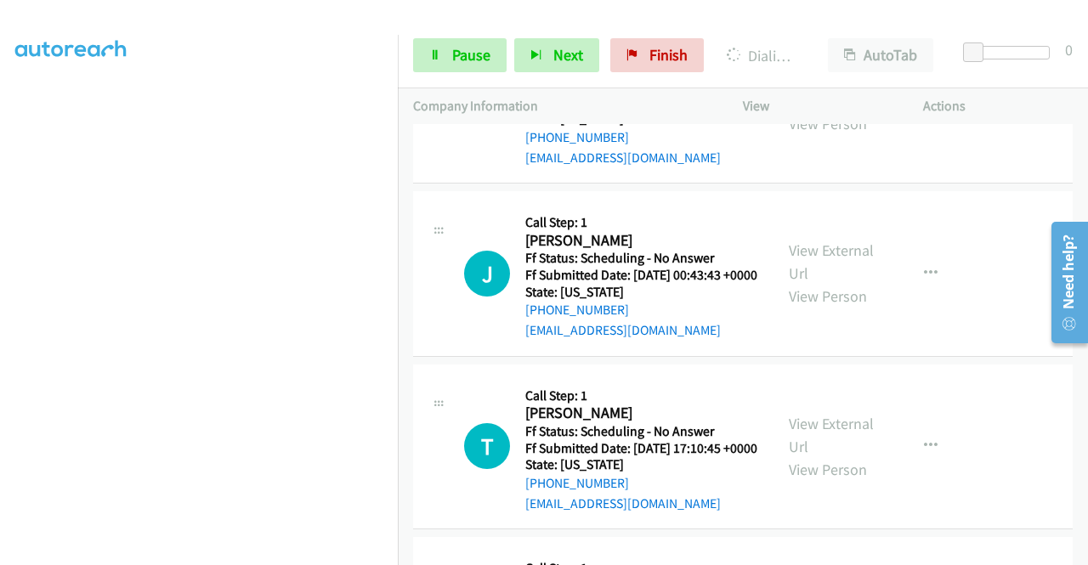
scroll to position [4342, 0]
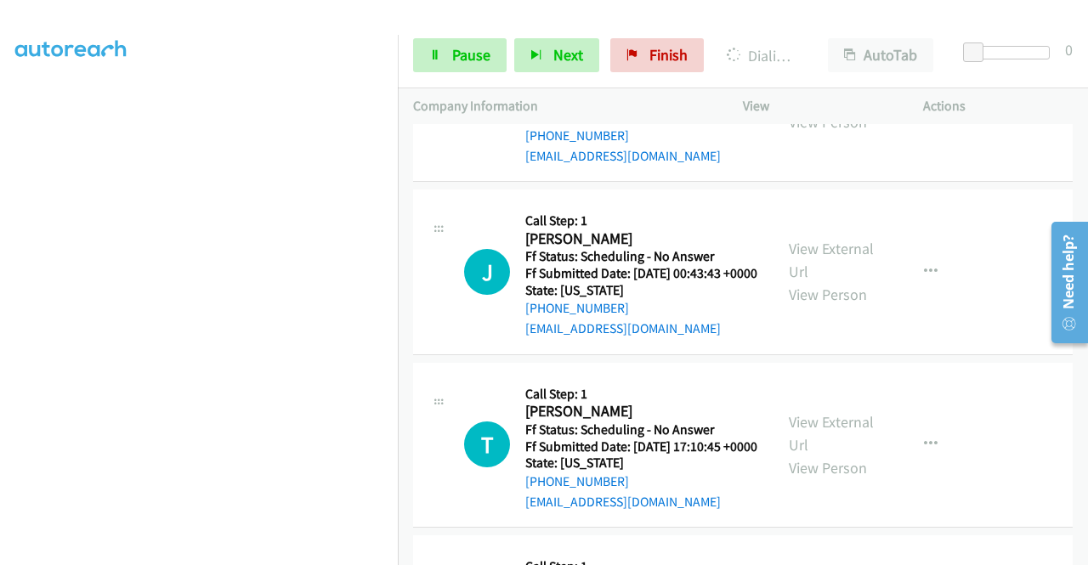
click at [829, 109] on link "View External Url" at bounding box center [831, 87] width 85 height 42
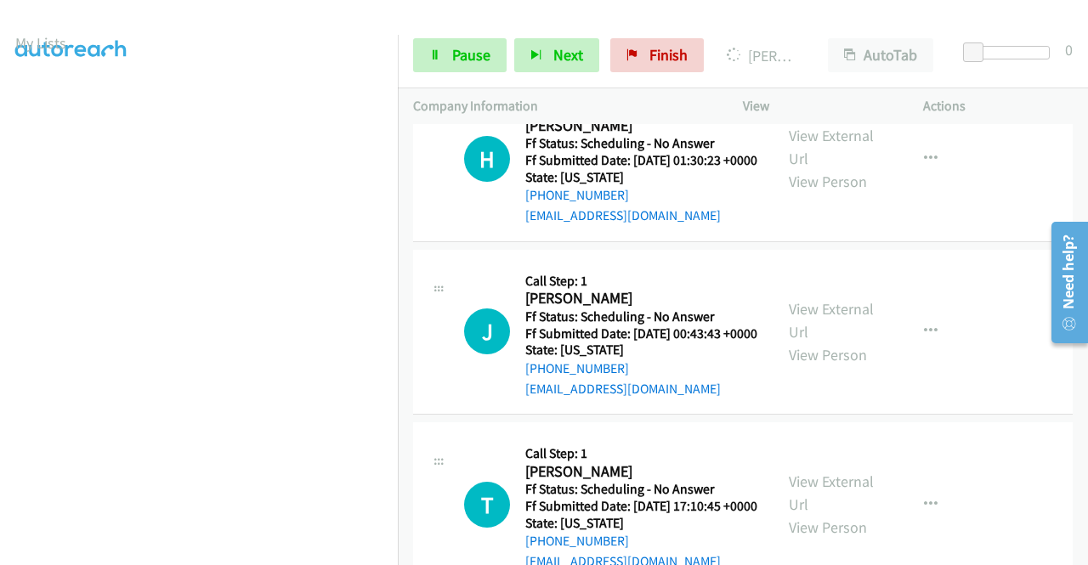
scroll to position [0, 0]
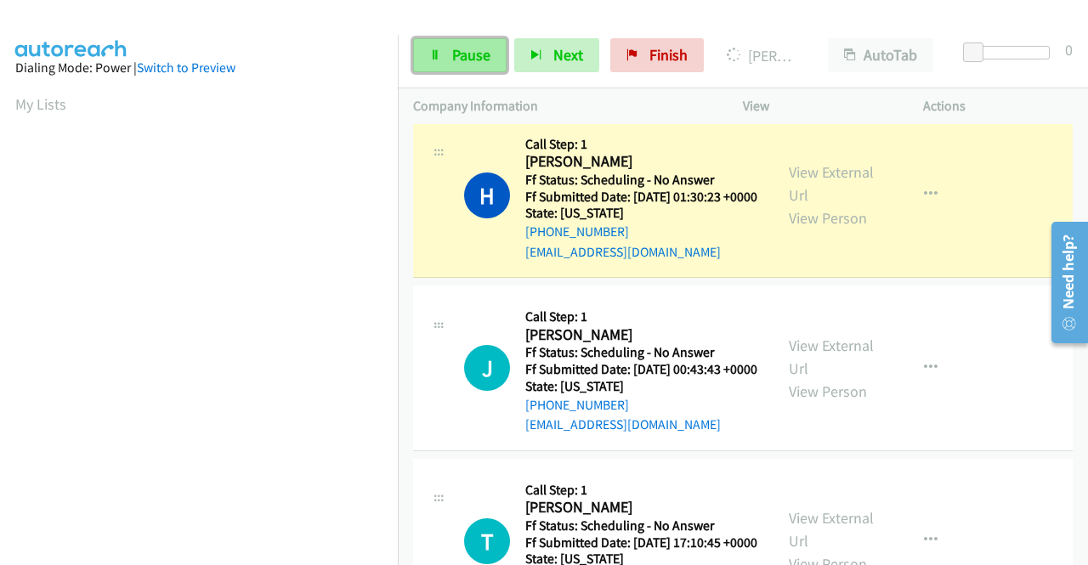
click at [466, 48] on span "Pause" at bounding box center [471, 55] width 38 height 20
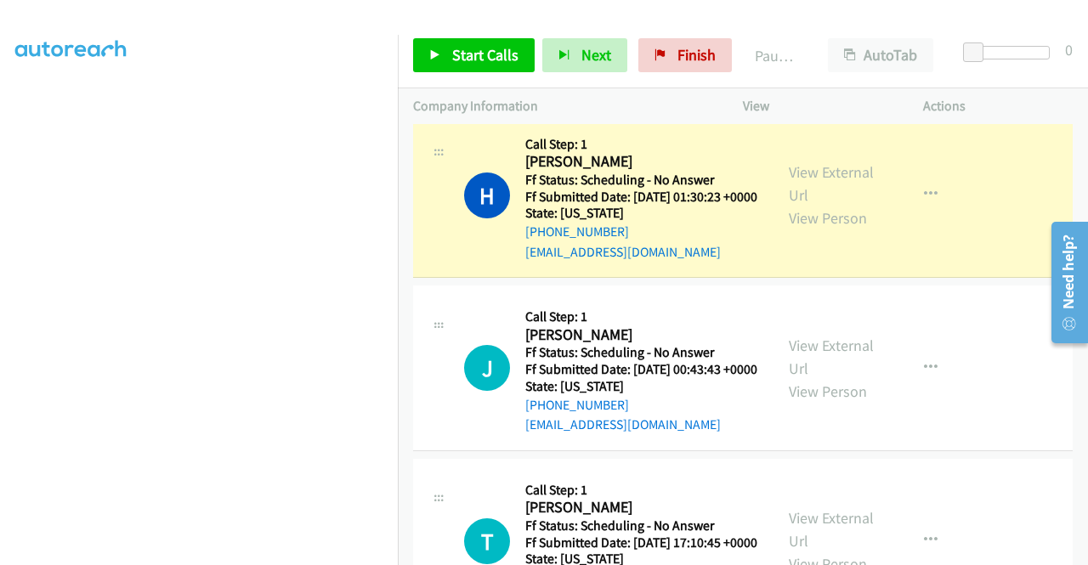
scroll to position [85, 0]
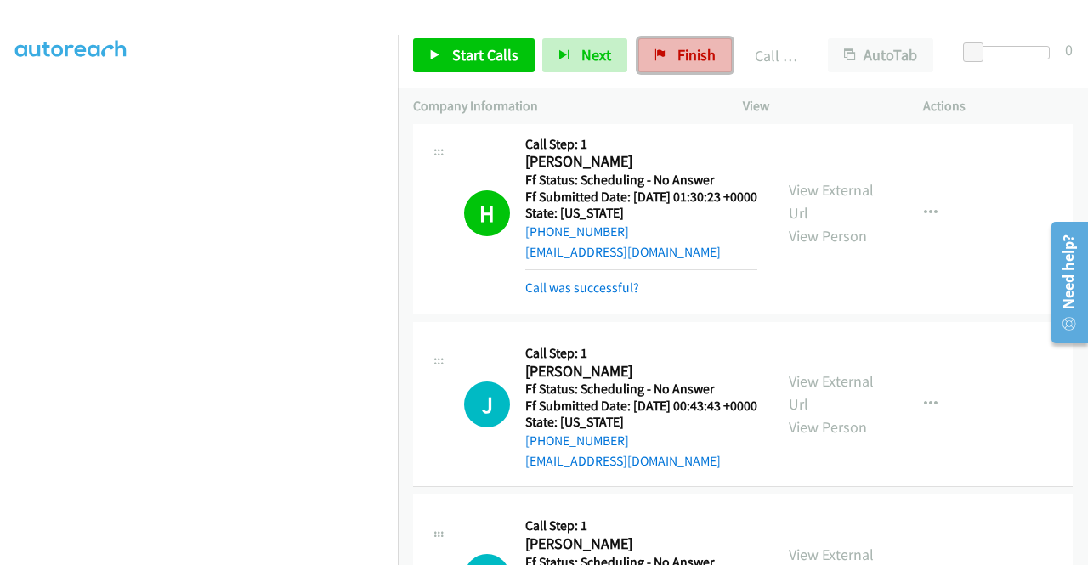
click at [692, 65] on link "Finish" at bounding box center [684, 55] width 93 height 34
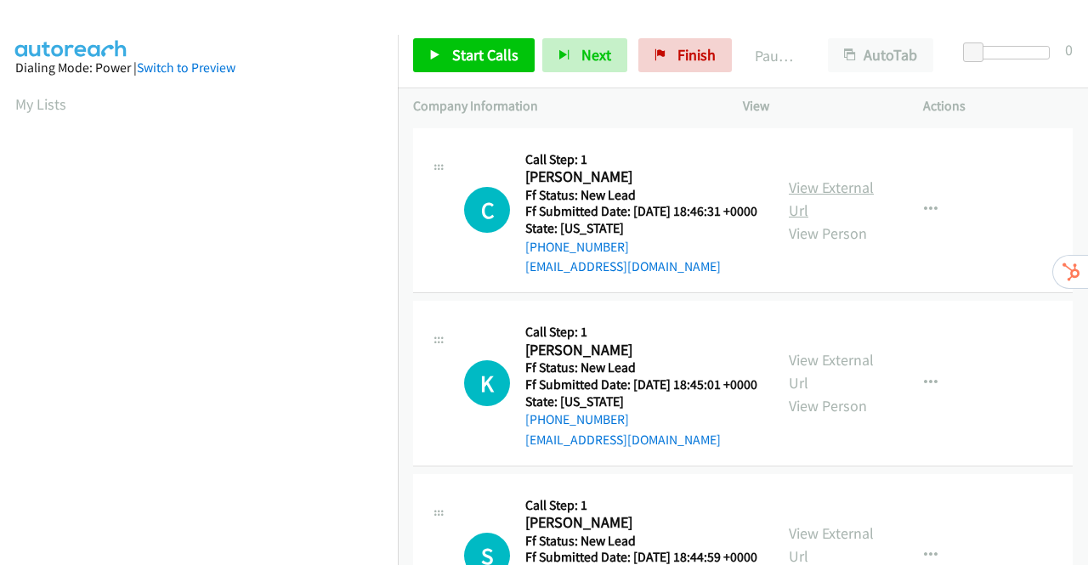
click at [817, 201] on link "View External Url" at bounding box center [831, 199] width 85 height 42
click at [830, 387] on link "View External Url" at bounding box center [831, 371] width 85 height 42
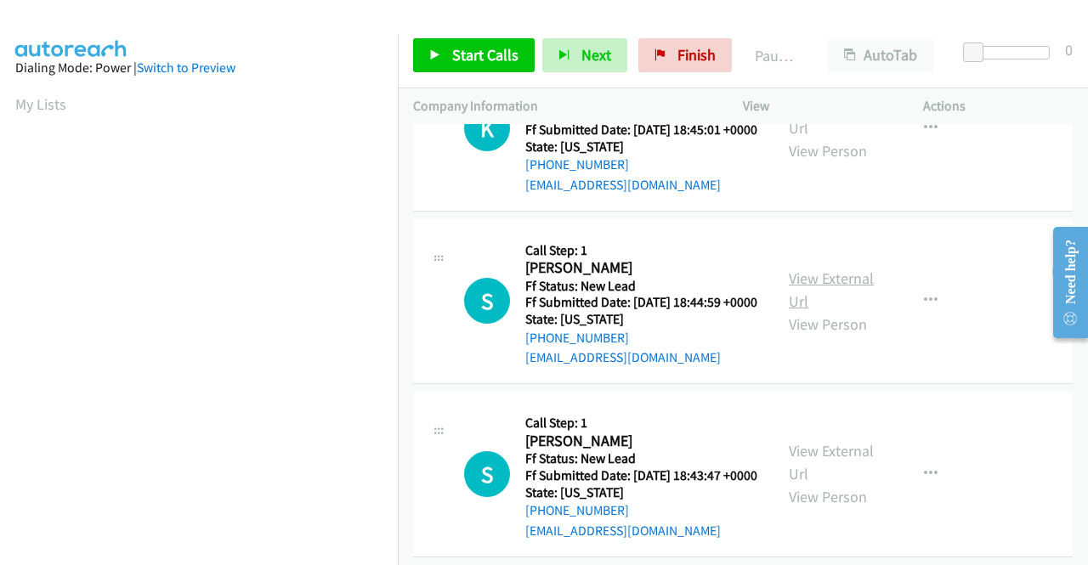
click at [817, 311] on link "View External Url" at bounding box center [831, 290] width 85 height 42
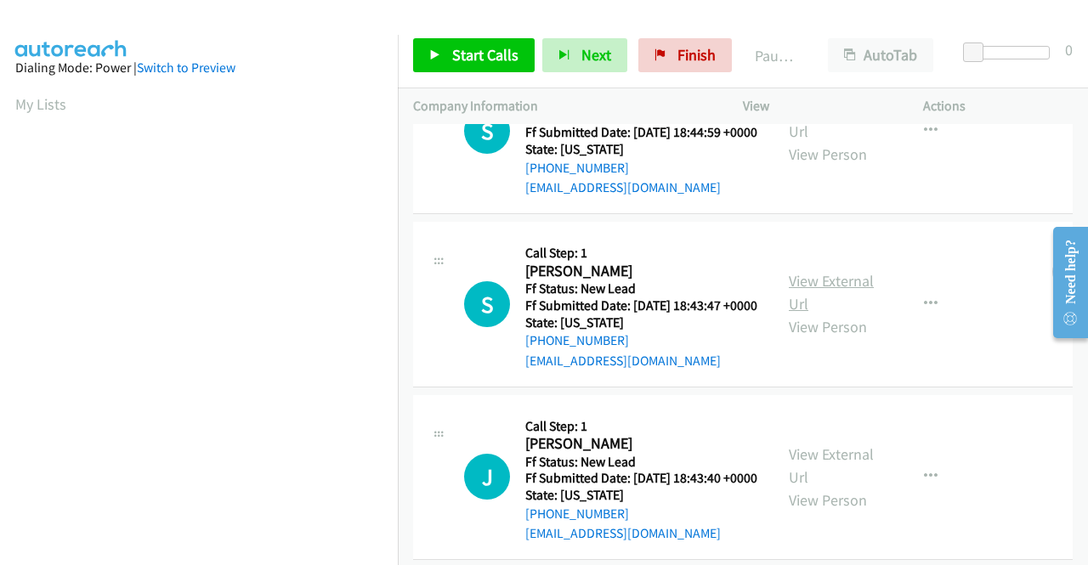
click at [838, 314] on link "View External Url" at bounding box center [831, 292] width 85 height 42
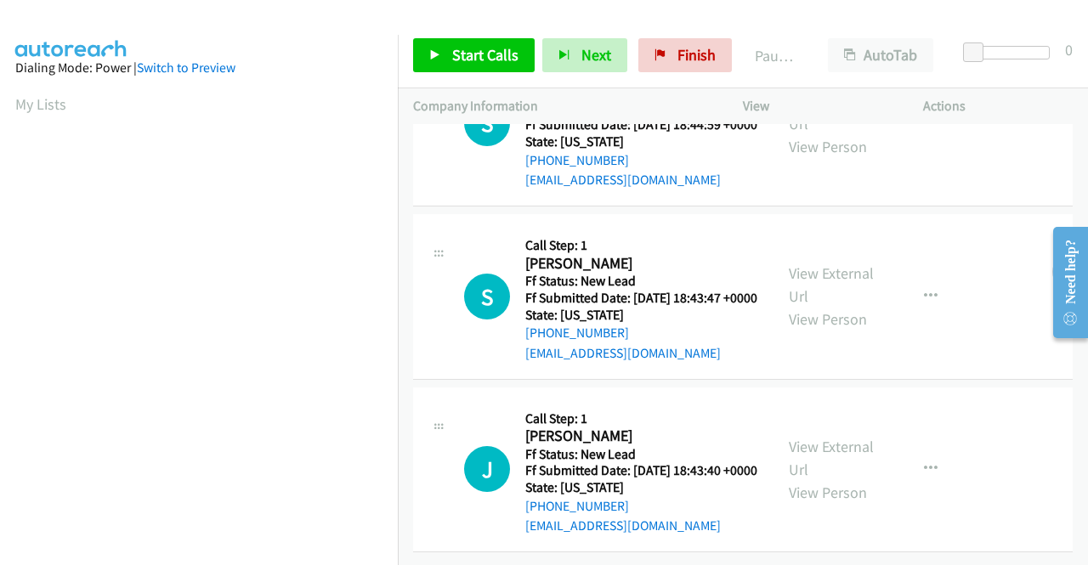
scroll to position [527, 0]
click at [843, 437] on link "View External Url" at bounding box center [831, 458] width 85 height 42
click at [470, 60] on span "Start Calls" at bounding box center [485, 55] width 66 height 20
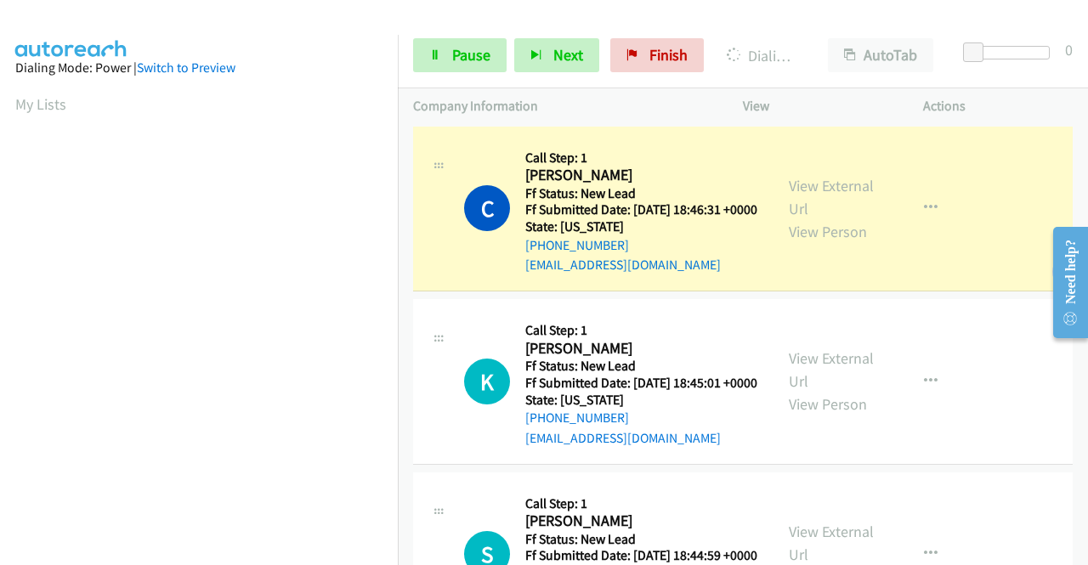
scroll to position [0, 0]
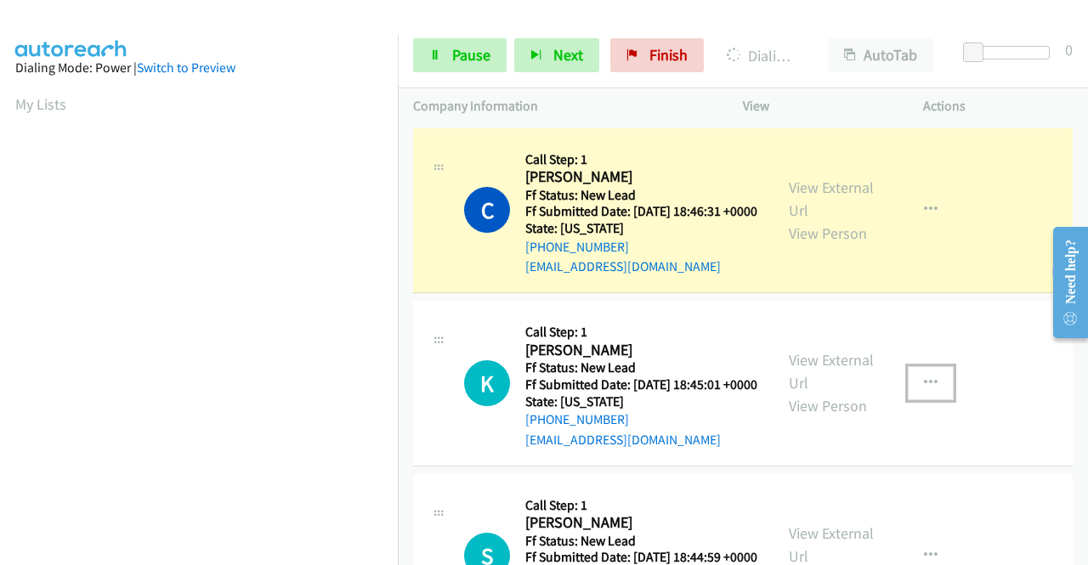
click at [924, 390] on icon "button" at bounding box center [931, 383] width 14 height 14
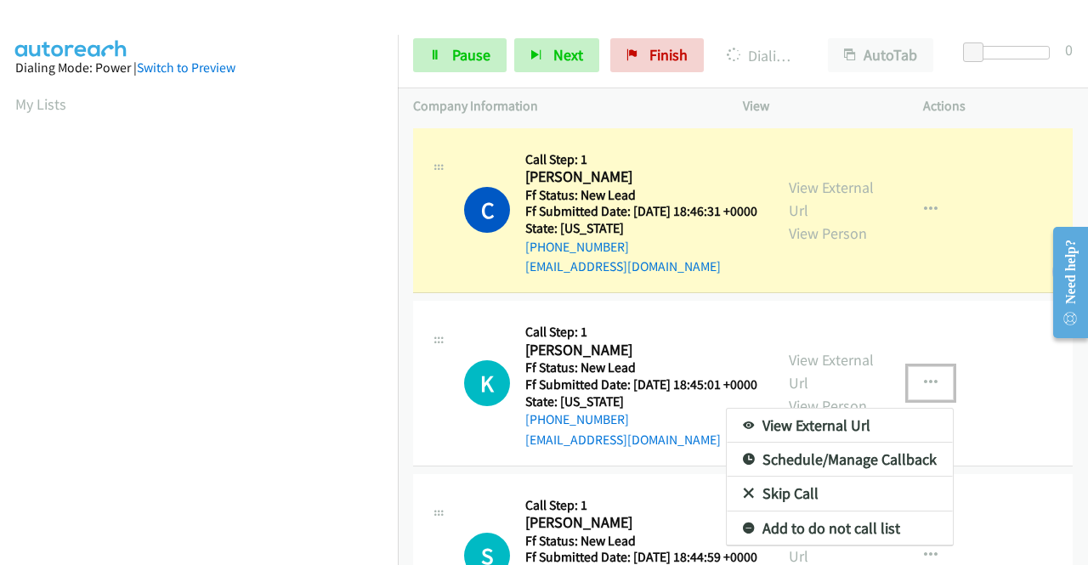
click at [794, 511] on link "Skip Call" at bounding box center [840, 494] width 226 height 34
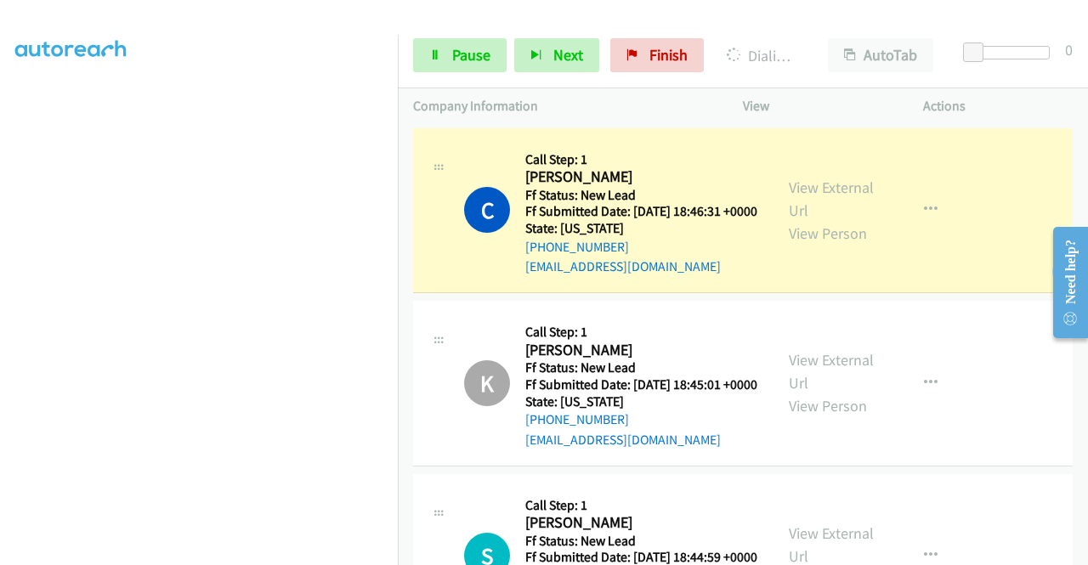
scroll to position [387, 0]
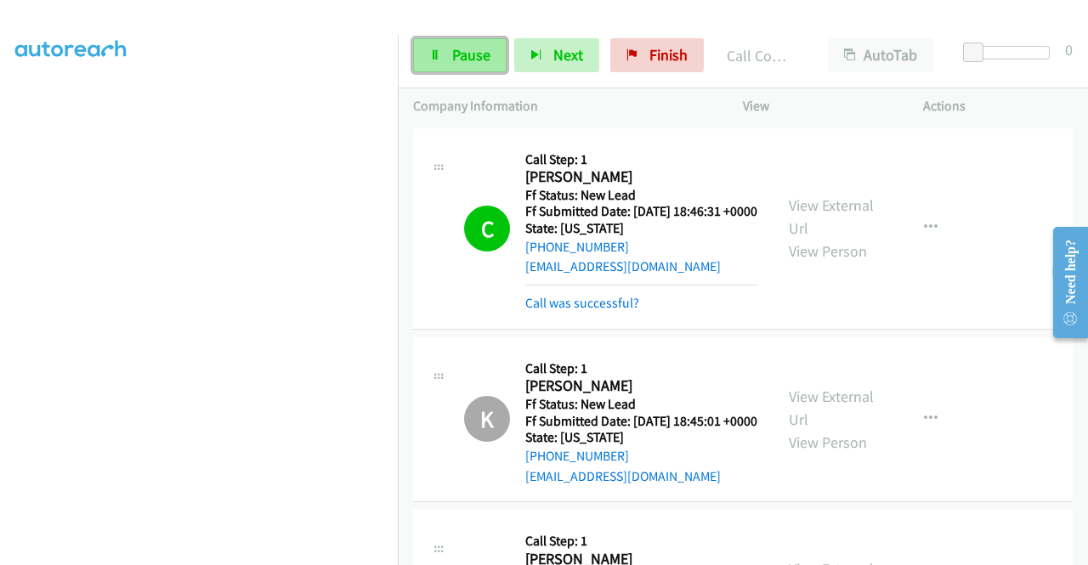
click at [437, 48] on link "Pause" at bounding box center [459, 55] width 93 height 34
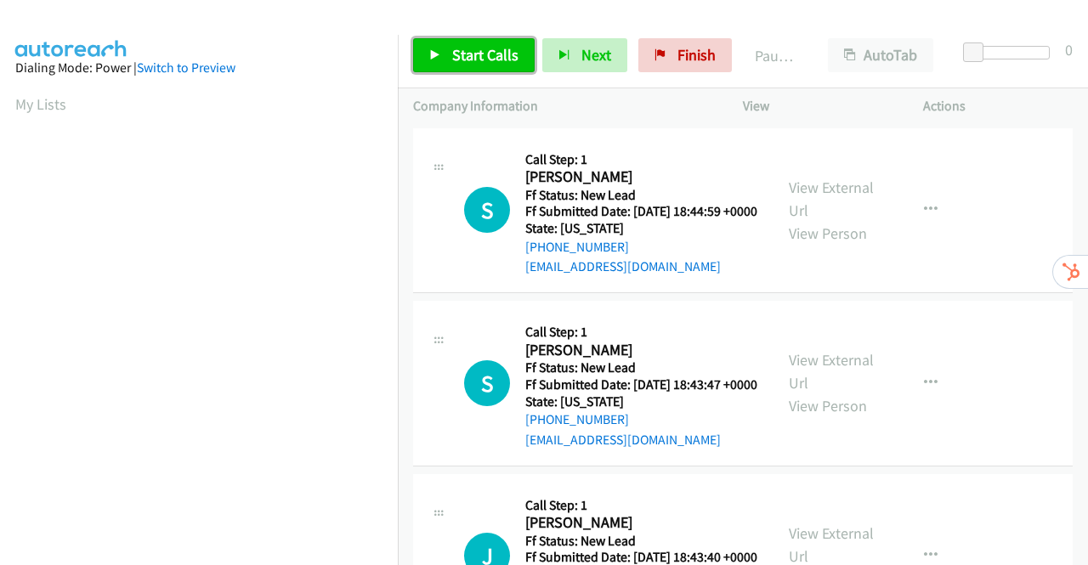
click at [457, 49] on span "Start Calls" at bounding box center [485, 55] width 66 height 20
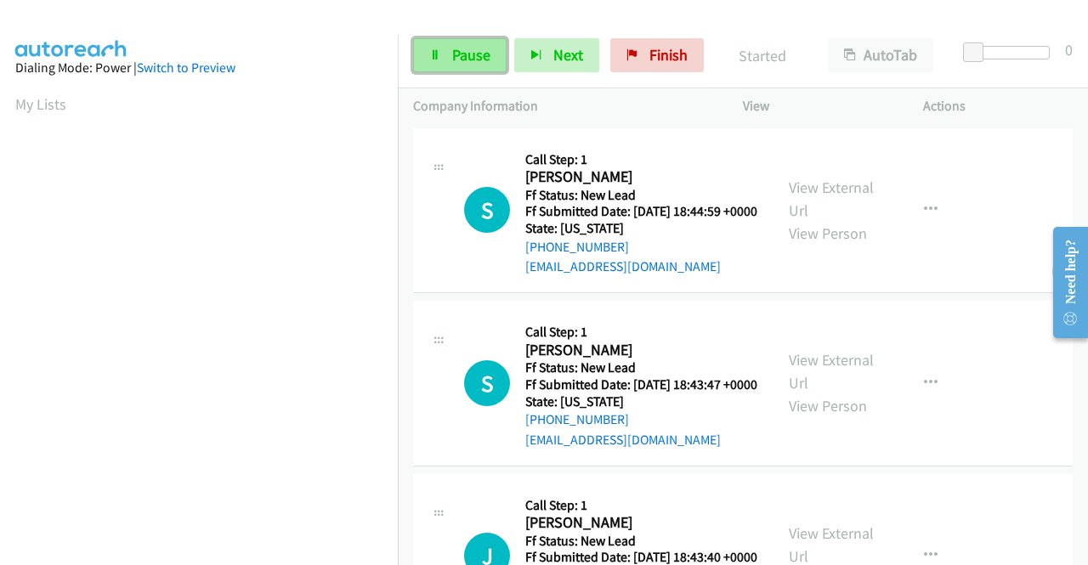
click at [461, 54] on span "Pause" at bounding box center [471, 55] width 38 height 20
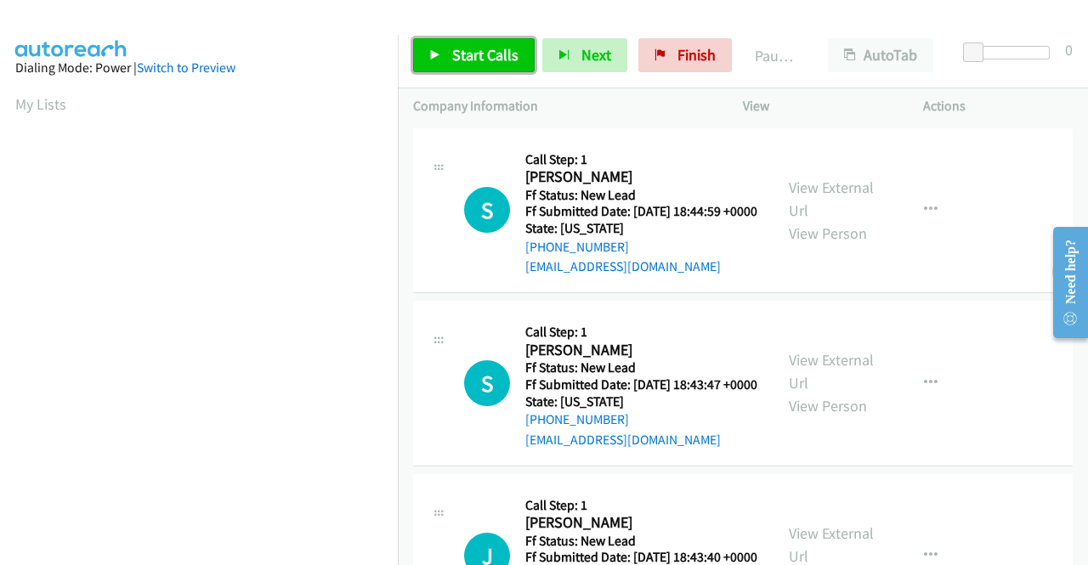
click at [452, 51] on span "Start Calls" at bounding box center [485, 55] width 66 height 20
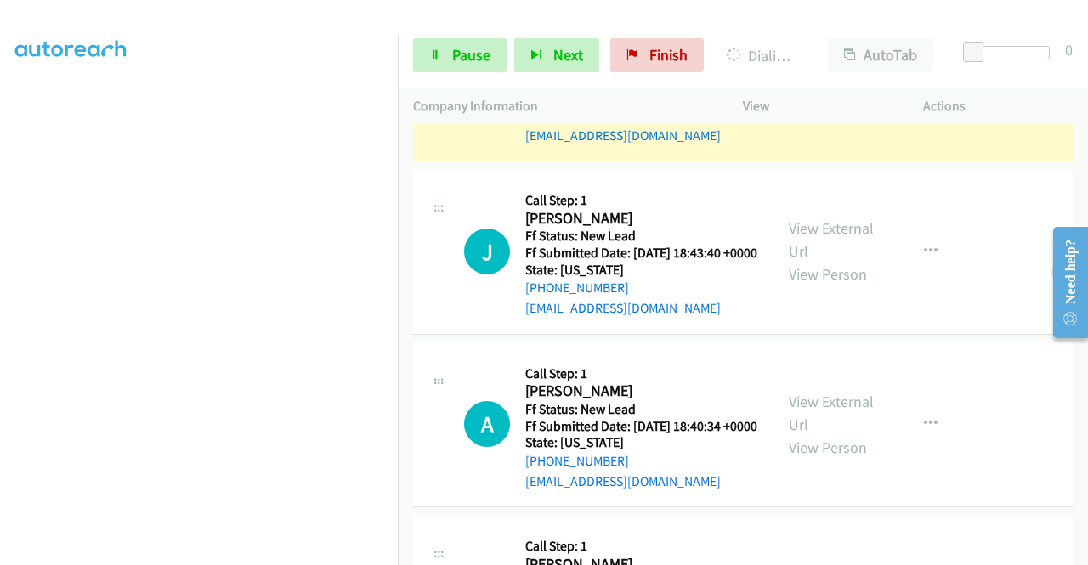
scroll to position [425, 0]
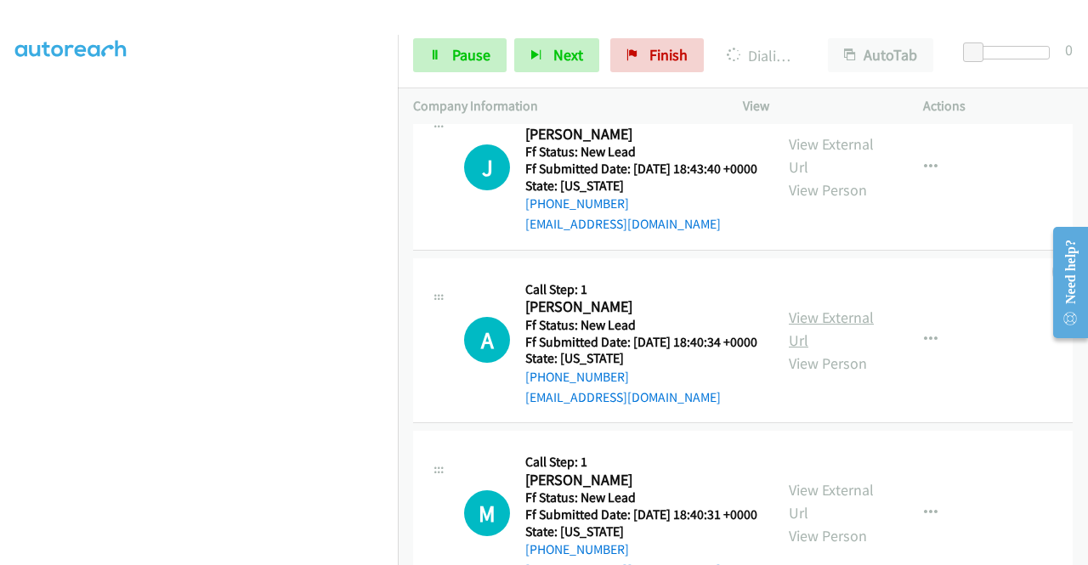
click at [817, 350] on link "View External Url" at bounding box center [831, 329] width 85 height 42
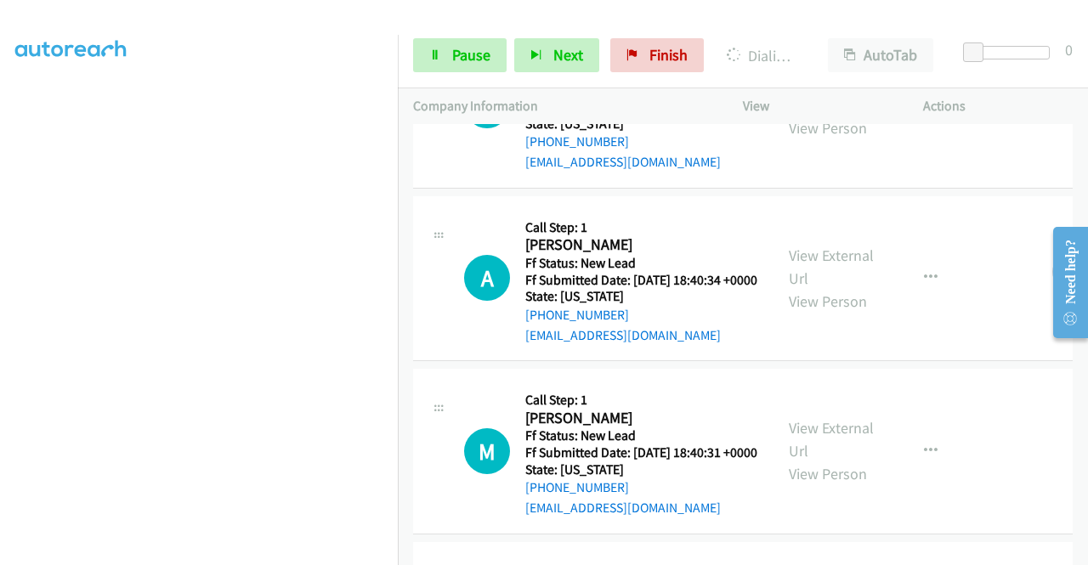
scroll to position [595, 0]
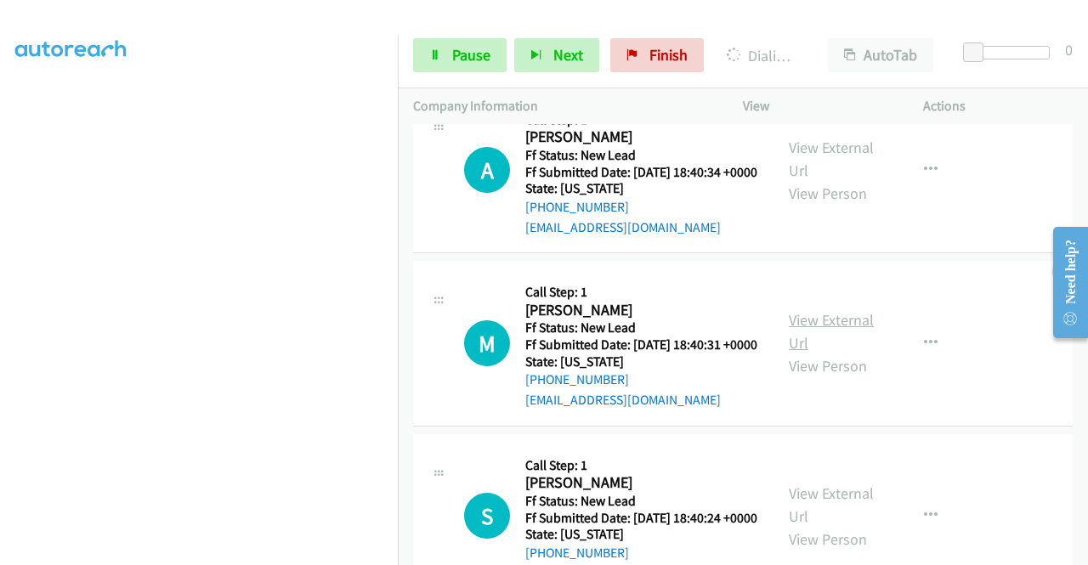
click at [838, 353] on link "View External Url" at bounding box center [831, 331] width 85 height 42
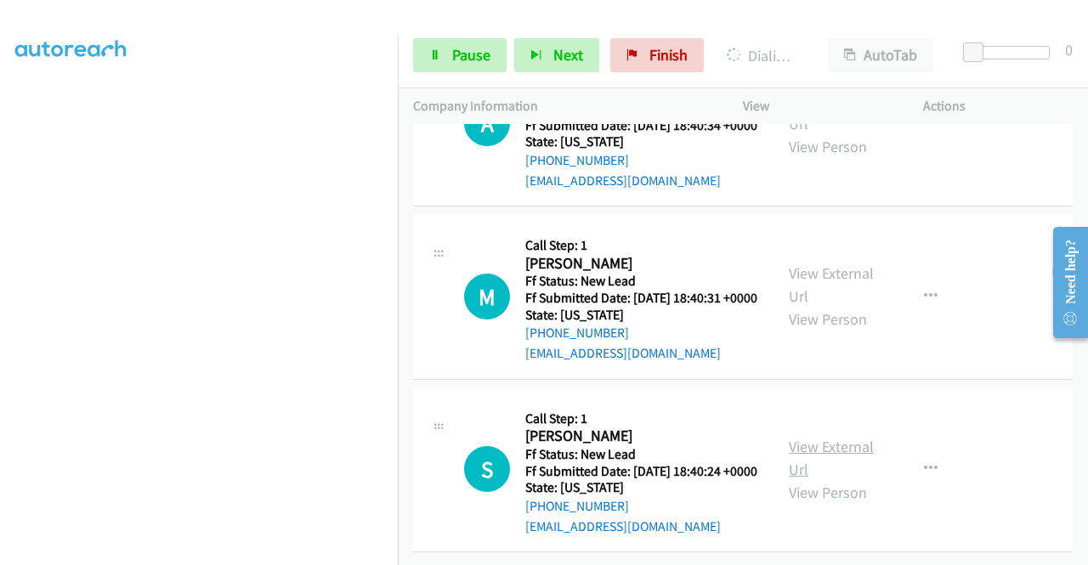
scroll to position [752, 0]
click at [832, 437] on link "View External Url" at bounding box center [831, 458] width 85 height 42
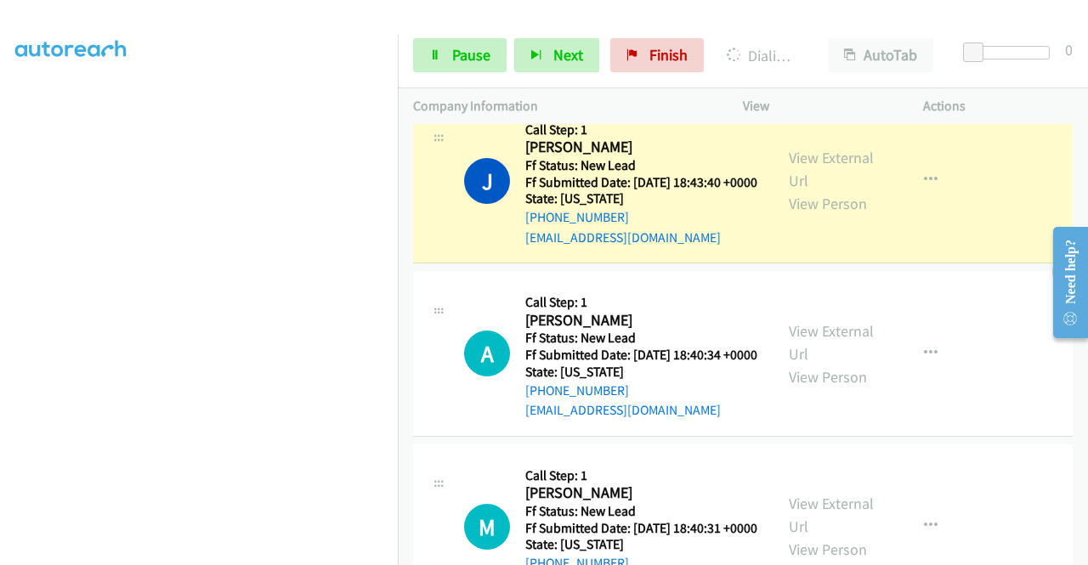
scroll to position [0, 0]
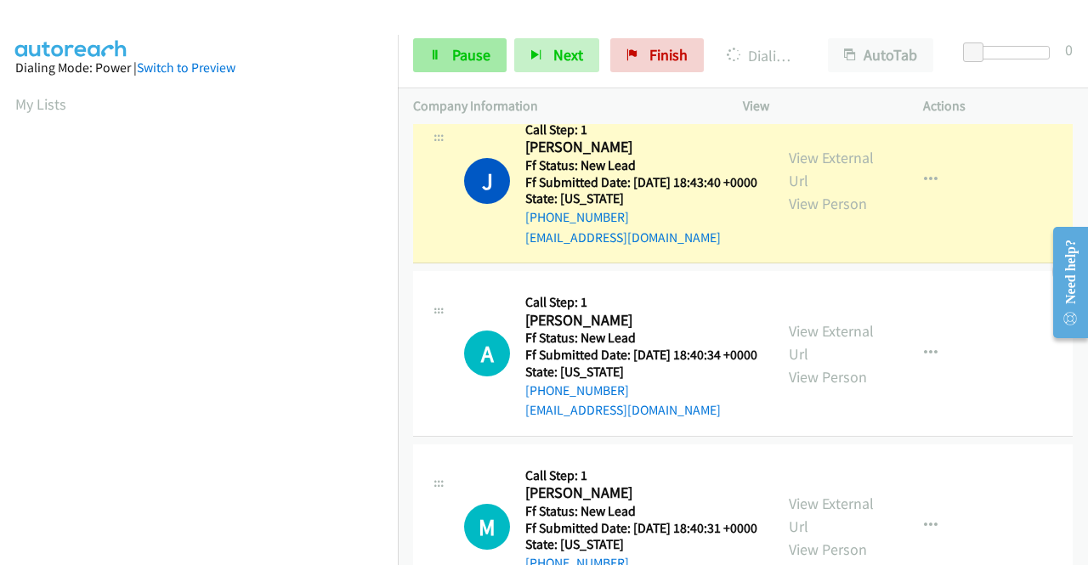
click at [457, 57] on span "Pause" at bounding box center [471, 55] width 38 height 20
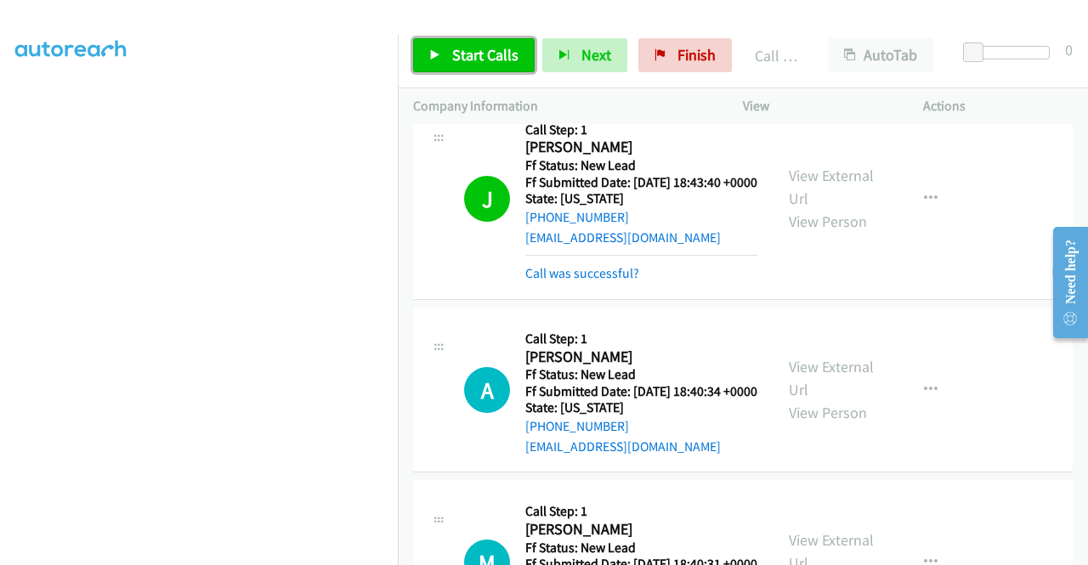
click at [461, 51] on span "Start Calls" at bounding box center [485, 55] width 66 height 20
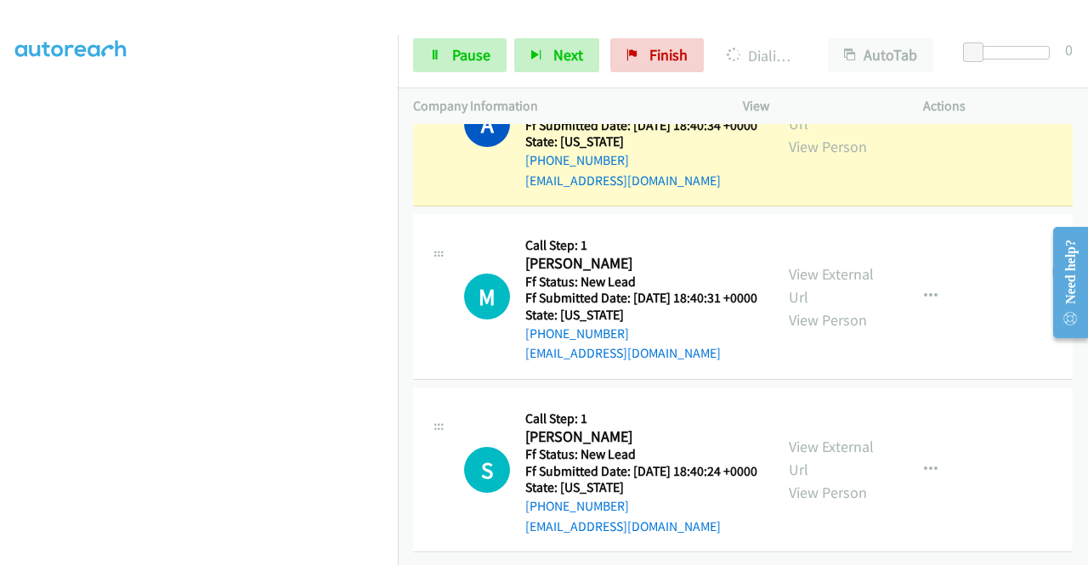
scroll to position [824, 0]
click at [928, 453] on button "button" at bounding box center [931, 470] width 46 height 34
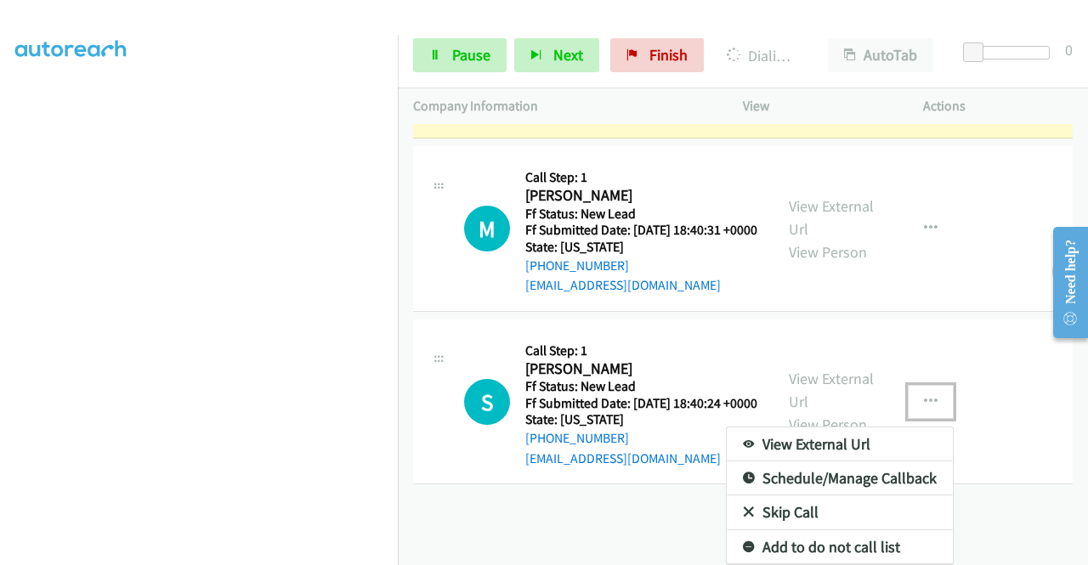
click at [794, 503] on link "Skip Call" at bounding box center [840, 512] width 226 height 34
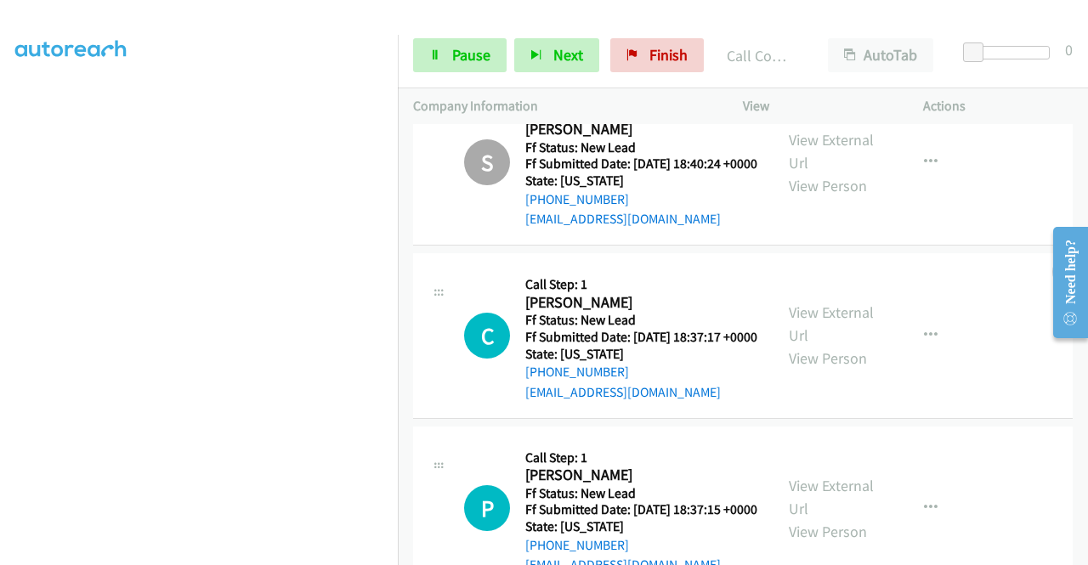
scroll to position [1257, 0]
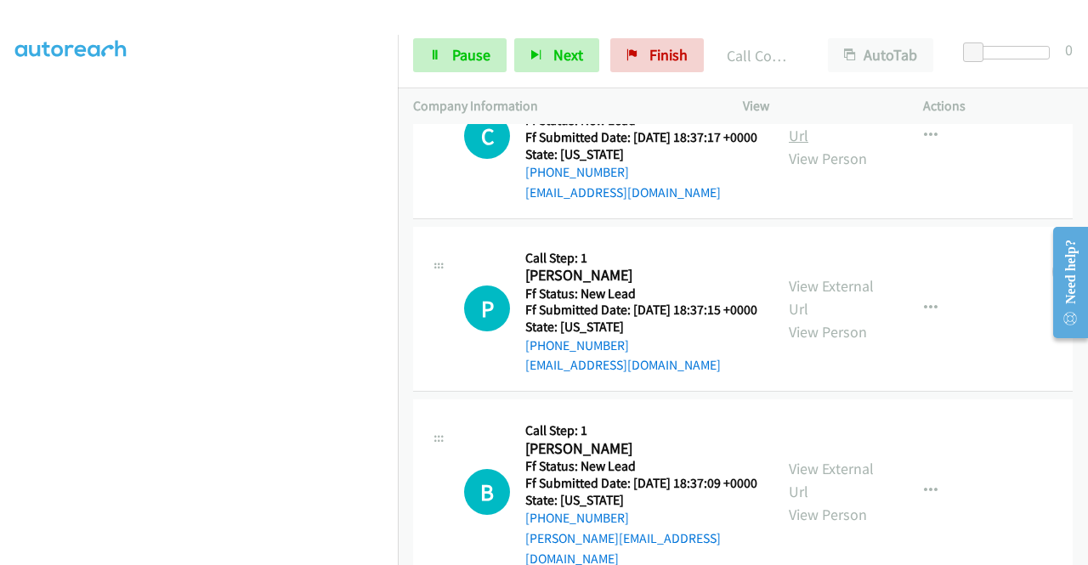
click at [842, 145] on link "View External Url" at bounding box center [831, 124] width 85 height 42
click at [816, 319] on link "View External Url" at bounding box center [831, 297] width 85 height 42
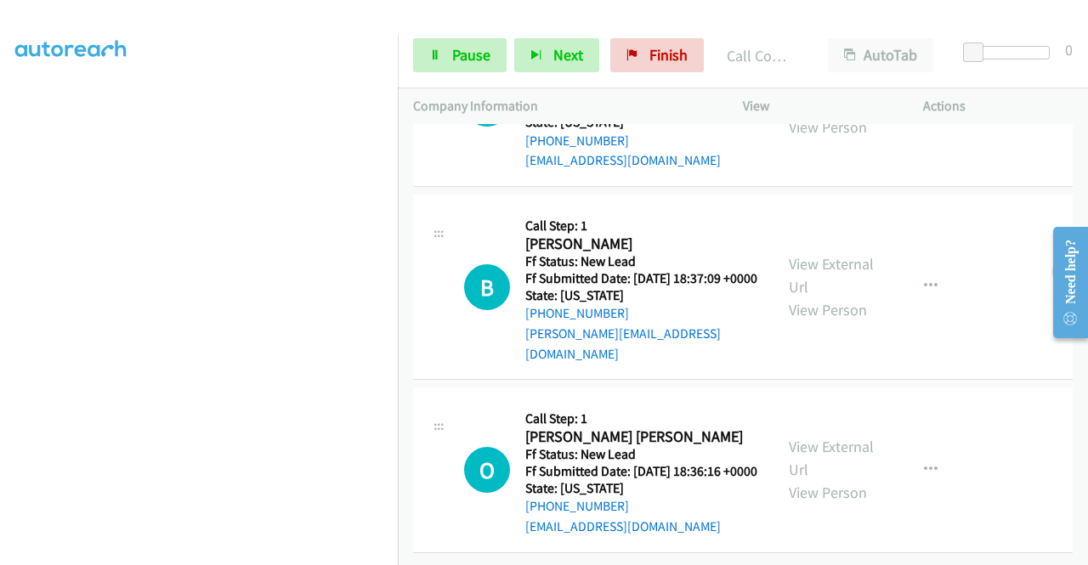
scroll to position [1512, 0]
click at [812, 297] on link "View External Url" at bounding box center [831, 275] width 85 height 42
click at [817, 437] on link "View External Url" at bounding box center [831, 458] width 85 height 42
click at [436, 40] on link "Pause" at bounding box center [459, 55] width 93 height 34
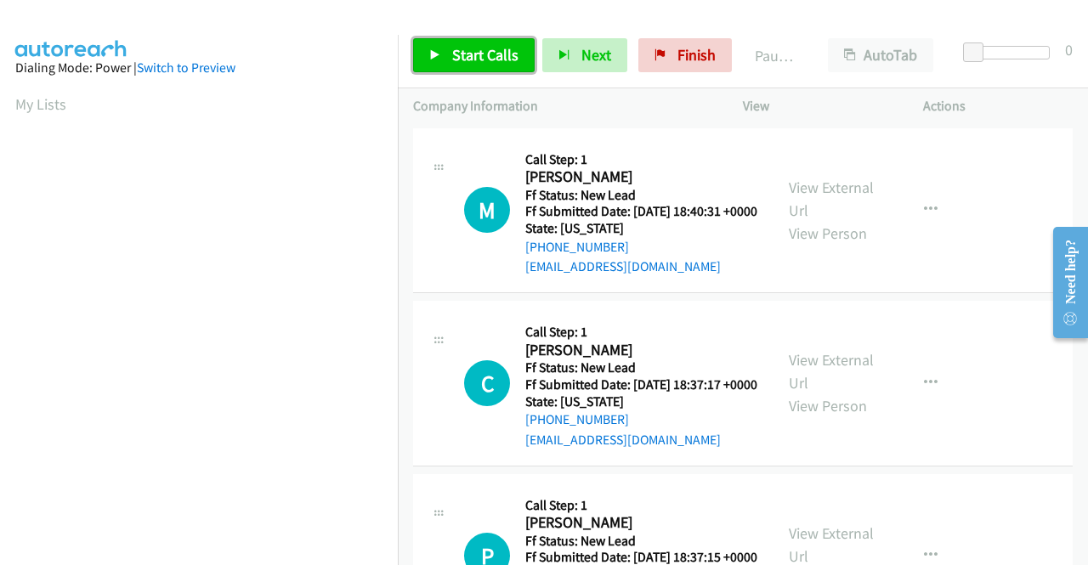
click at [472, 55] on span "Start Calls" at bounding box center [485, 55] width 66 height 20
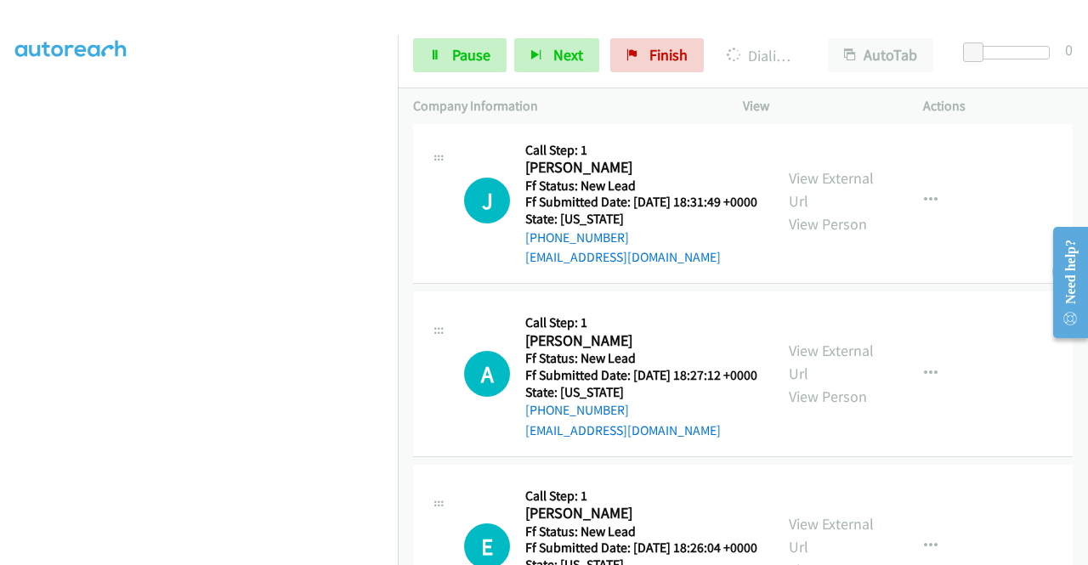
scroll to position [1038, 0]
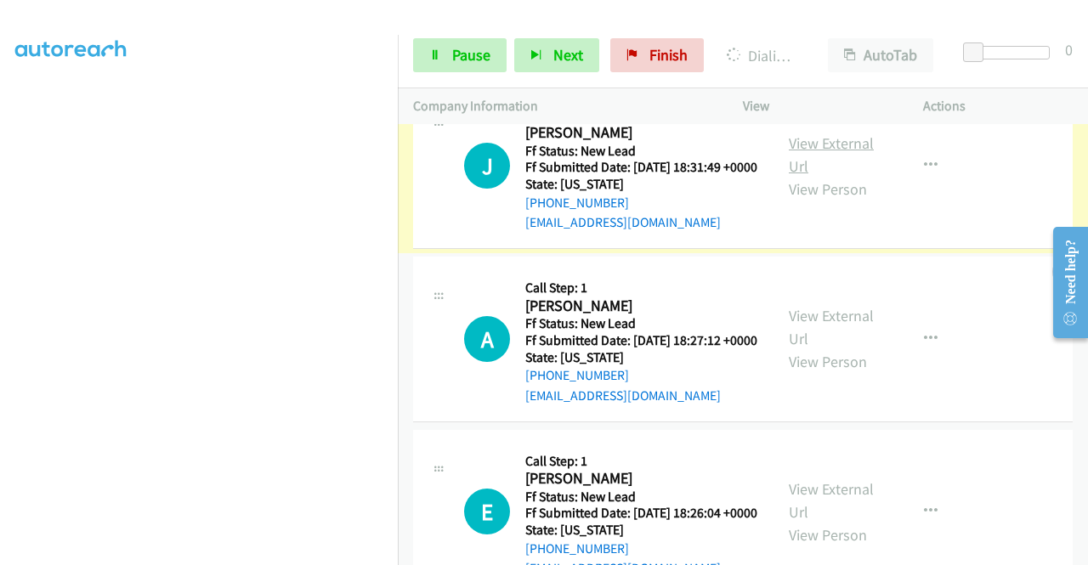
click at [846, 176] on link "View External Url" at bounding box center [831, 154] width 85 height 42
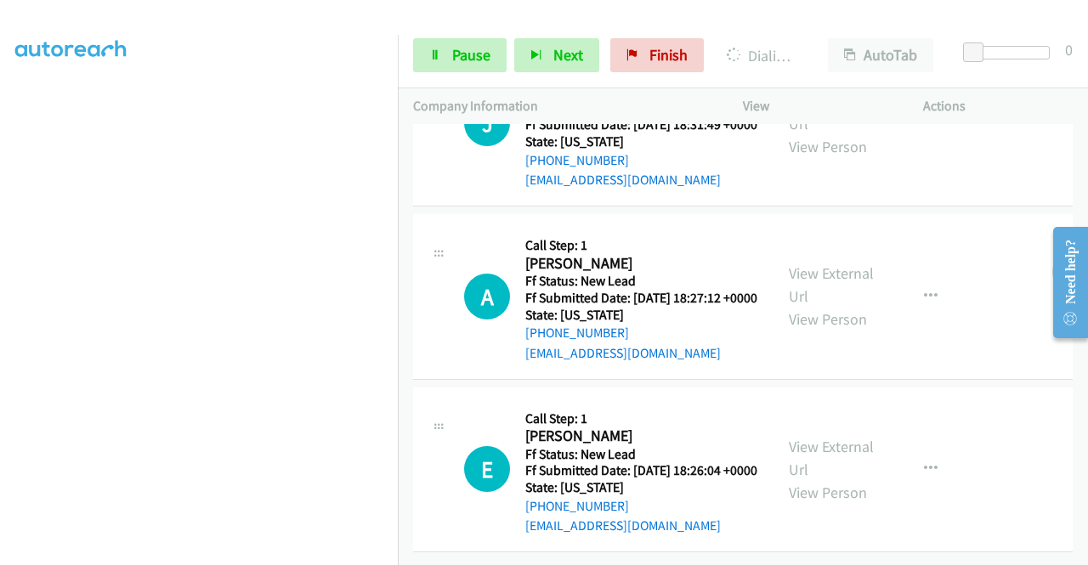
scroll to position [1203, 0]
click at [834, 263] on link "View External Url" at bounding box center [831, 284] width 85 height 42
click at [855, 437] on link "View External Url" at bounding box center [831, 458] width 85 height 42
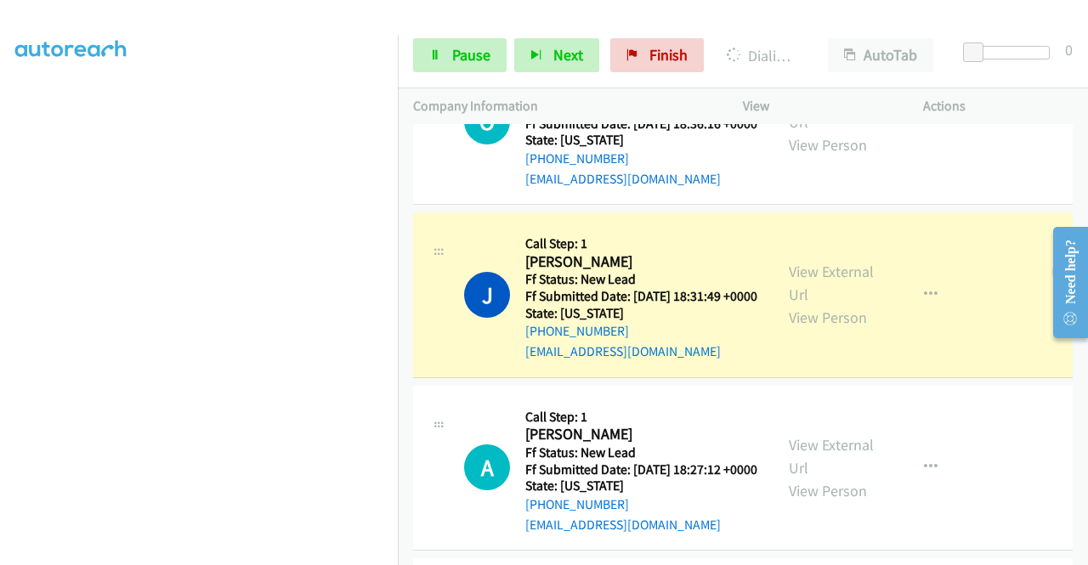
scroll to position [1020, 0]
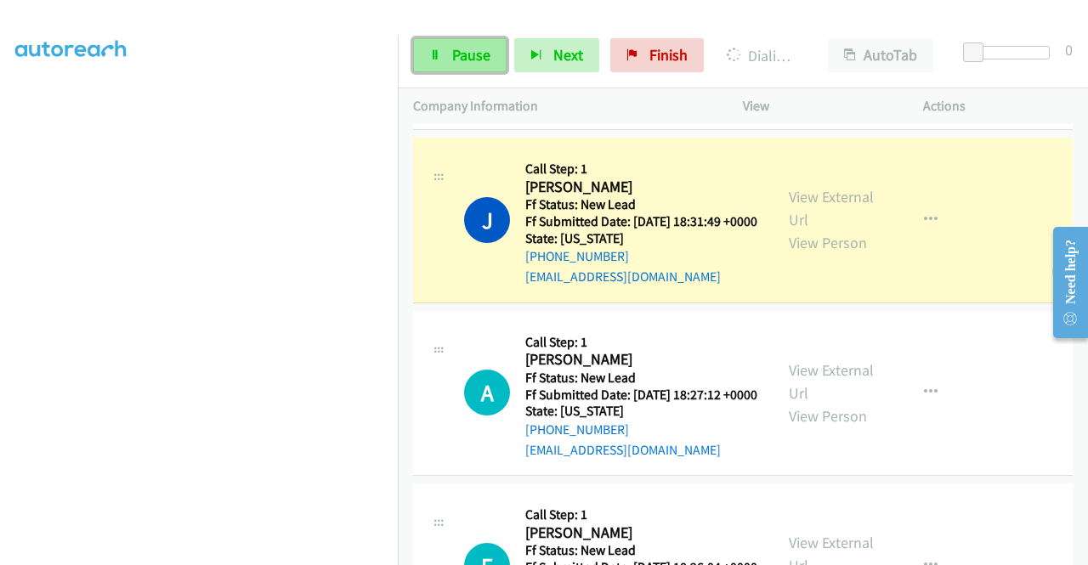
click at [452, 59] on span "Pause" at bounding box center [471, 55] width 38 height 20
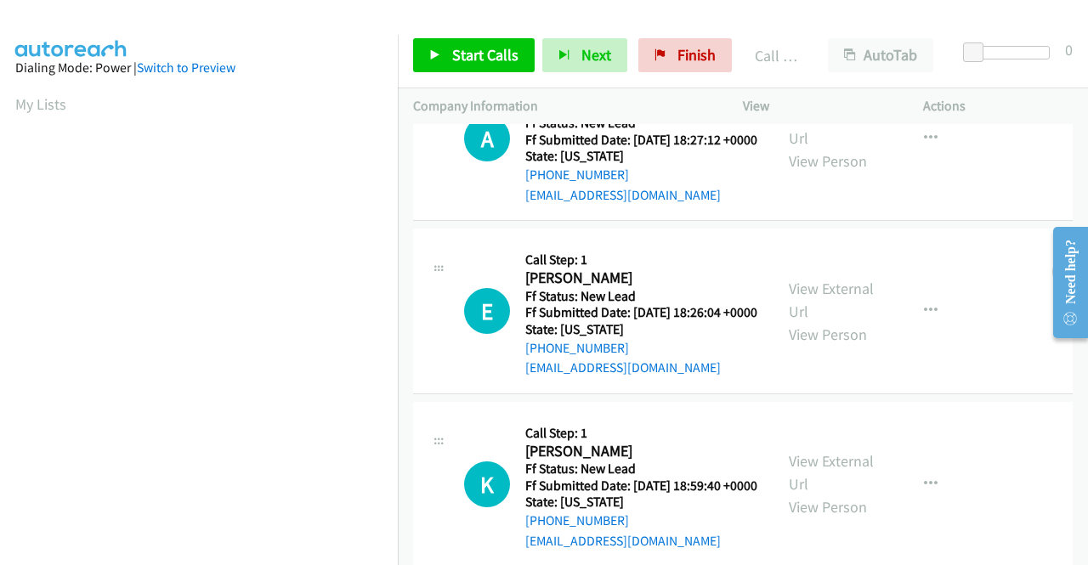
scroll to position [1360, 0]
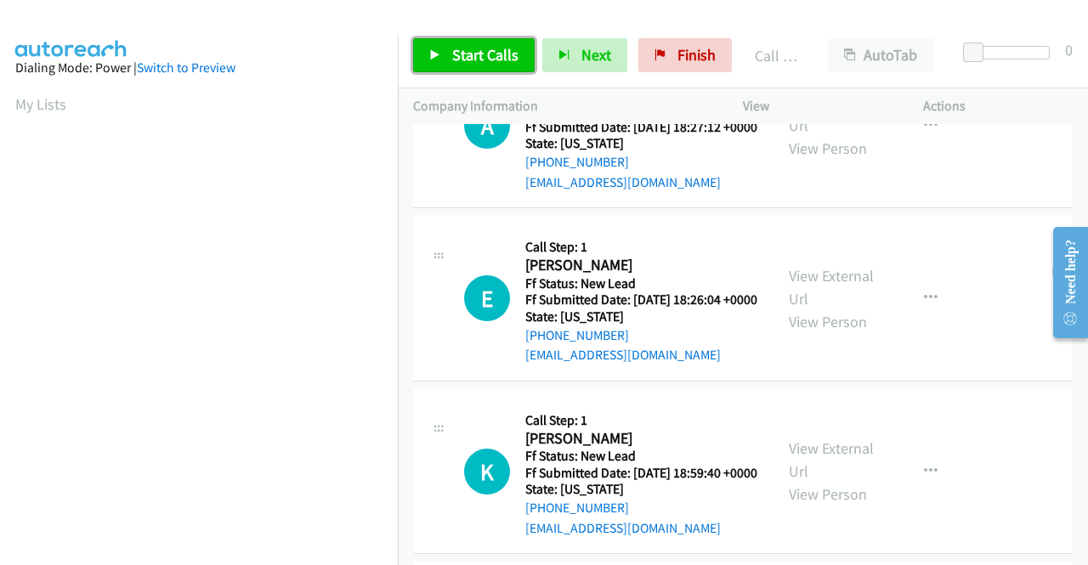
click at [461, 49] on span "Start Calls" at bounding box center [485, 55] width 66 height 20
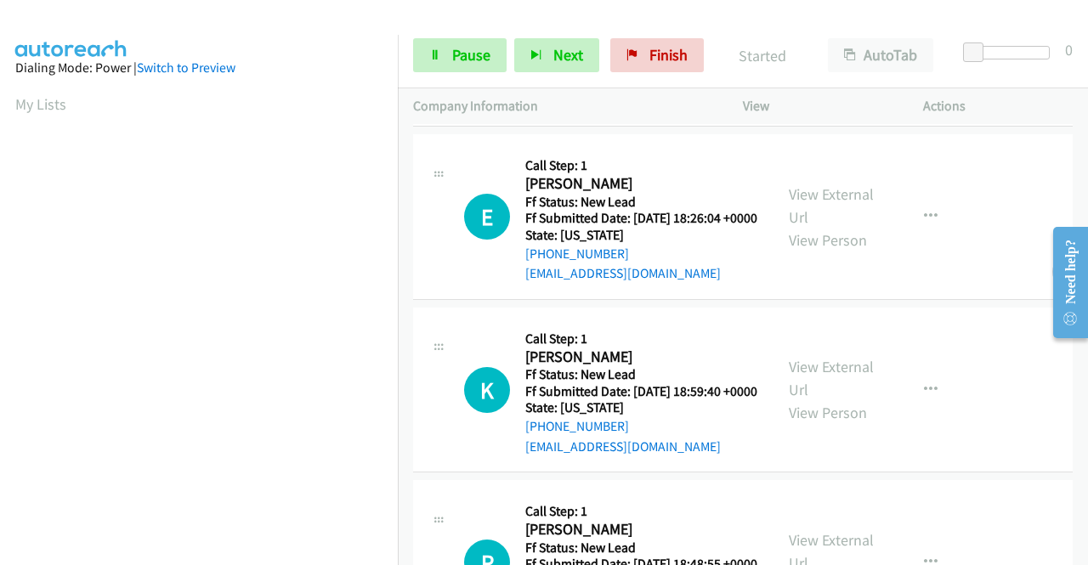
scroll to position [1530, 0]
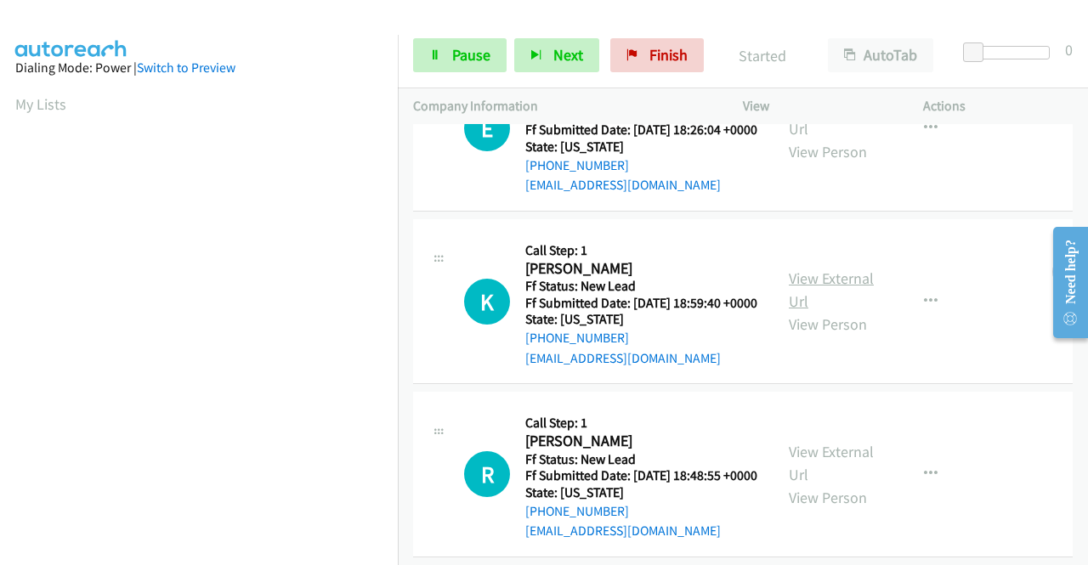
click at [833, 311] on link "View External Url" at bounding box center [831, 290] width 85 height 42
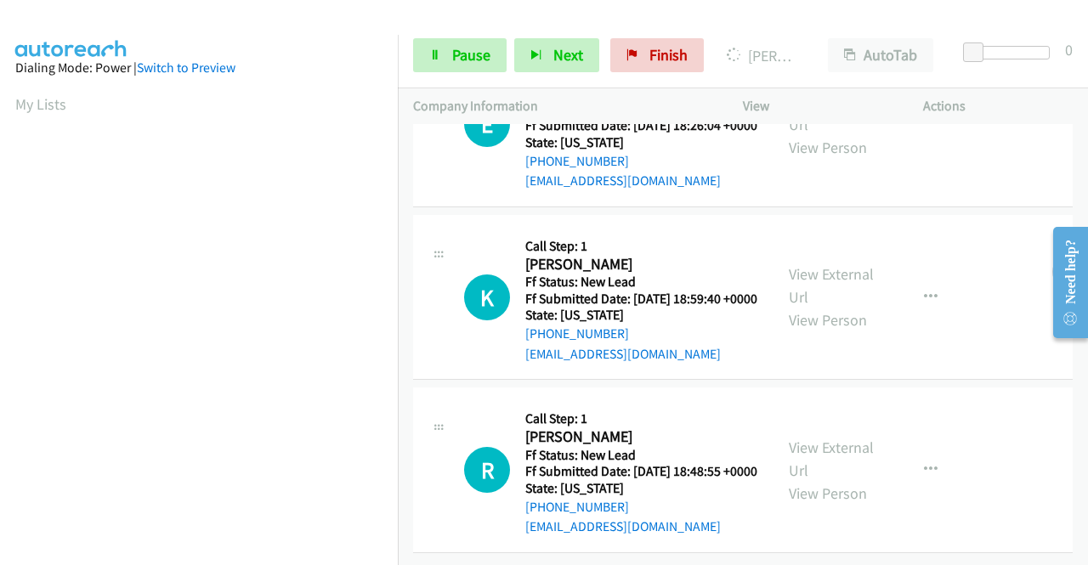
scroll to position [1689, 0]
click at [833, 438] on link "View External Url" at bounding box center [831, 459] width 85 height 42
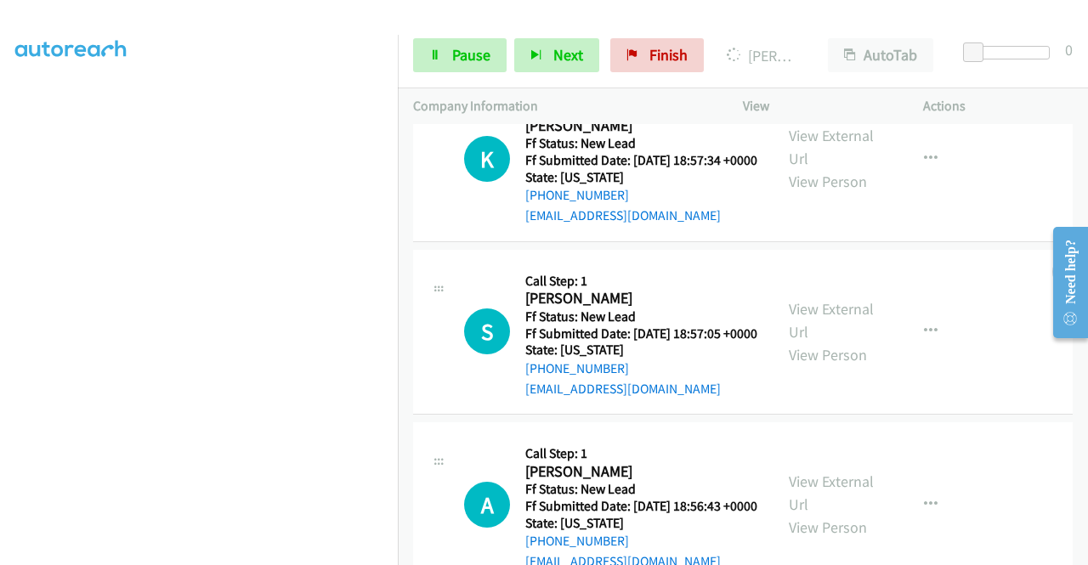
scroll to position [2114, 0]
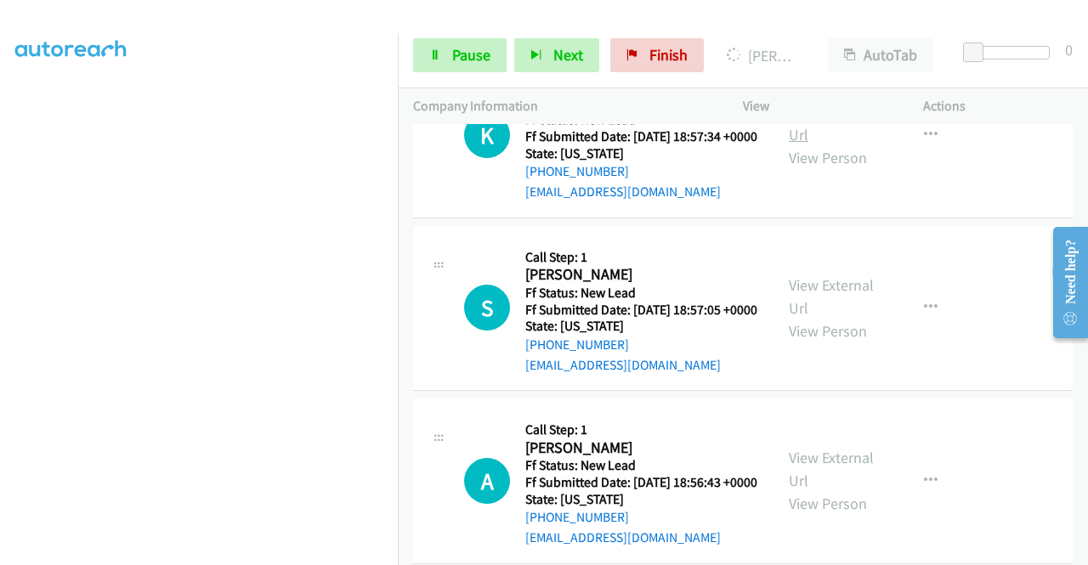
click at [794, 144] on link "View External Url" at bounding box center [831, 123] width 85 height 42
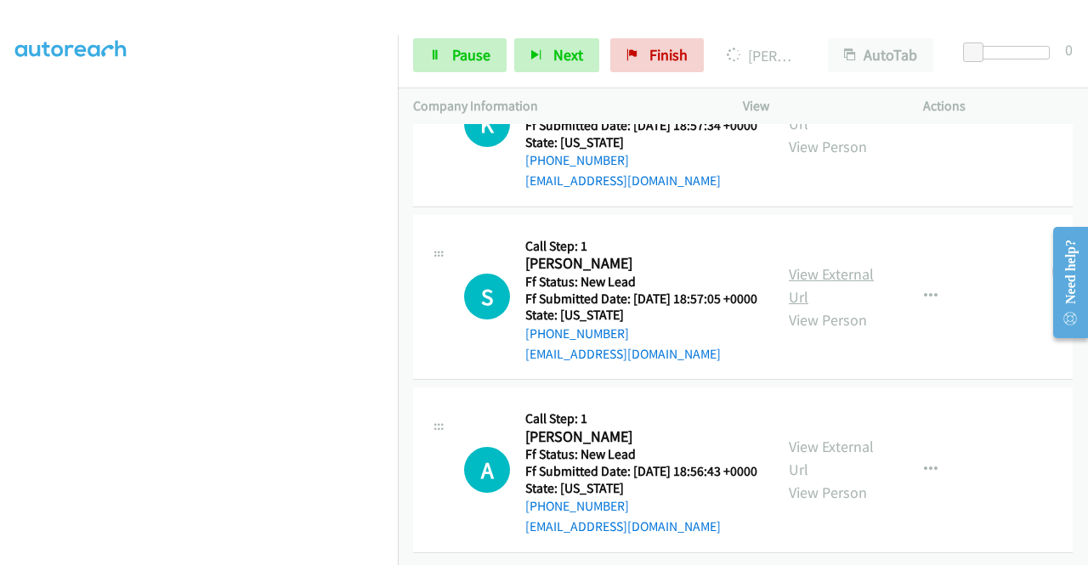
click at [820, 284] on link "View External Url" at bounding box center [831, 285] width 85 height 42
click at [804, 437] on link "View External Url" at bounding box center [831, 458] width 85 height 42
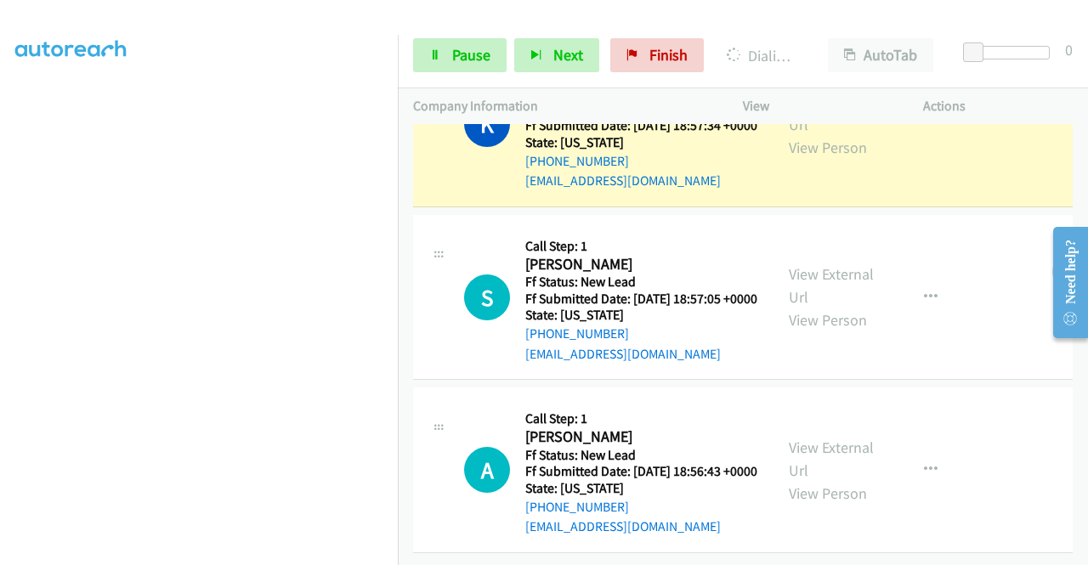
scroll to position [355, 0]
click at [471, 48] on span "Pause" at bounding box center [471, 55] width 38 height 20
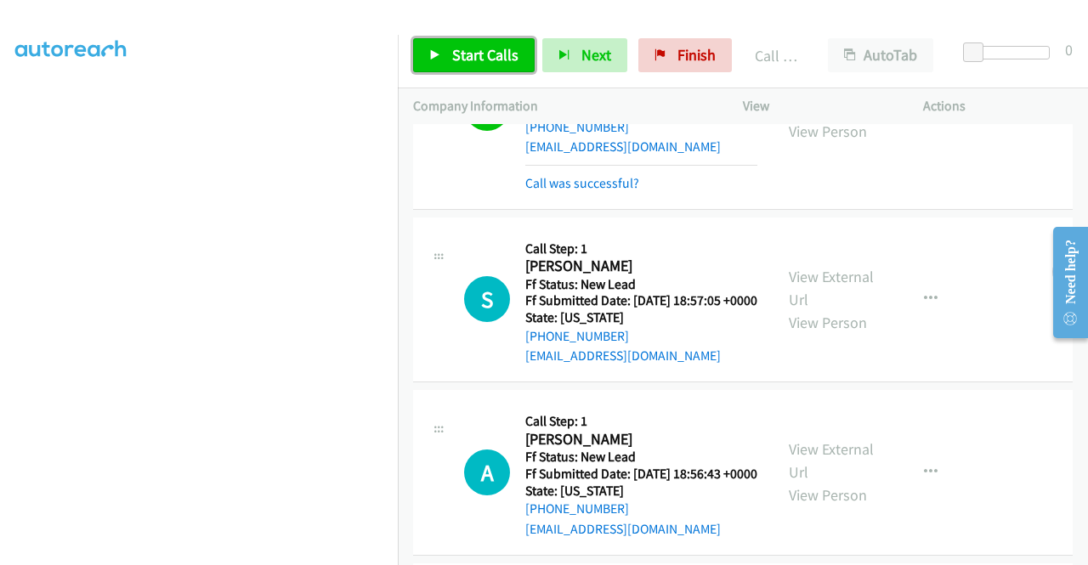
click at [471, 52] on span "Start Calls" at bounding box center [485, 55] width 66 height 20
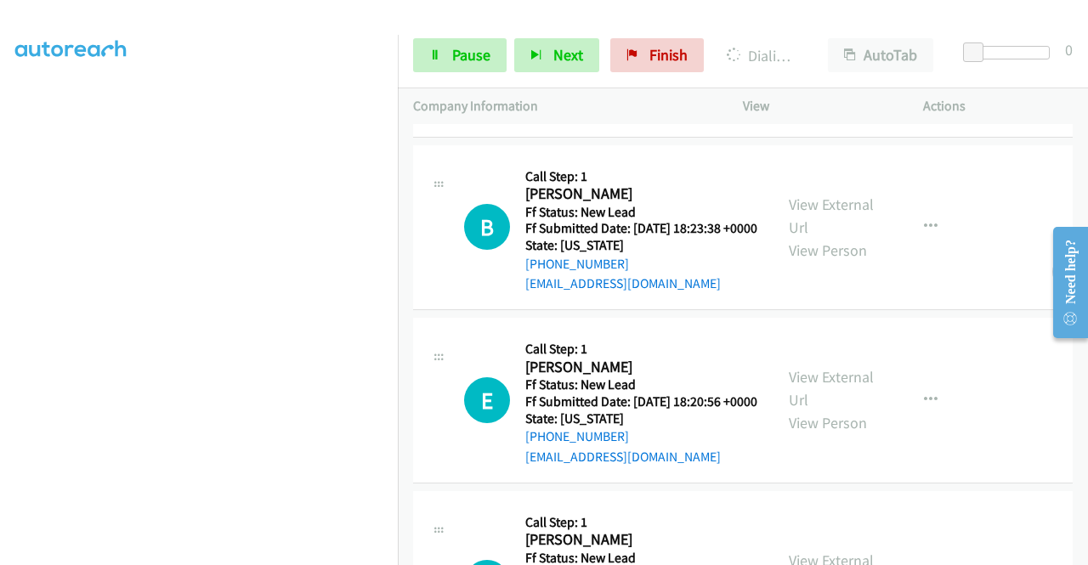
scroll to position [2750, 0]
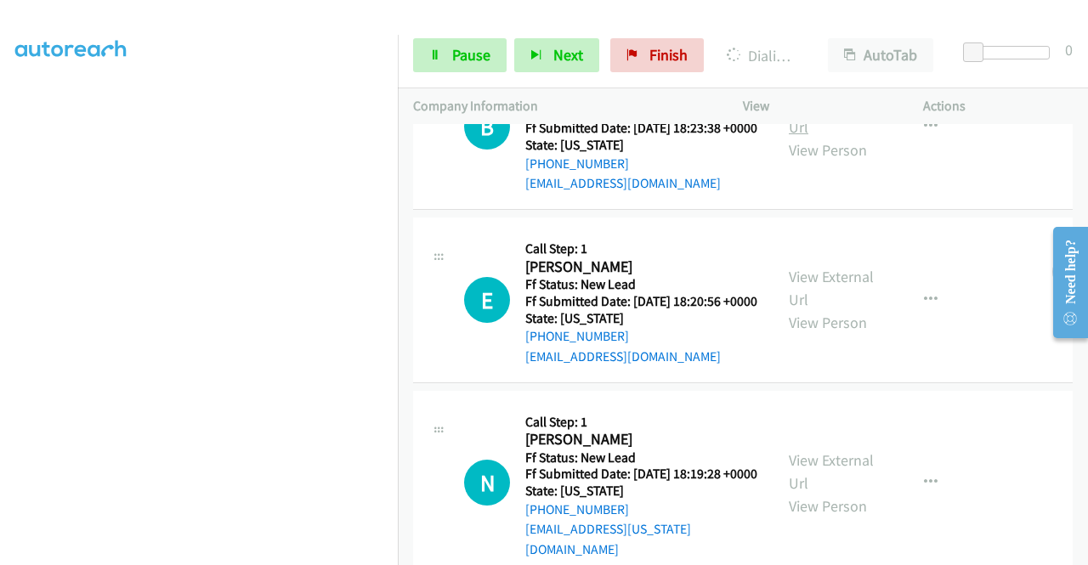
click at [829, 137] on link "View External Url" at bounding box center [831, 115] width 85 height 42
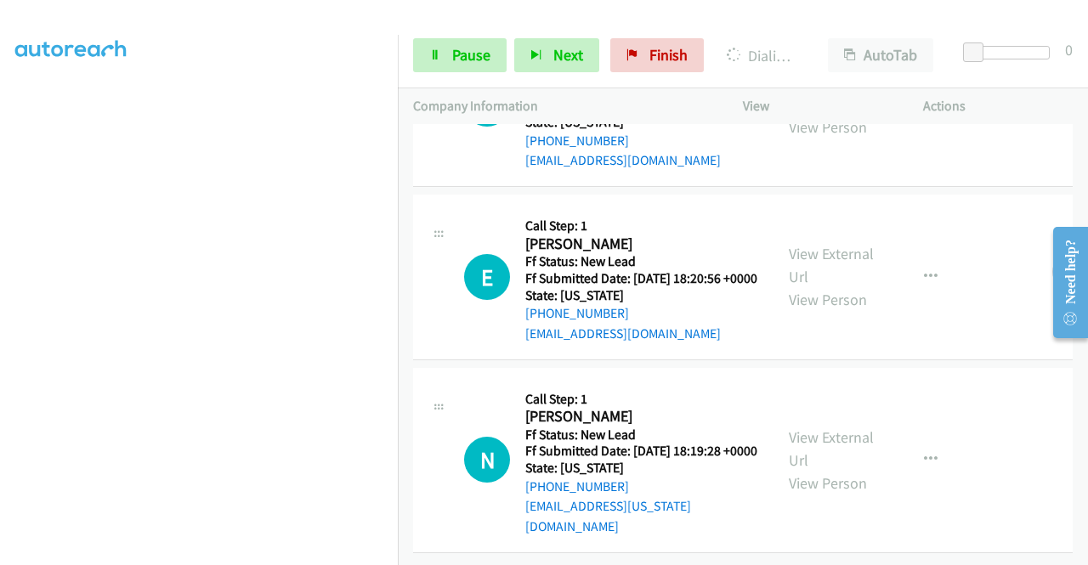
scroll to position [2920, 0]
click at [820, 286] on link "View External Url" at bounding box center [831, 265] width 85 height 42
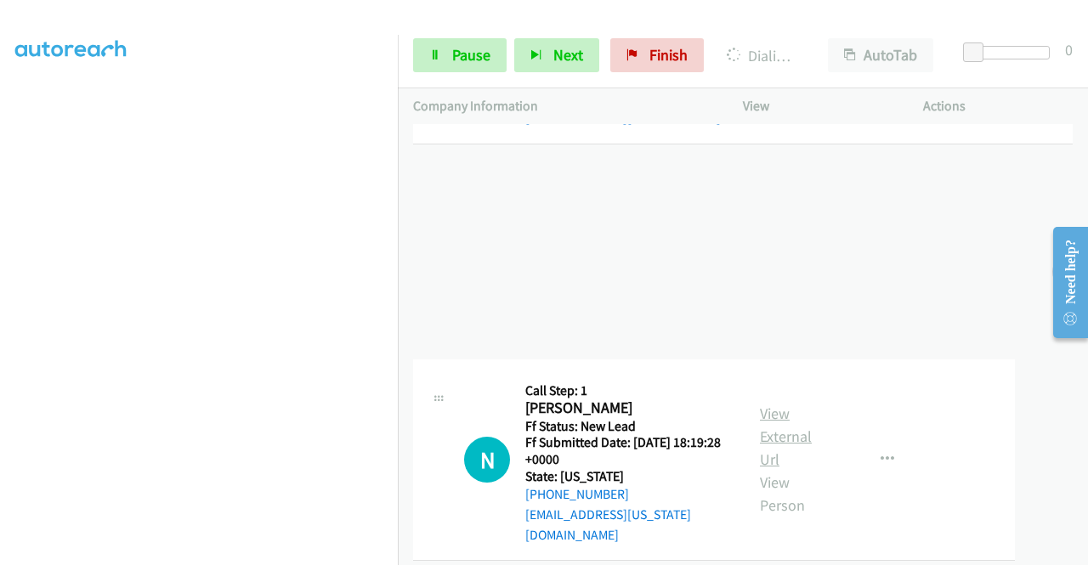
scroll to position [3005, 0]
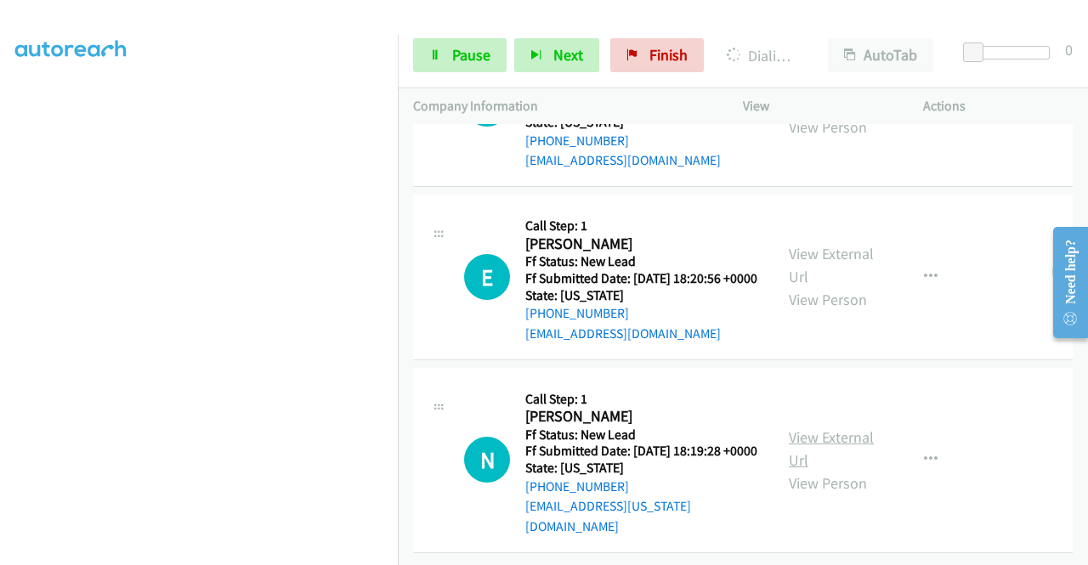
click at [825, 429] on link "View External Url" at bounding box center [831, 448] width 85 height 42
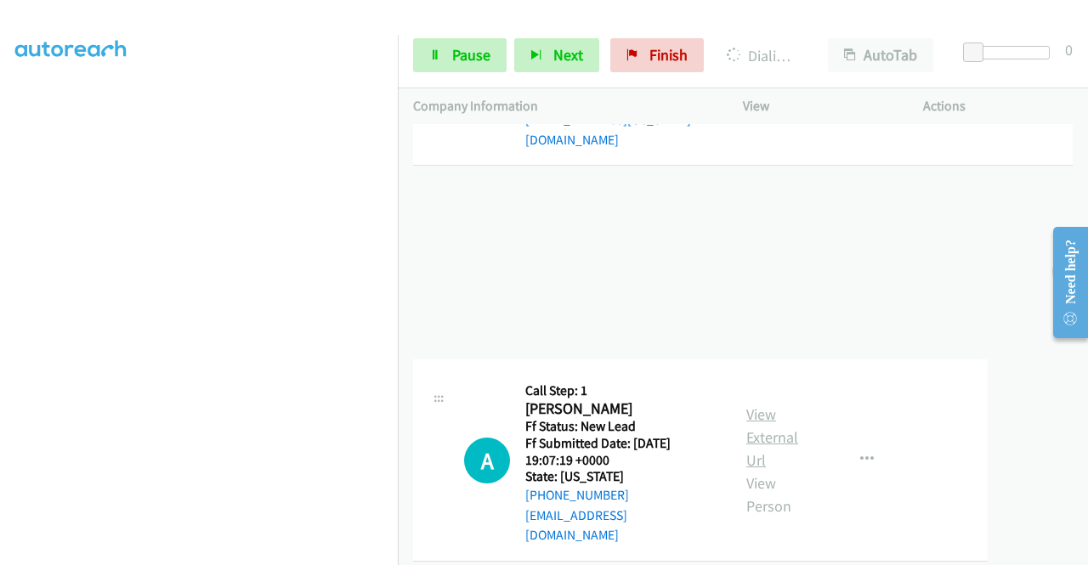
scroll to position [3085, 0]
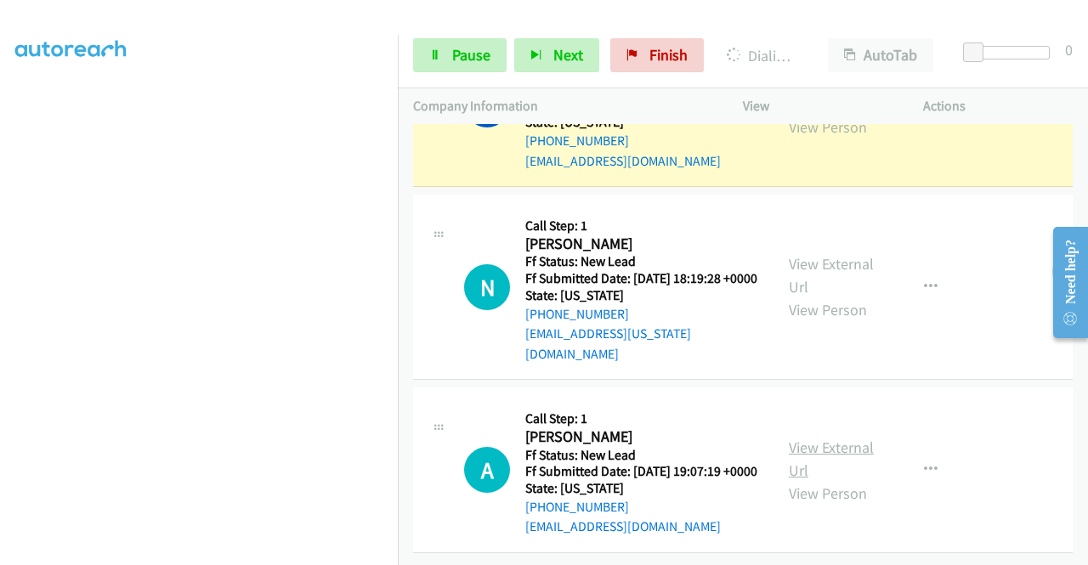
click at [846, 438] on link "View External Url" at bounding box center [831, 459] width 85 height 42
click at [461, 47] on span "Pause" at bounding box center [471, 55] width 38 height 20
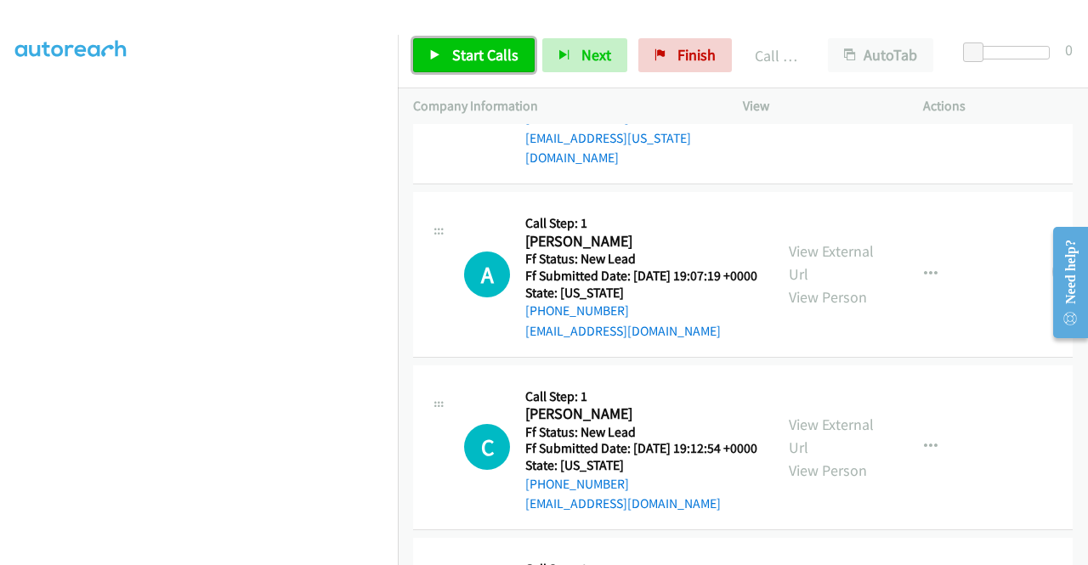
click at [436, 52] on icon at bounding box center [435, 56] width 12 height 12
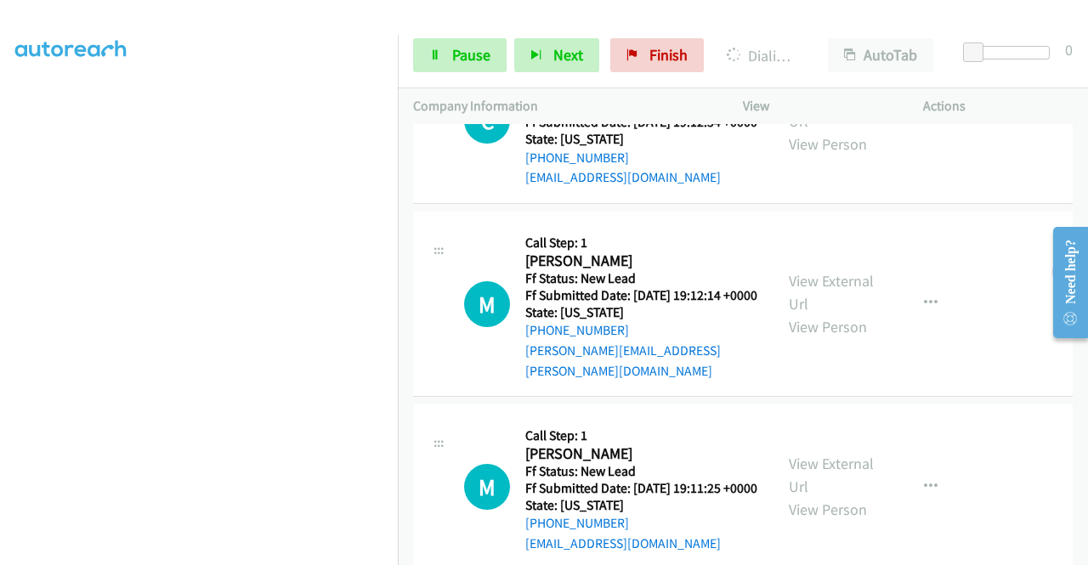
scroll to position [3519, 0]
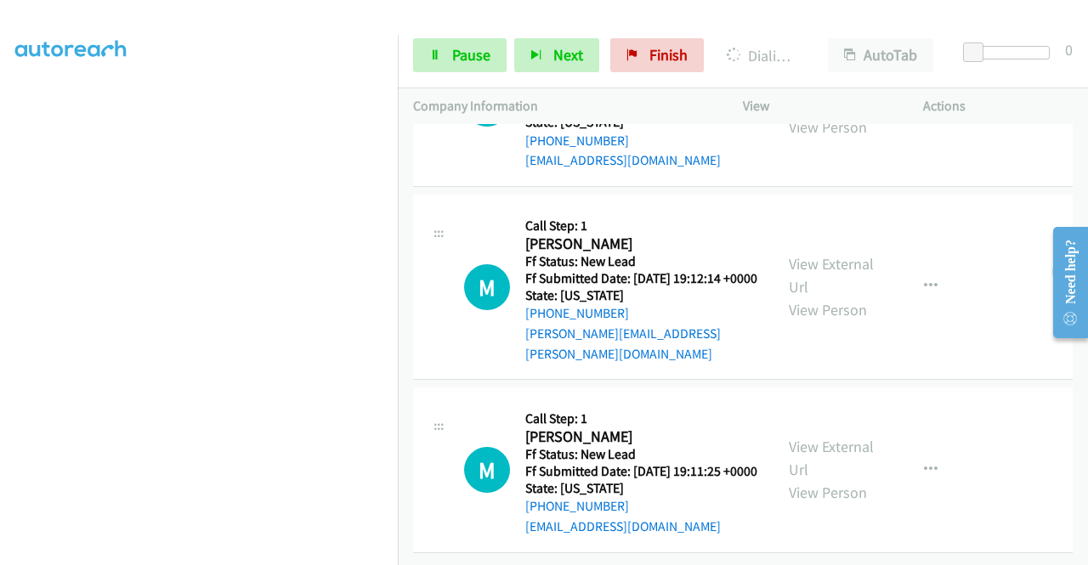
click at [822, 114] on link "View External Url" at bounding box center [831, 92] width 85 height 42
click at [809, 297] on link "View External Url" at bounding box center [831, 275] width 85 height 42
click at [789, 437] on link "View External Url" at bounding box center [831, 458] width 85 height 42
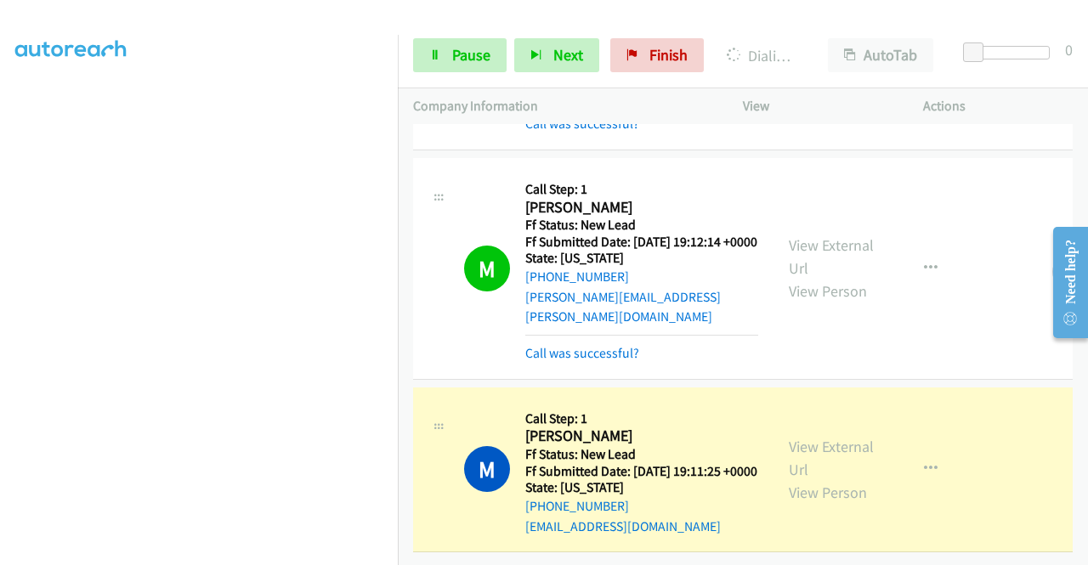
scroll to position [0, 0]
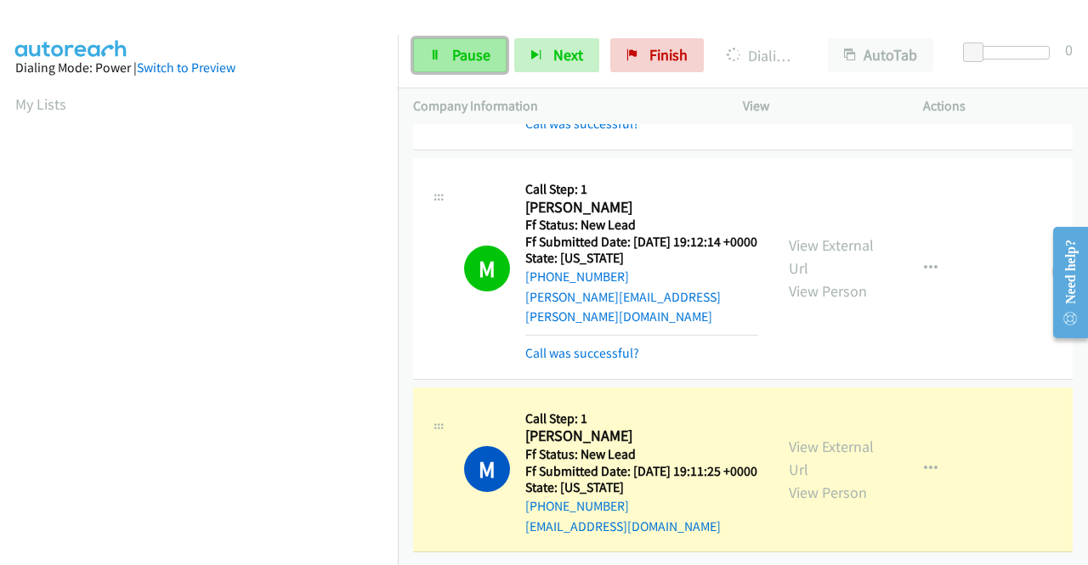
click at [462, 55] on span "Pause" at bounding box center [471, 55] width 38 height 20
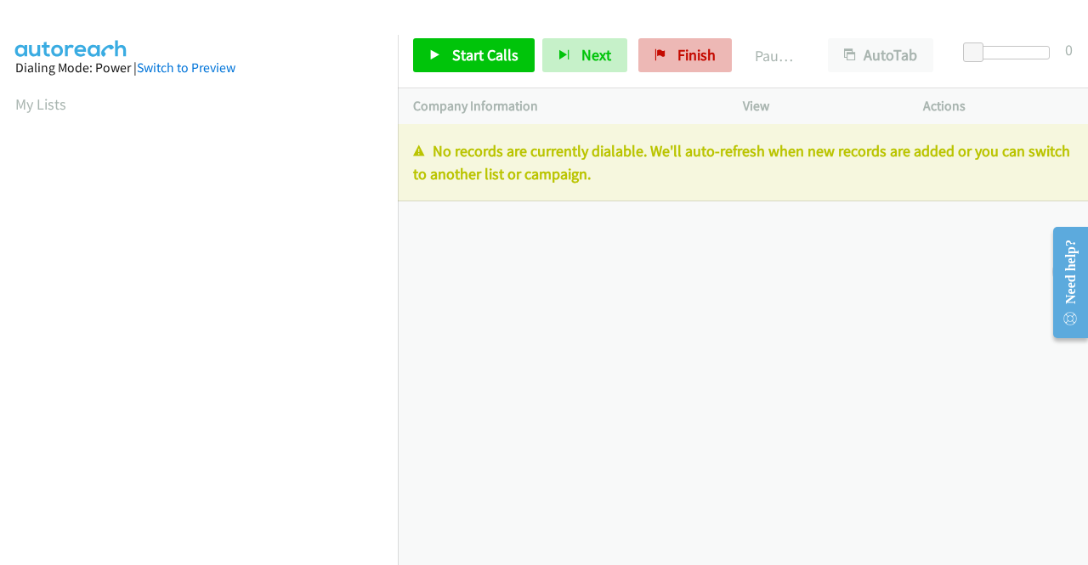
scroll to position [387, 0]
click at [682, 41] on link "Finish" at bounding box center [684, 55] width 93 height 34
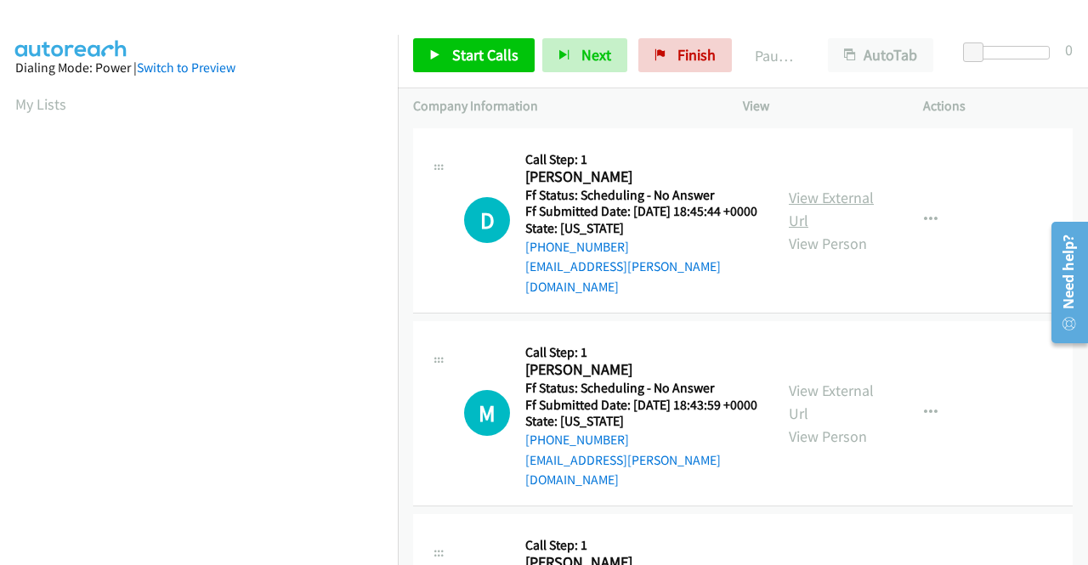
click at [829, 196] on link "View External Url" at bounding box center [831, 209] width 85 height 42
click at [821, 393] on link "View External Url" at bounding box center [831, 402] width 85 height 42
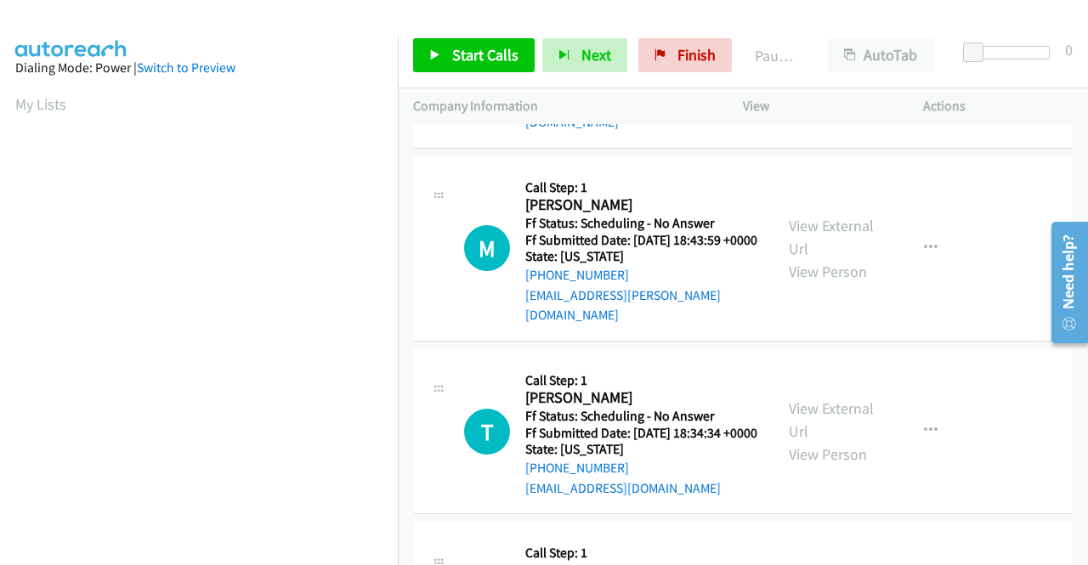
scroll to position [170, 0]
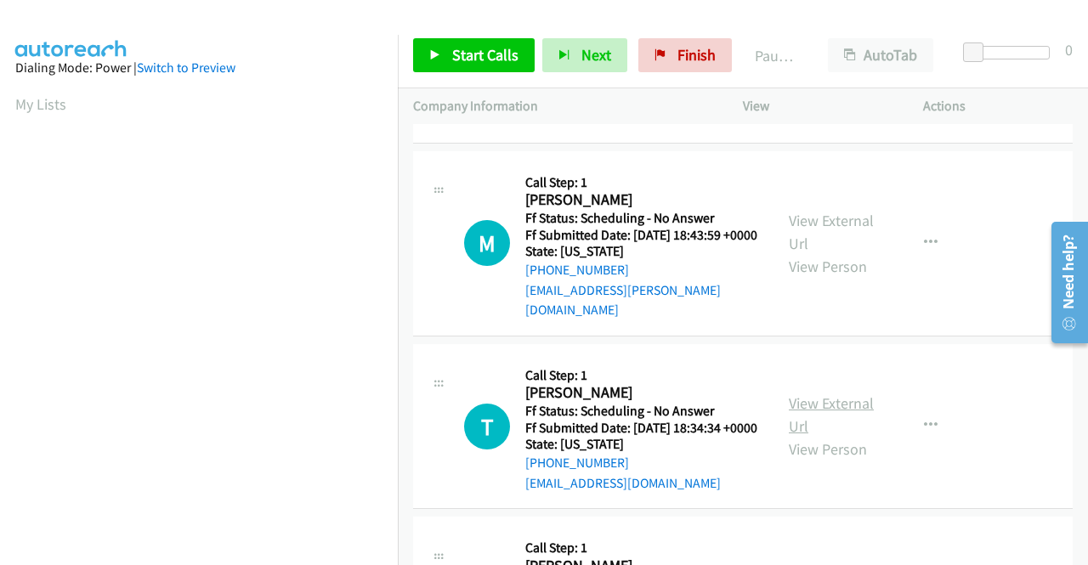
click at [831, 412] on link "View External Url" at bounding box center [831, 414] width 85 height 42
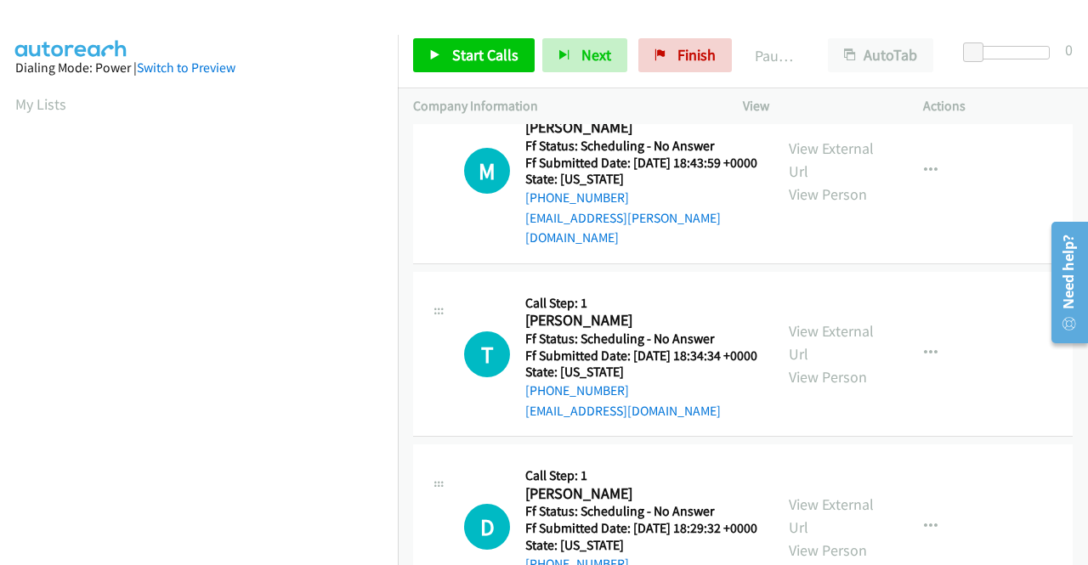
scroll to position [340, 0]
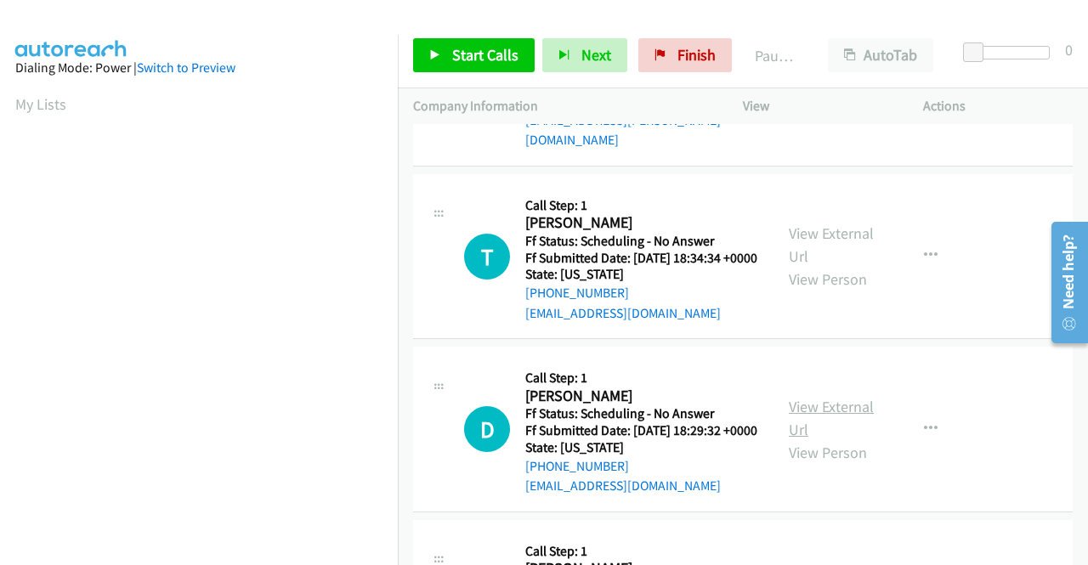
click at [829, 426] on link "View External Url" at bounding box center [831, 418] width 85 height 42
click at [447, 59] on link "Start Calls" at bounding box center [474, 55] width 122 height 34
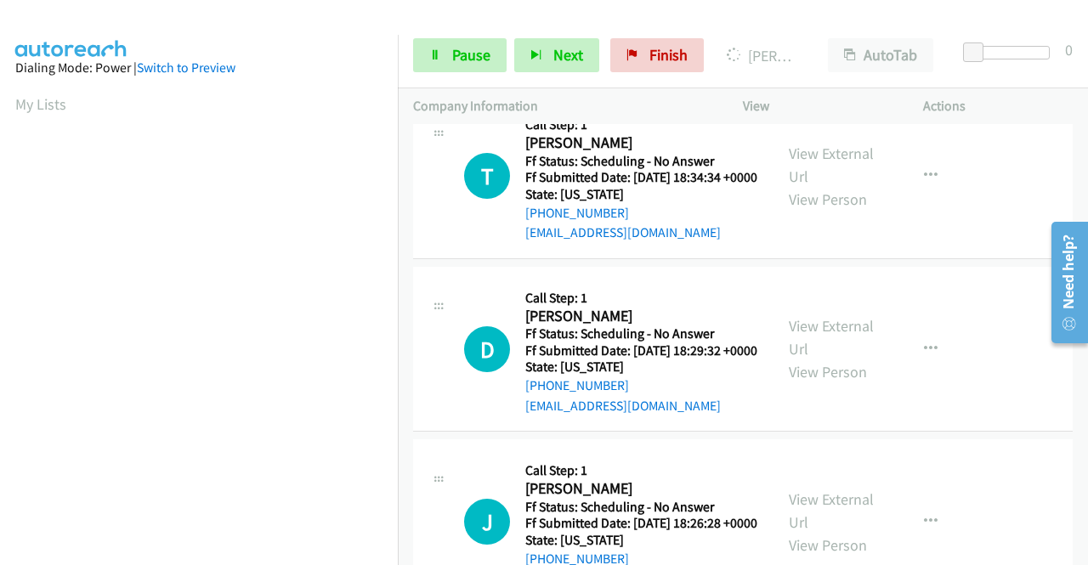
scroll to position [546, 0]
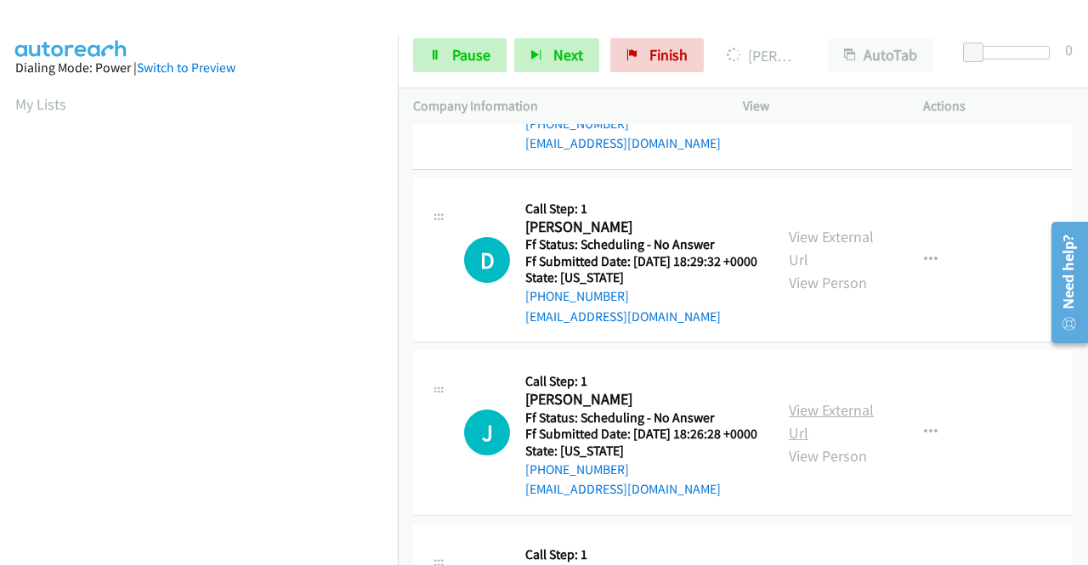
click at [803, 443] on link "View External Url" at bounding box center [831, 421] width 85 height 42
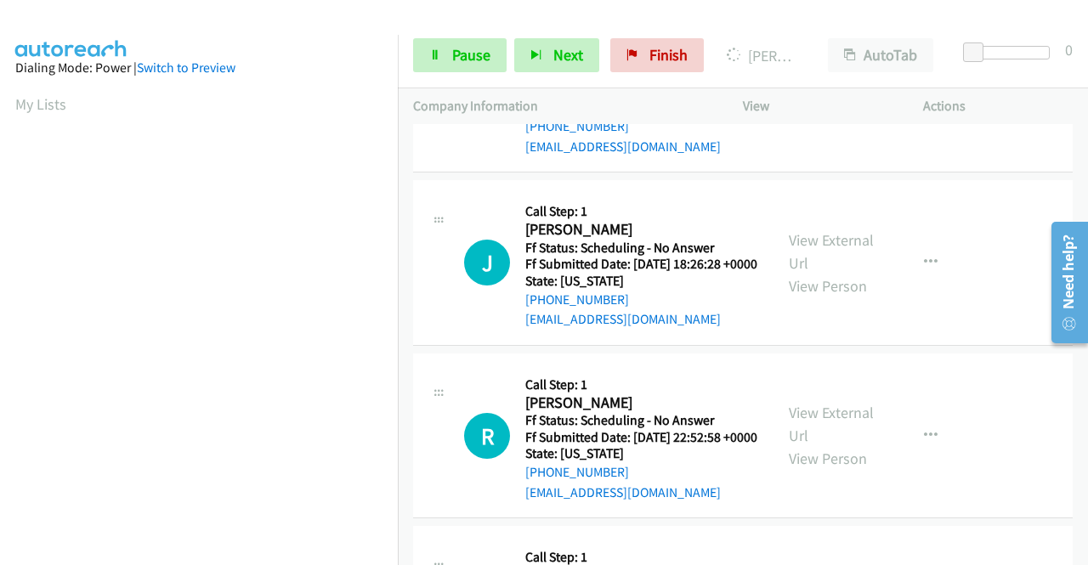
scroll to position [716, 0]
click at [806, 445] on link "View External Url" at bounding box center [831, 424] width 85 height 42
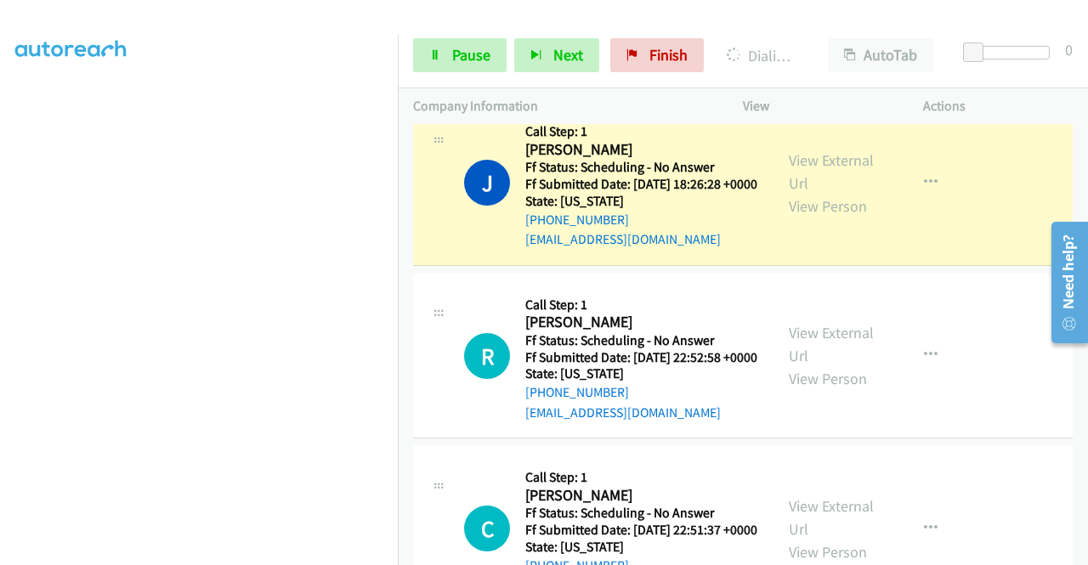
scroll to position [1159, 0]
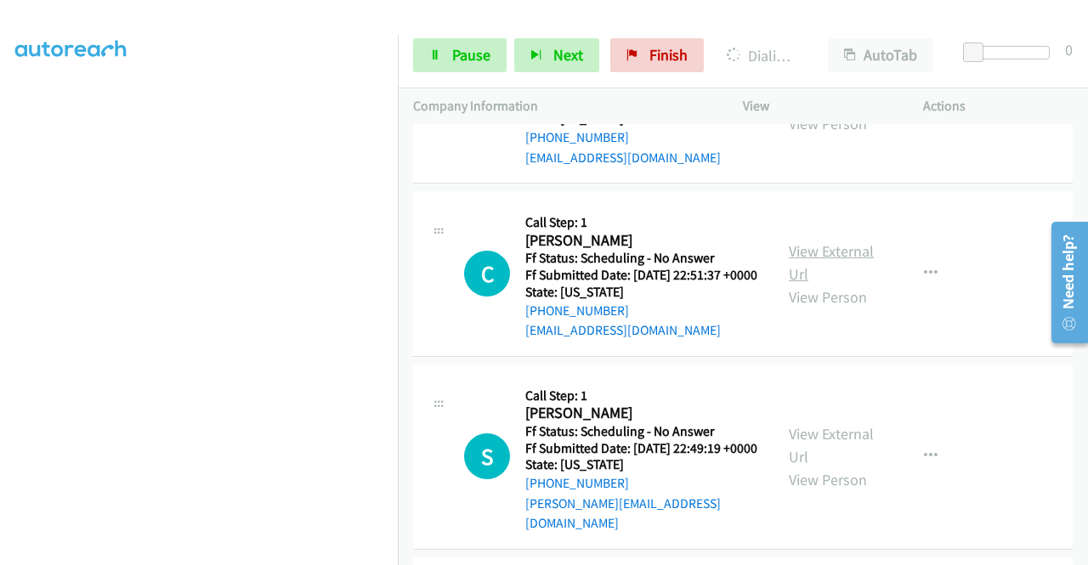
click at [806, 284] on link "View External Url" at bounding box center [831, 262] width 85 height 42
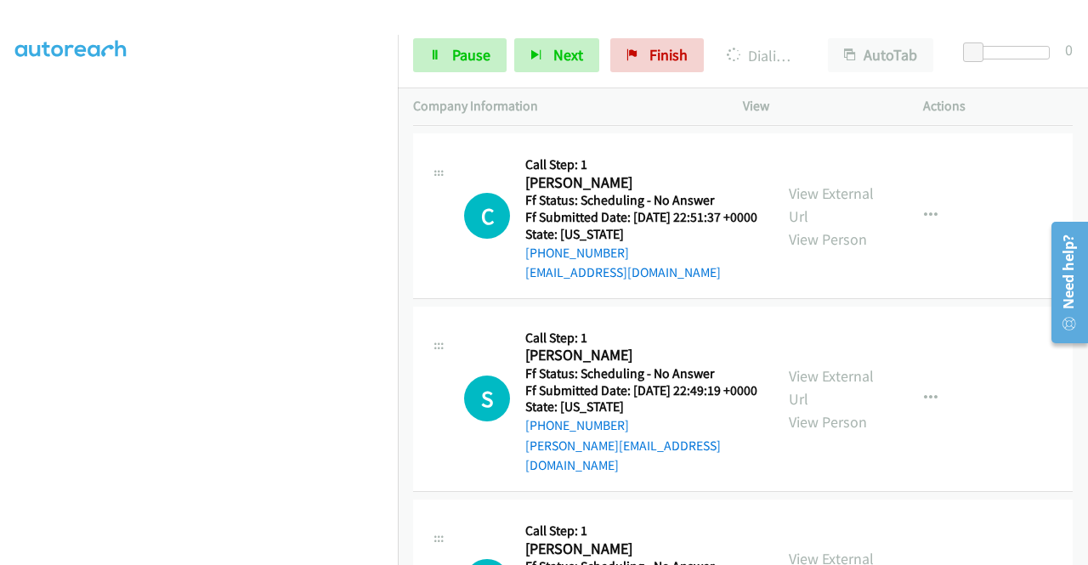
scroll to position [1244, 0]
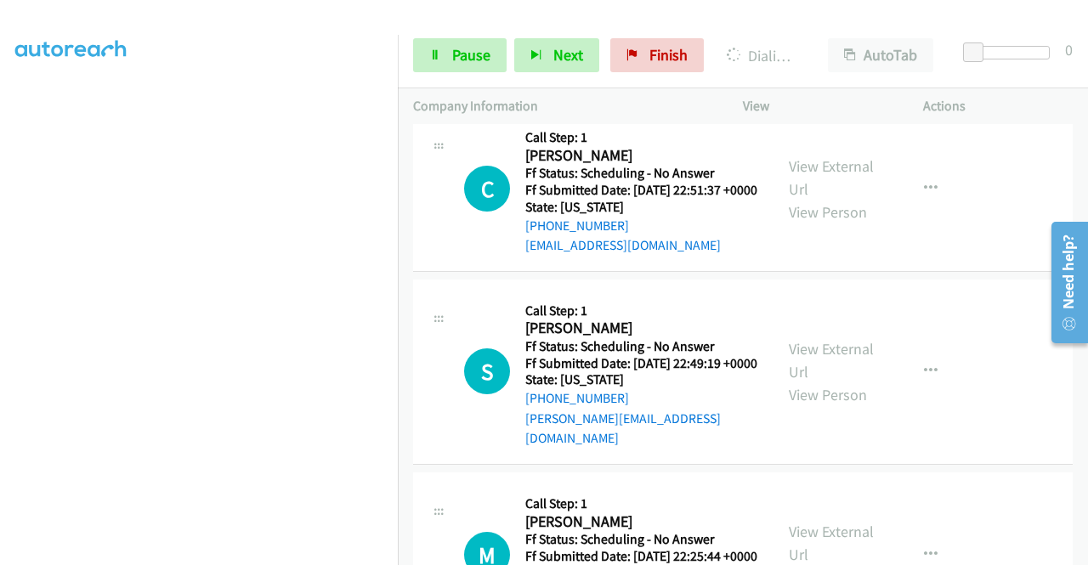
click at [829, 406] on div "View External Url View Person" at bounding box center [833, 371] width 88 height 69
click at [829, 382] on link "View External Url" at bounding box center [831, 360] width 85 height 42
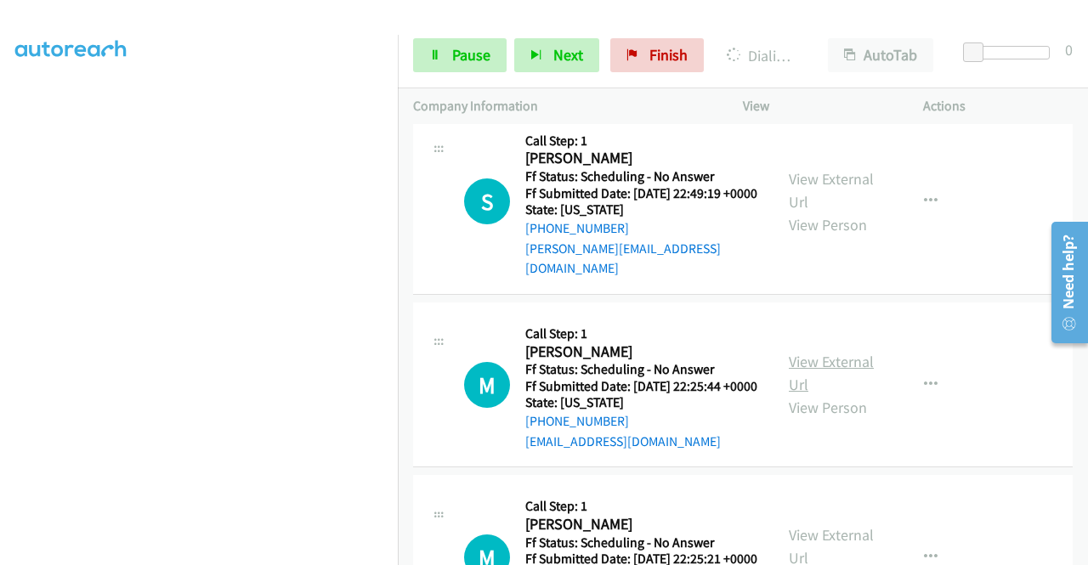
click at [816, 394] on link "View External Url" at bounding box center [831, 373] width 85 height 42
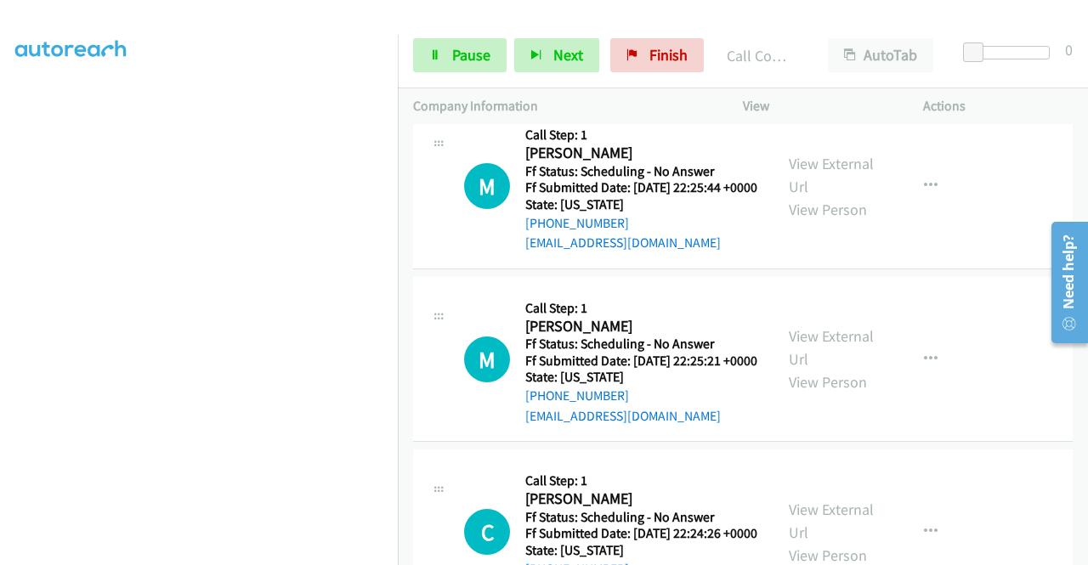
scroll to position [1839, 0]
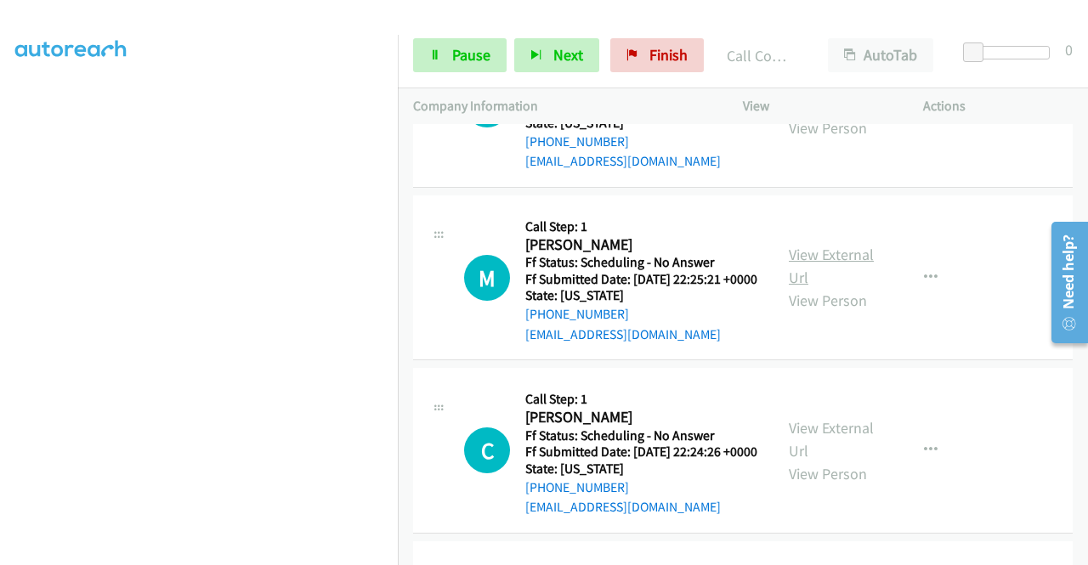
click at [824, 287] on link "View External Url" at bounding box center [831, 266] width 85 height 42
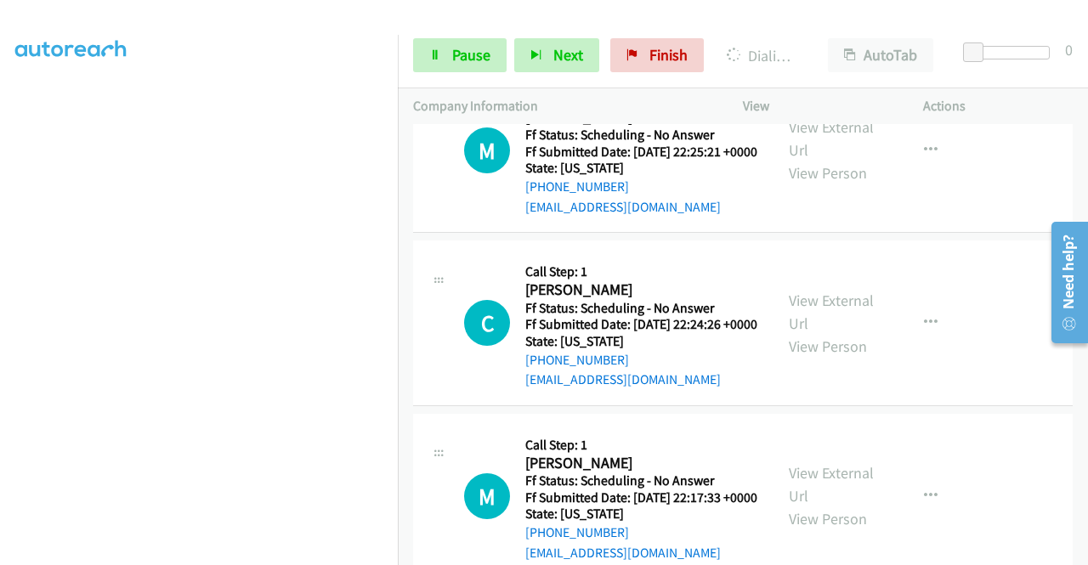
scroll to position [2094, 0]
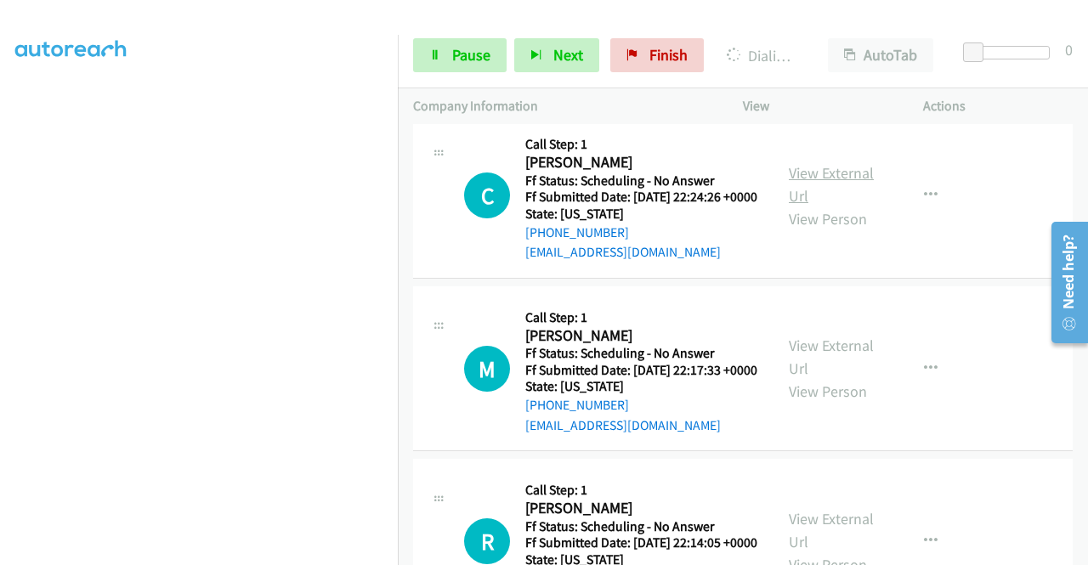
click at [812, 206] on link "View External Url" at bounding box center [831, 184] width 85 height 42
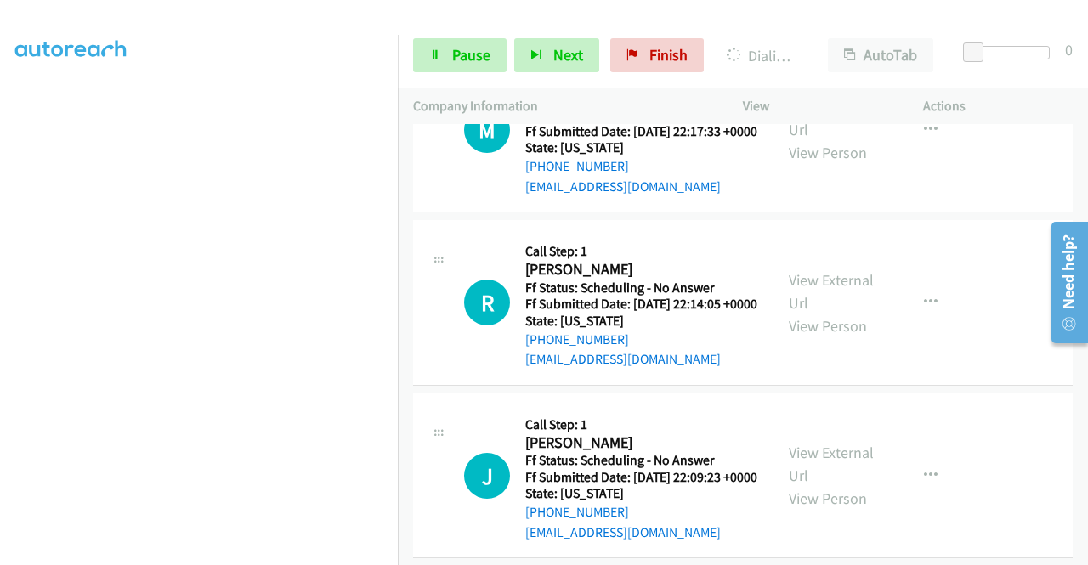
scroll to position [2349, 0]
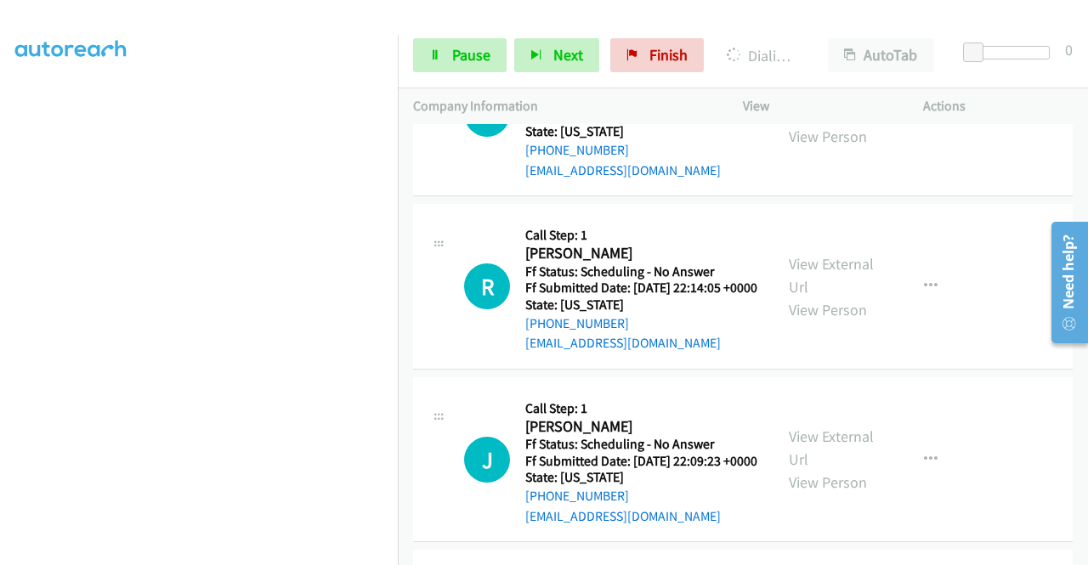
click at [812, 123] on link "View External Url" at bounding box center [831, 102] width 85 height 42
click at [819, 297] on link "View External Url" at bounding box center [831, 275] width 85 height 42
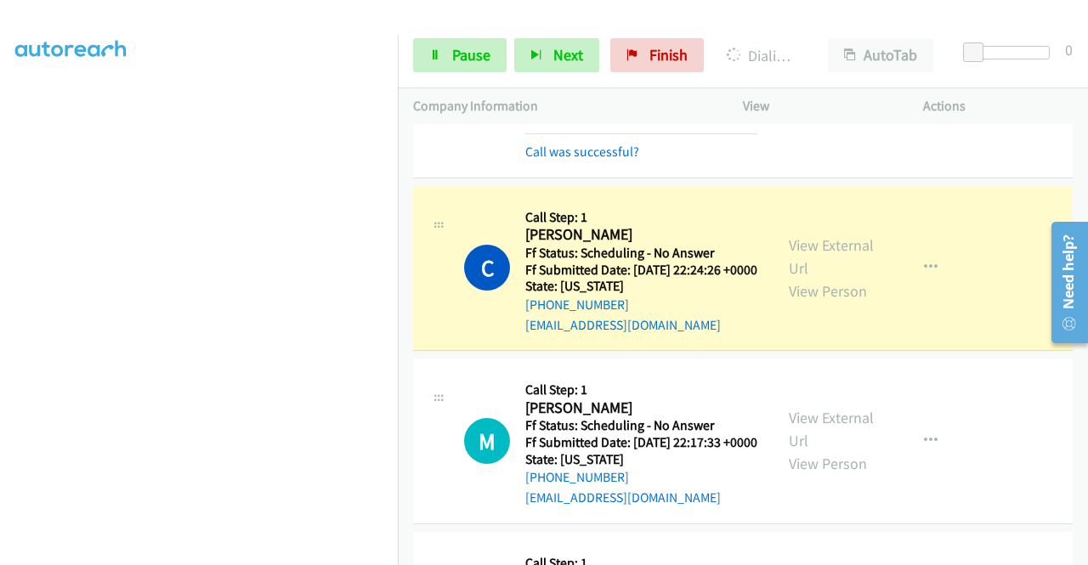
scroll to position [2111, 0]
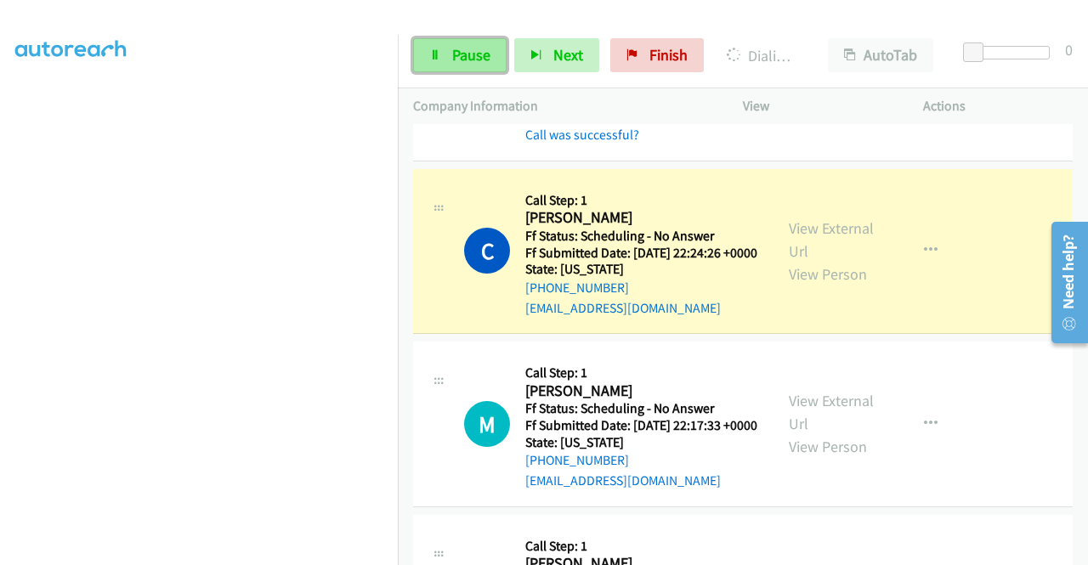
click at [444, 63] on link "Pause" at bounding box center [459, 55] width 93 height 34
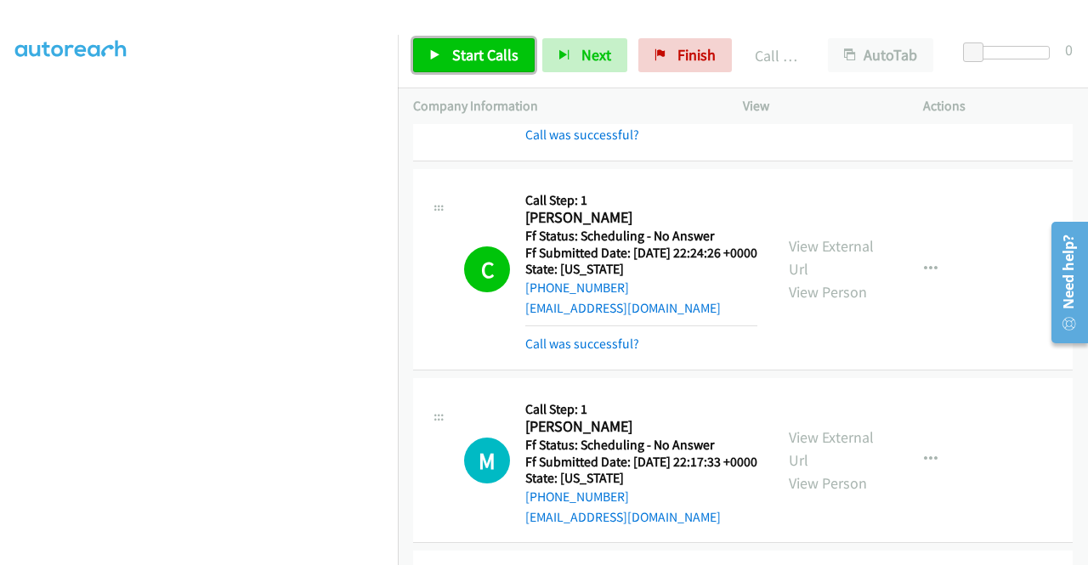
click at [457, 54] on span "Start Calls" at bounding box center [485, 55] width 66 height 20
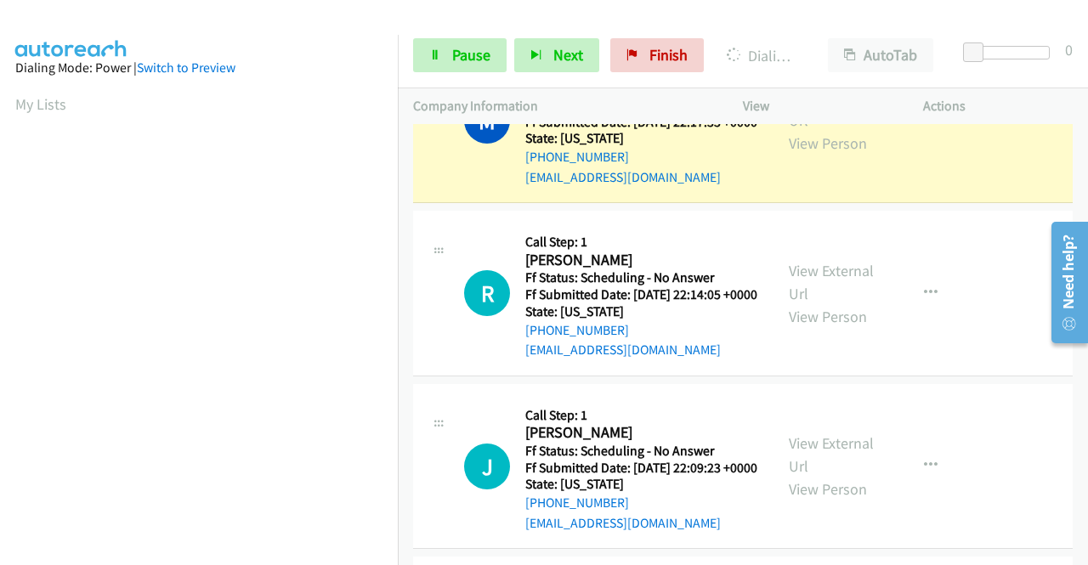
scroll to position [387, 0]
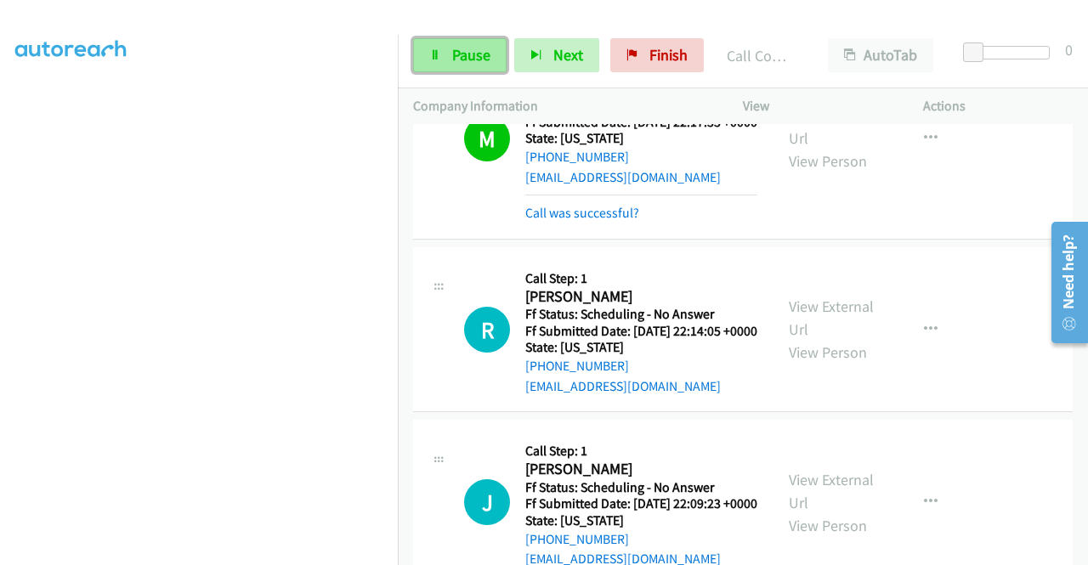
click at [434, 52] on icon at bounding box center [435, 56] width 12 height 12
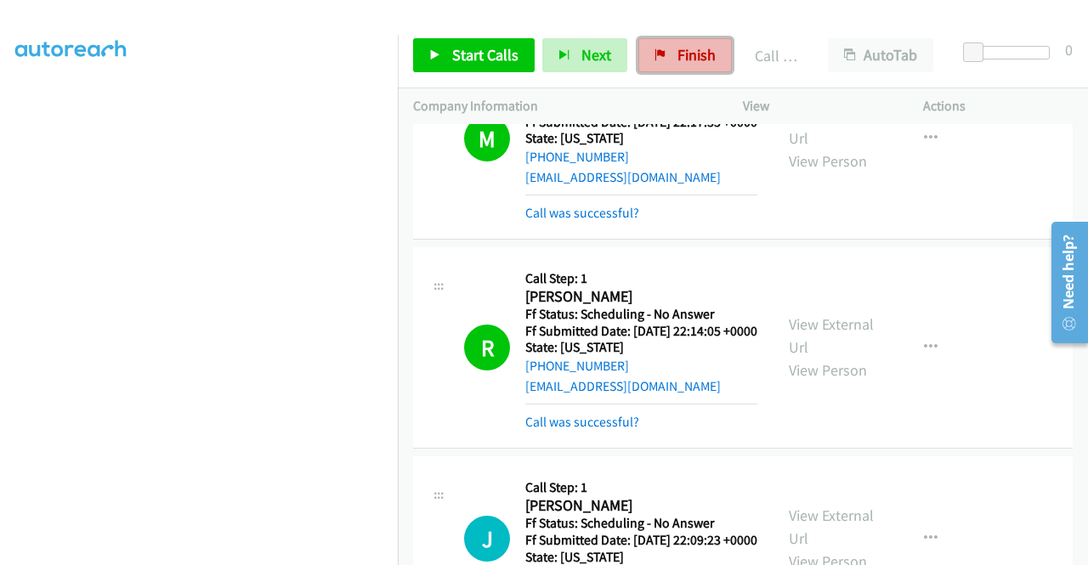
click at [677, 62] on span "Finish" at bounding box center [696, 55] width 38 height 20
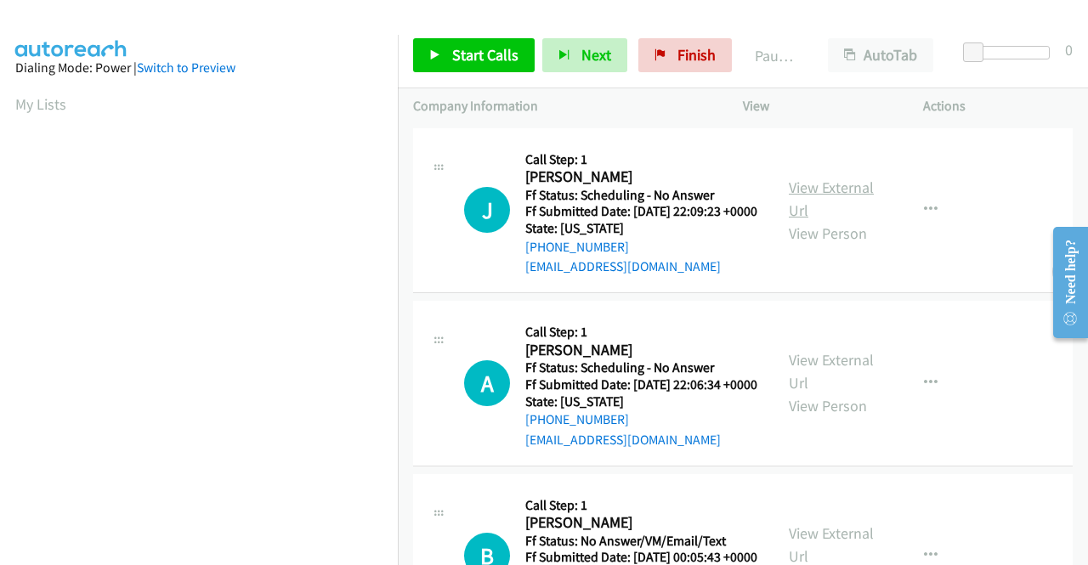
click at [832, 198] on link "View External Url" at bounding box center [831, 199] width 85 height 42
click at [828, 386] on link "View External Url" at bounding box center [831, 371] width 85 height 42
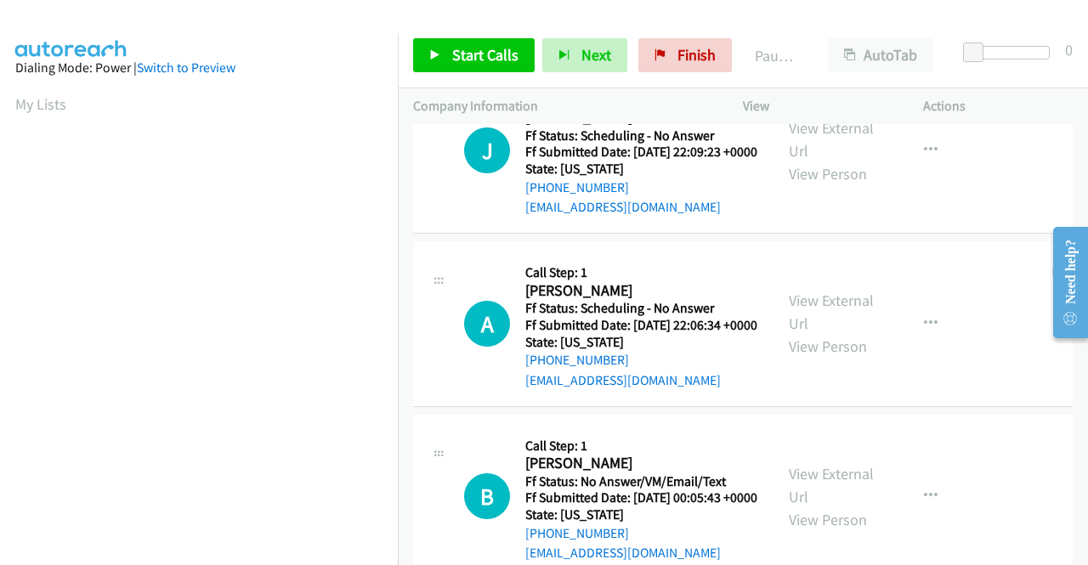
scroll to position [85, 0]
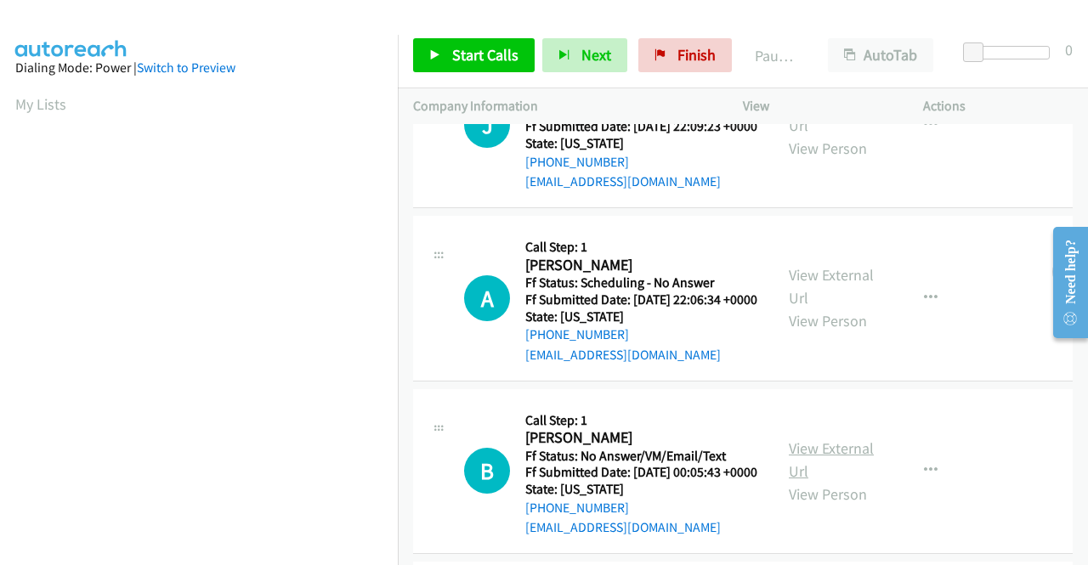
click at [832, 481] on link "View External Url" at bounding box center [831, 459] width 85 height 42
click at [429, 55] on icon at bounding box center [435, 56] width 12 height 12
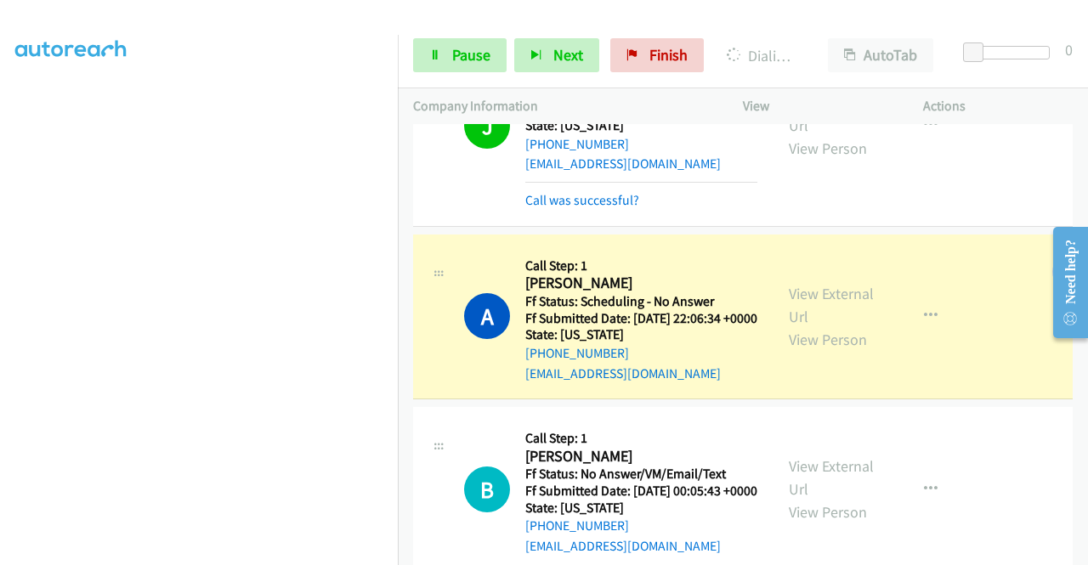
scroll to position [387, 0]
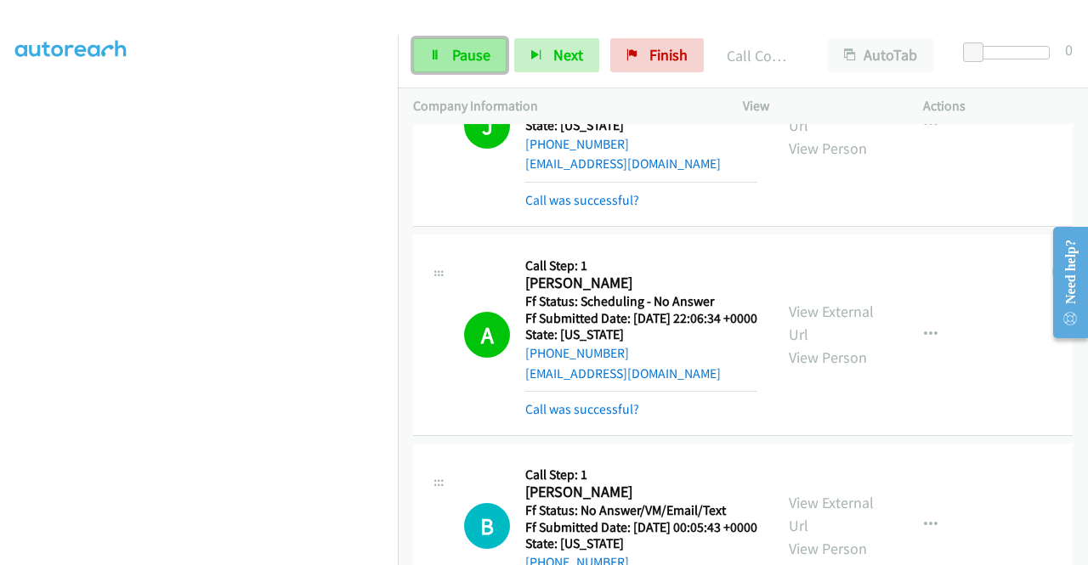
click at [472, 55] on span "Pause" at bounding box center [471, 55] width 38 height 20
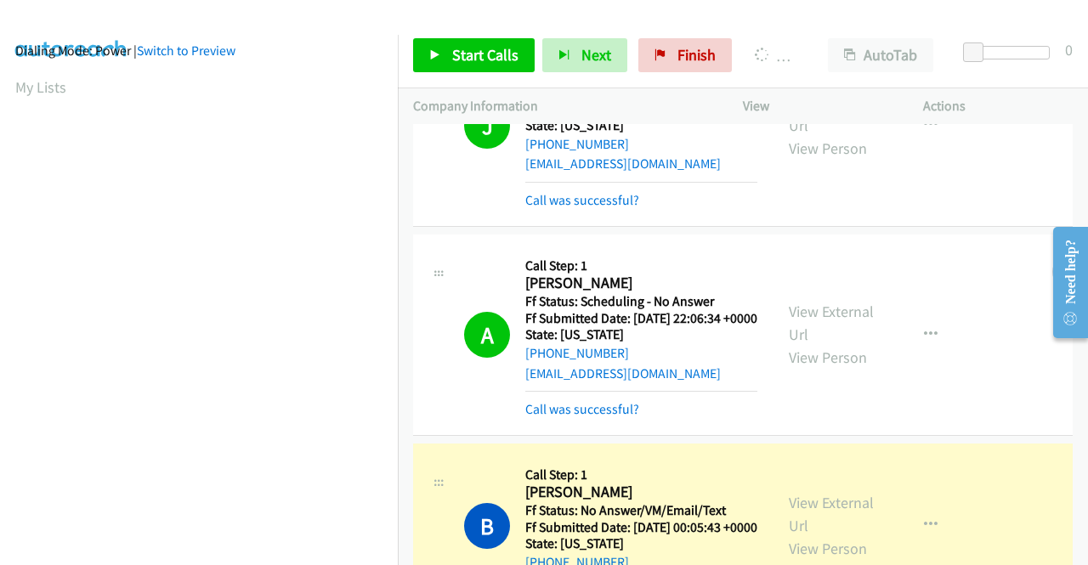
scroll to position [0, 0]
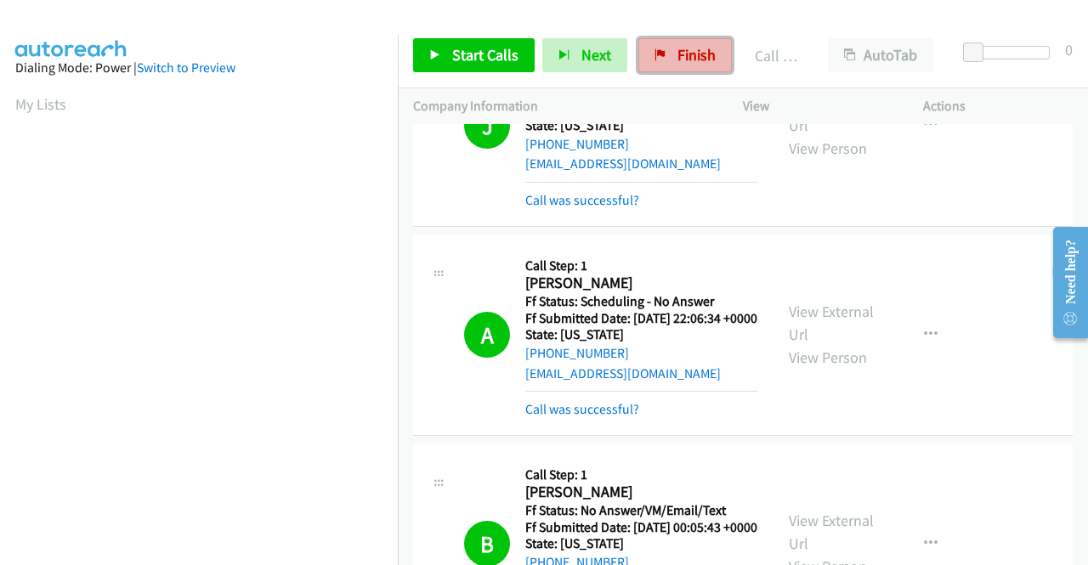
click at [666, 50] on link "Finish" at bounding box center [684, 55] width 93 height 34
